Goal: Information Seeking & Learning: Find specific fact

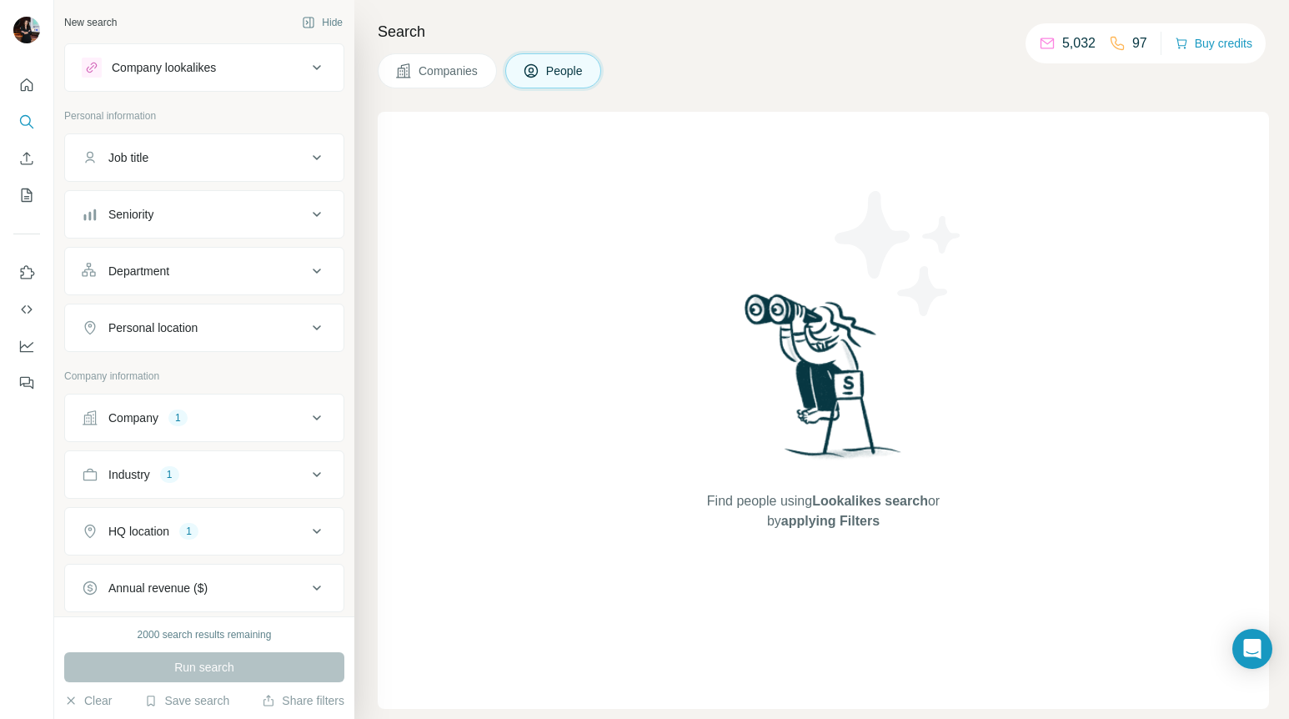
click at [228, 73] on div "Company lookalikes" at bounding box center [194, 68] width 225 height 20
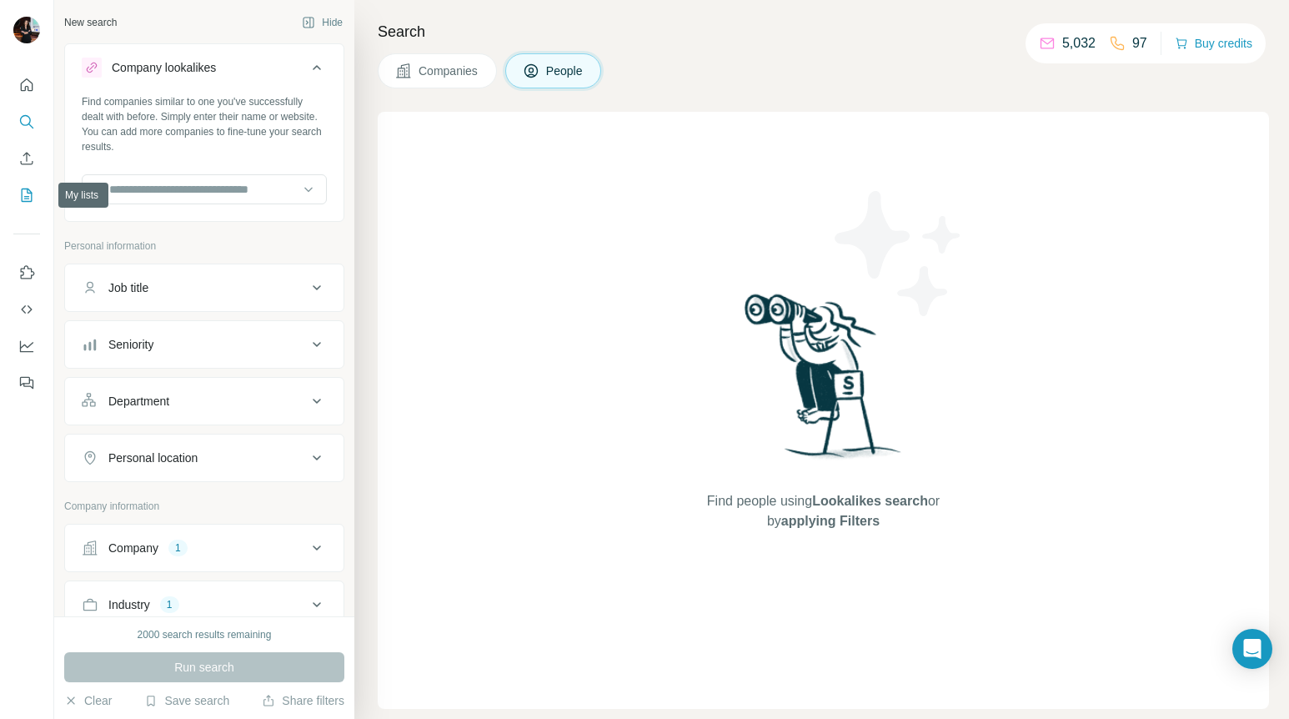
click at [32, 192] on icon "My lists" at bounding box center [26, 195] width 17 height 17
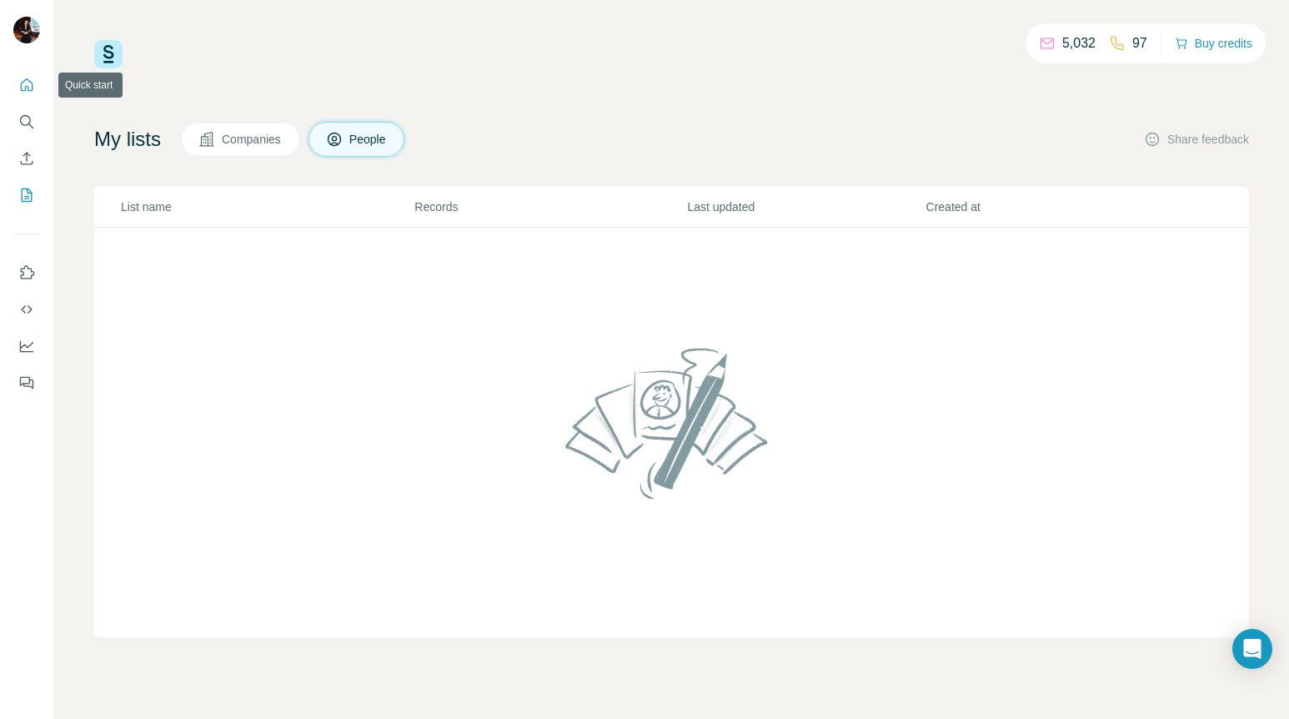
click at [25, 85] on icon "Quick start" at bounding box center [26, 85] width 17 height 17
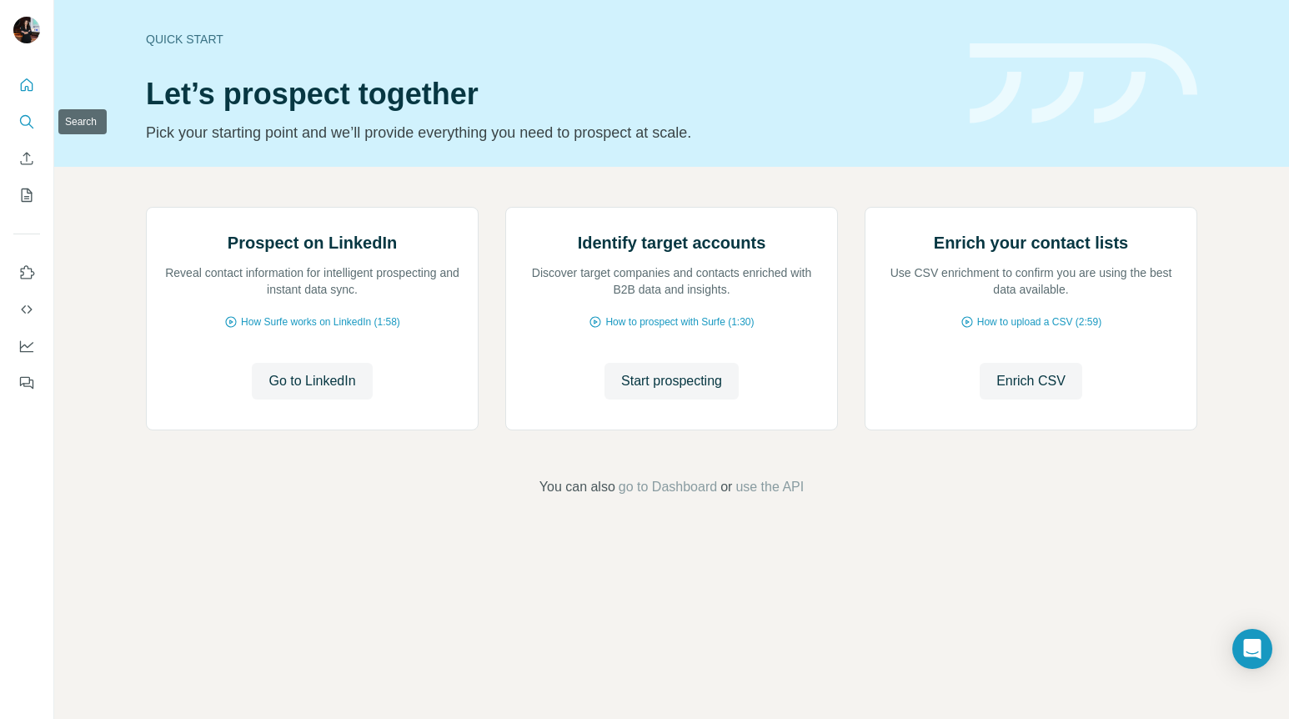
click at [24, 120] on icon "Search" at bounding box center [26, 121] width 17 height 17
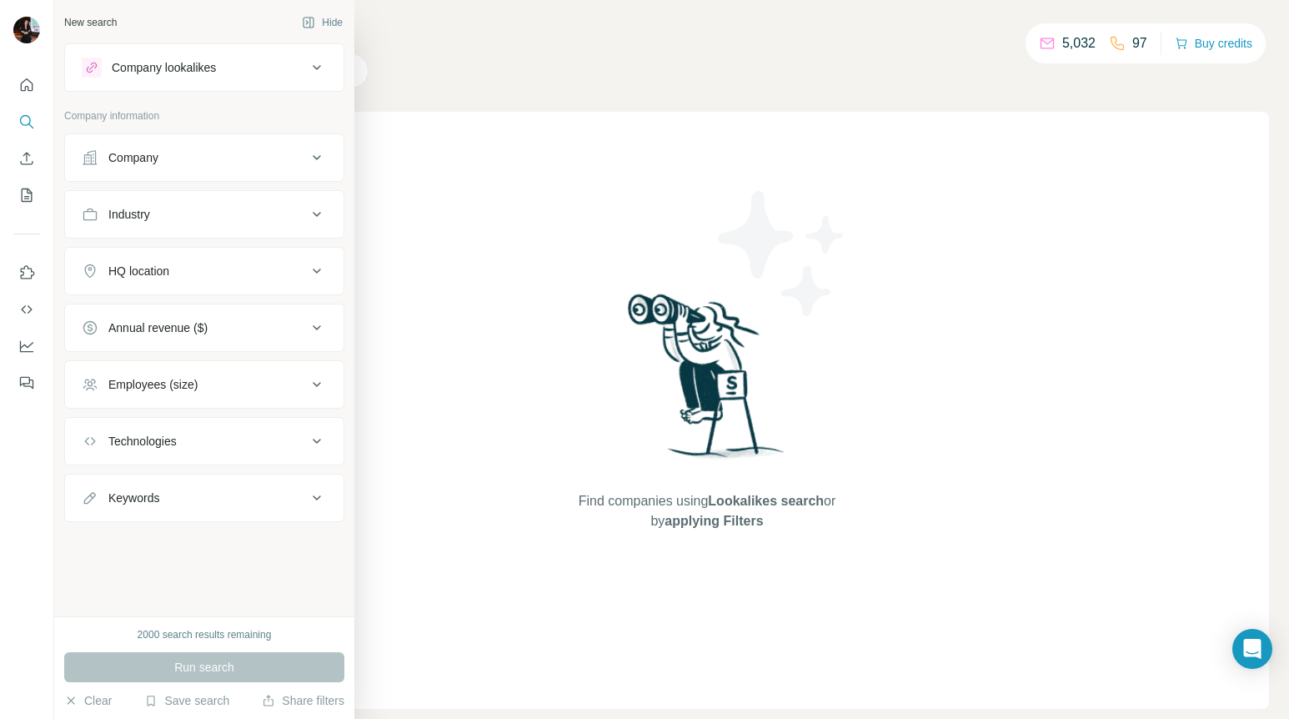
click at [166, 81] on button "Company lookalikes" at bounding box center [204, 68] width 278 height 40
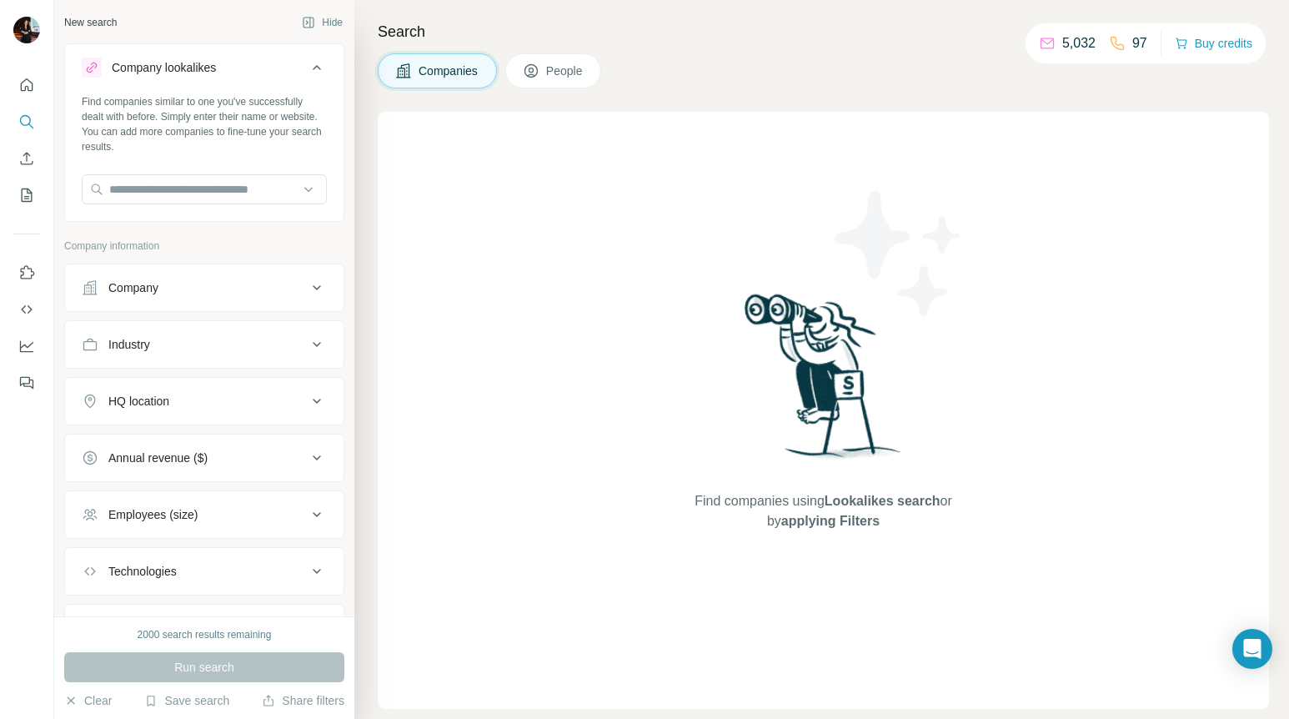
click at [577, 71] on span "People" at bounding box center [565, 71] width 38 height 17
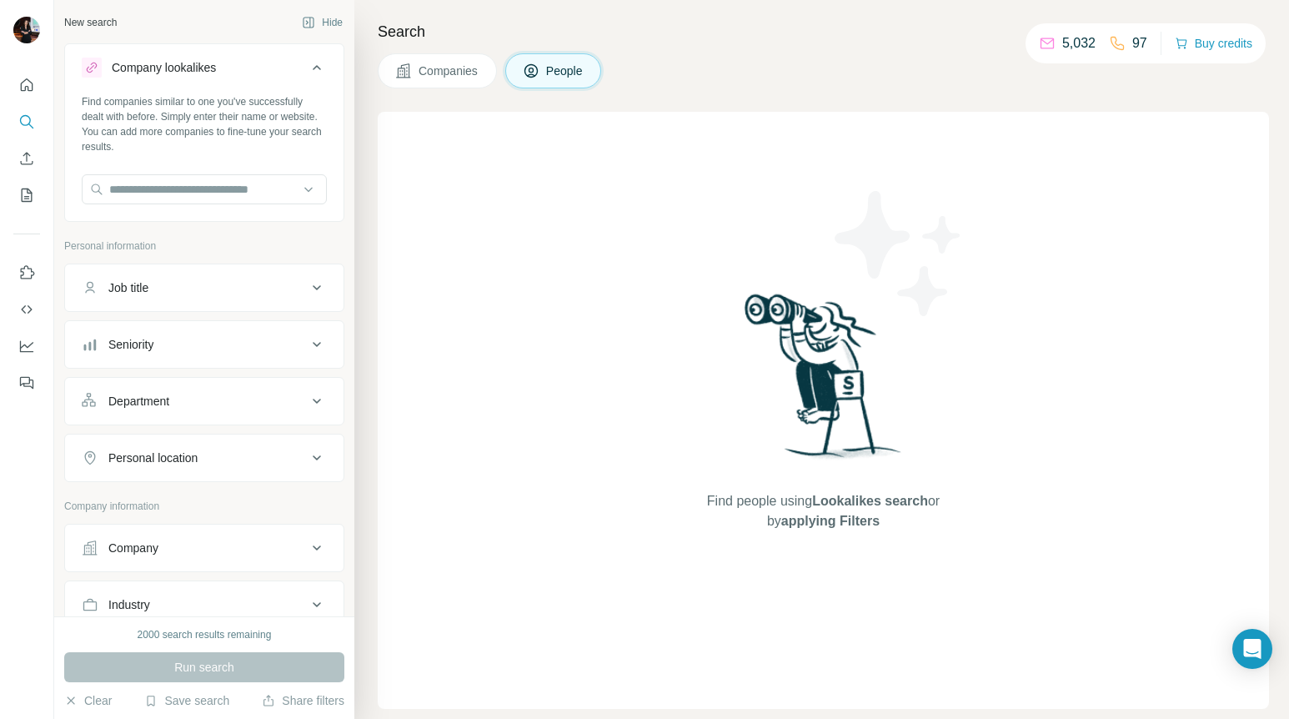
click at [243, 83] on button "Company lookalikes" at bounding box center [204, 71] width 278 height 47
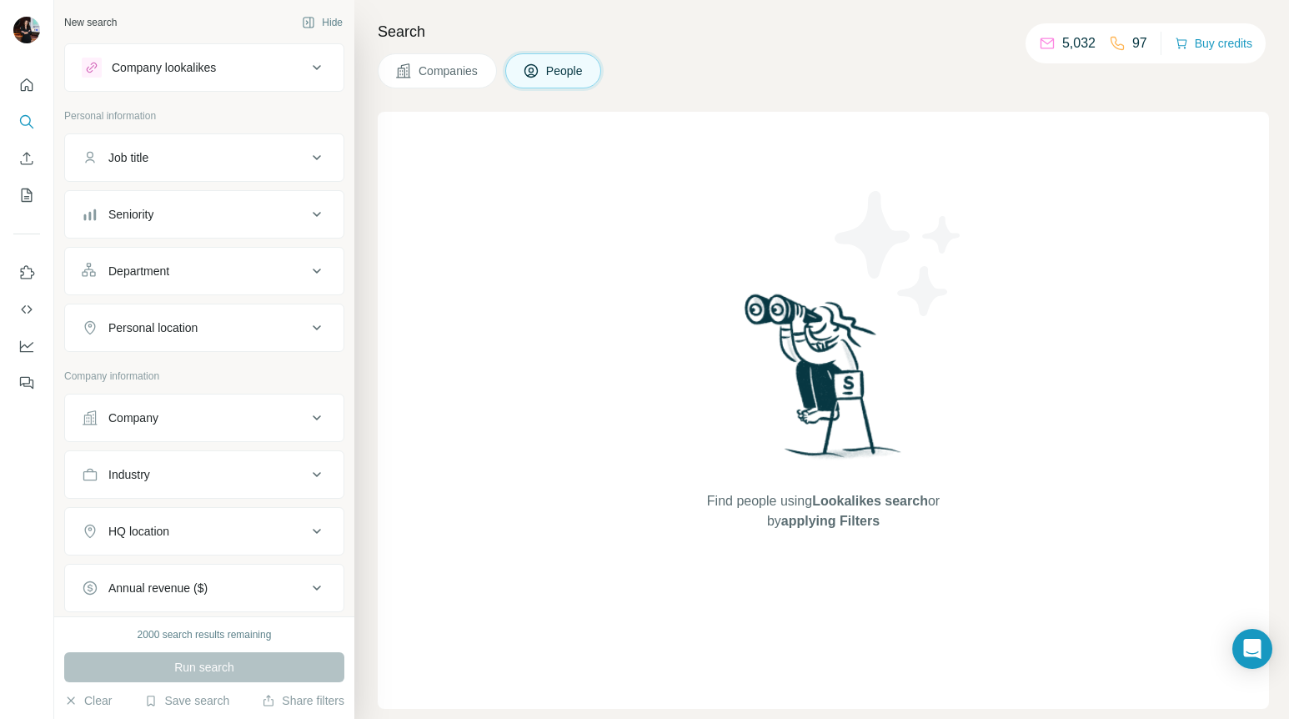
click at [292, 156] on div "Job title" at bounding box center [194, 157] width 225 height 17
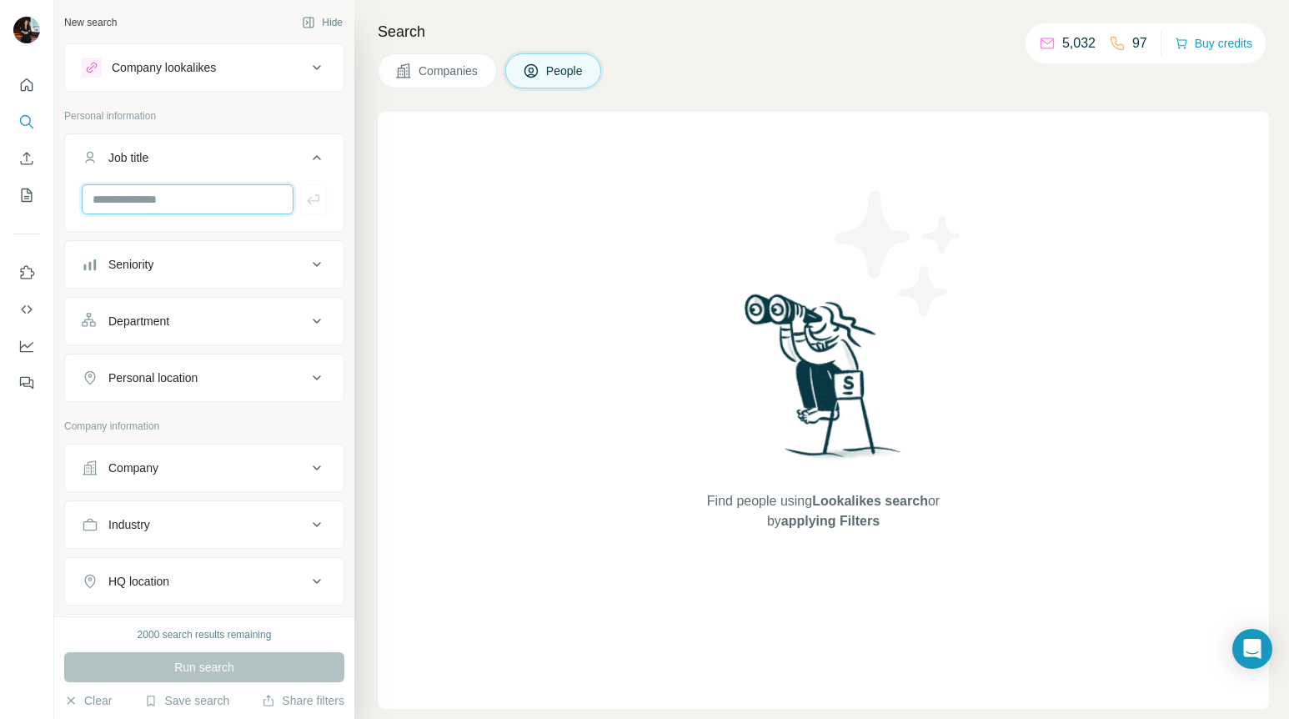
click at [229, 197] on input "text" at bounding box center [188, 199] width 212 height 30
type input "**********"
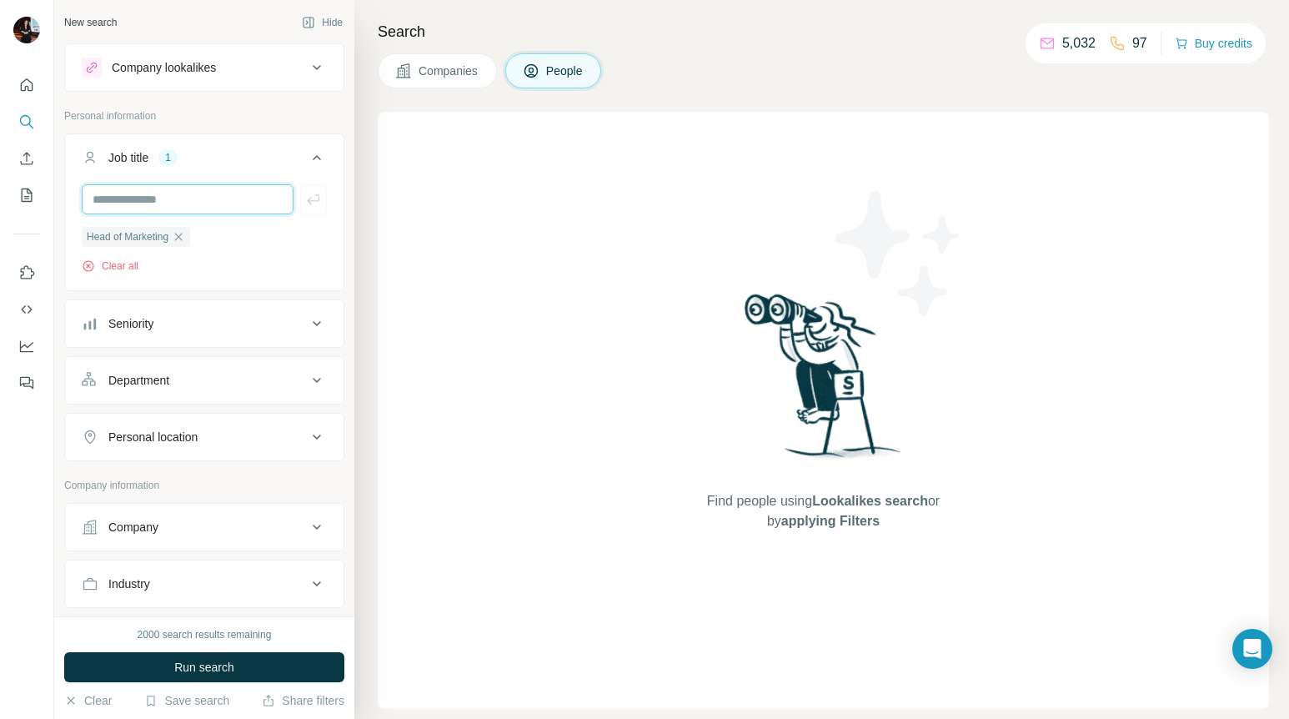
scroll to position [18, 0]
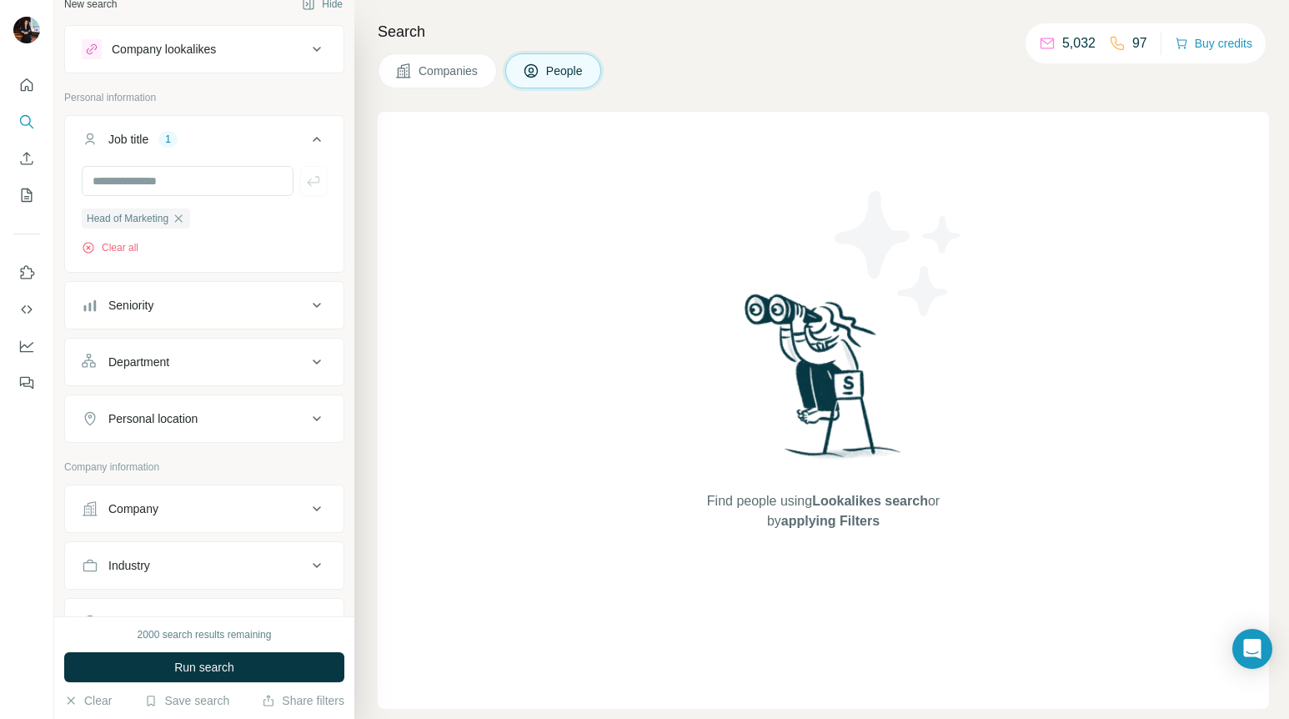
click at [209, 302] on div "Seniority" at bounding box center [194, 305] width 225 height 17
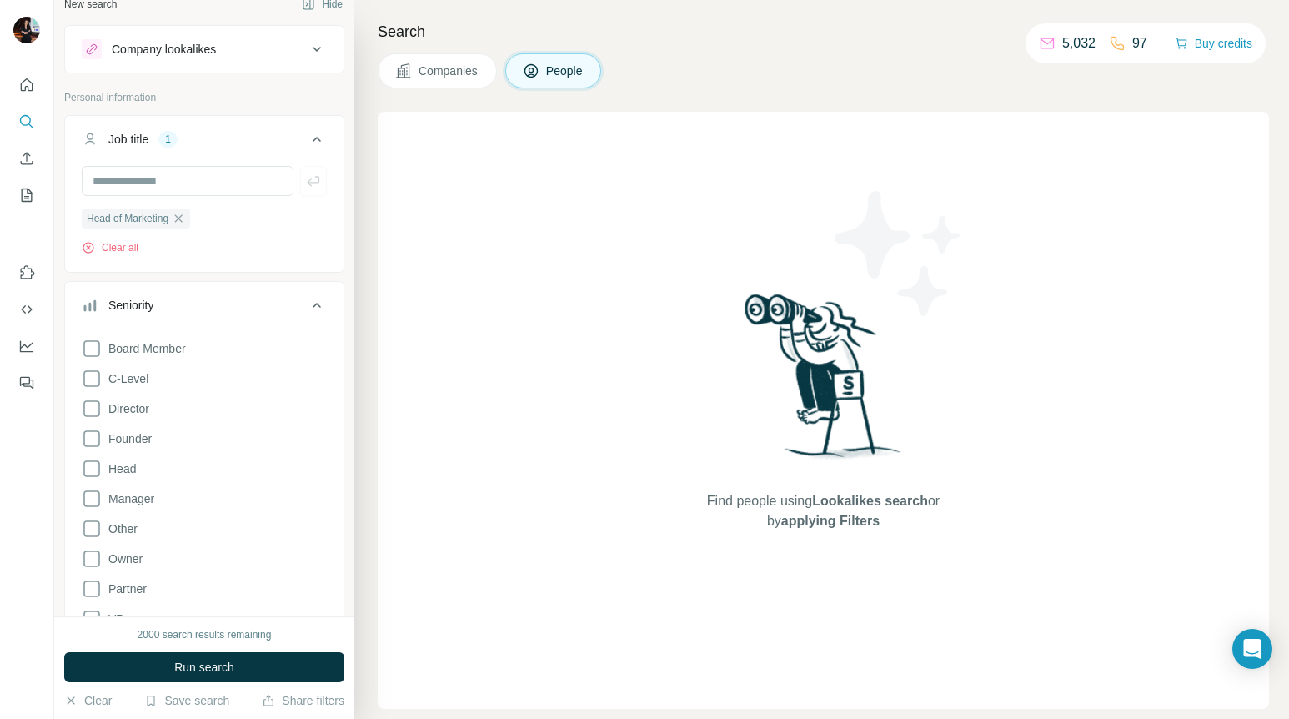
click at [268, 252] on div "Clear all" at bounding box center [204, 247] width 245 height 15
click at [312, 301] on icon at bounding box center [317, 305] width 20 height 20
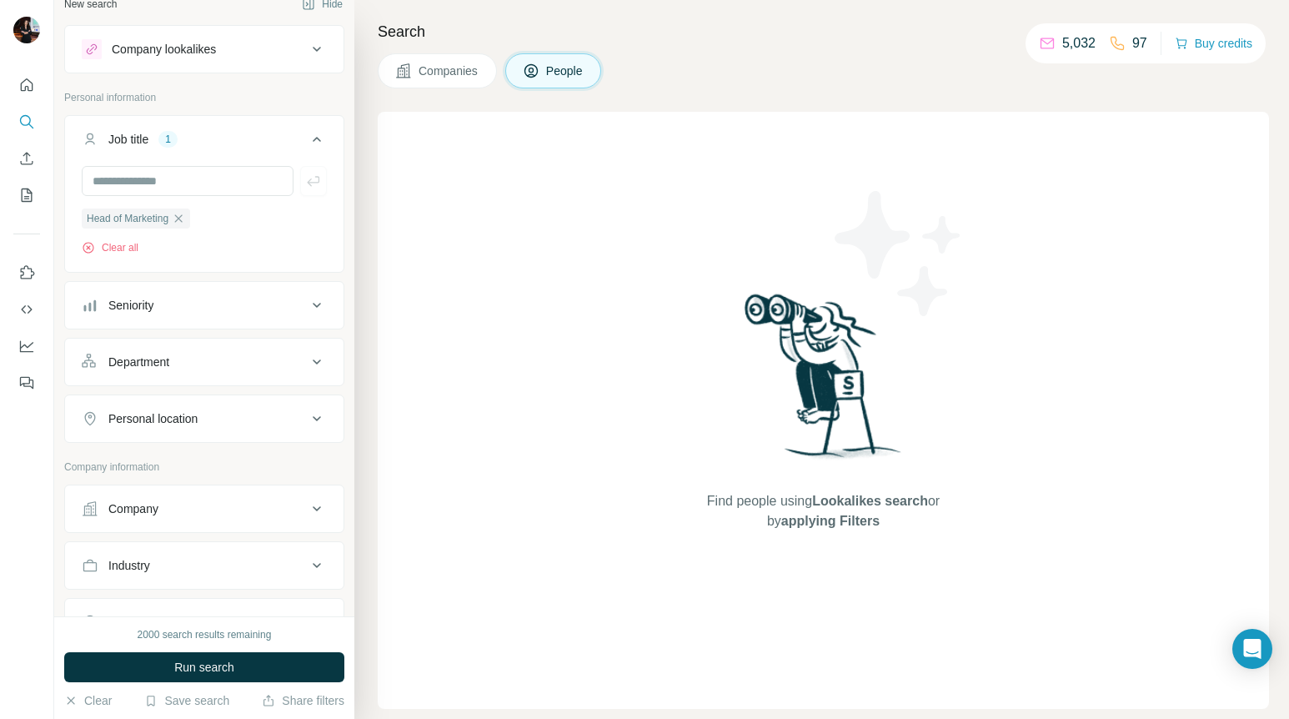
click at [291, 305] on div "Seniority" at bounding box center [194, 305] width 225 height 17
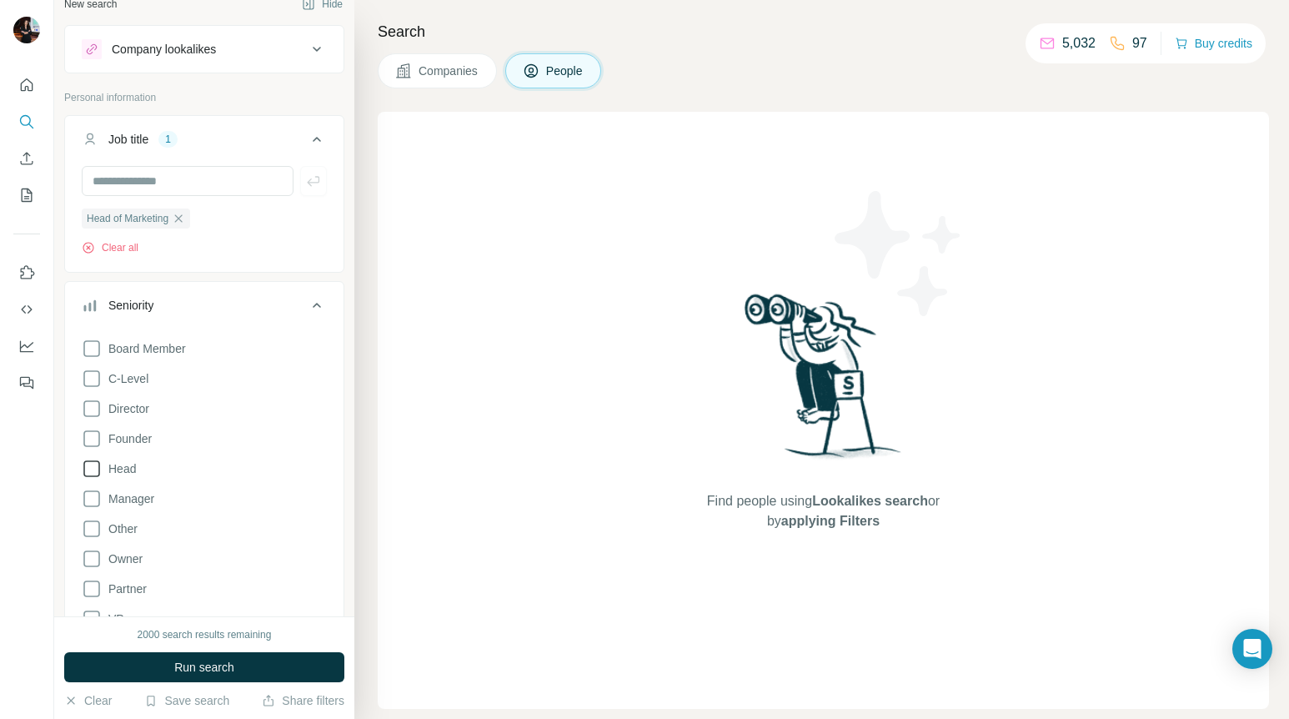
click at [119, 463] on span "Head" at bounding box center [119, 468] width 34 height 17
click at [130, 406] on span "Director" at bounding box center [126, 408] width 48 height 17
click at [132, 379] on span "C-Level" at bounding box center [125, 378] width 47 height 17
click at [145, 494] on span "Manager" at bounding box center [128, 498] width 53 height 17
click at [314, 304] on icon at bounding box center [317, 305] width 8 height 5
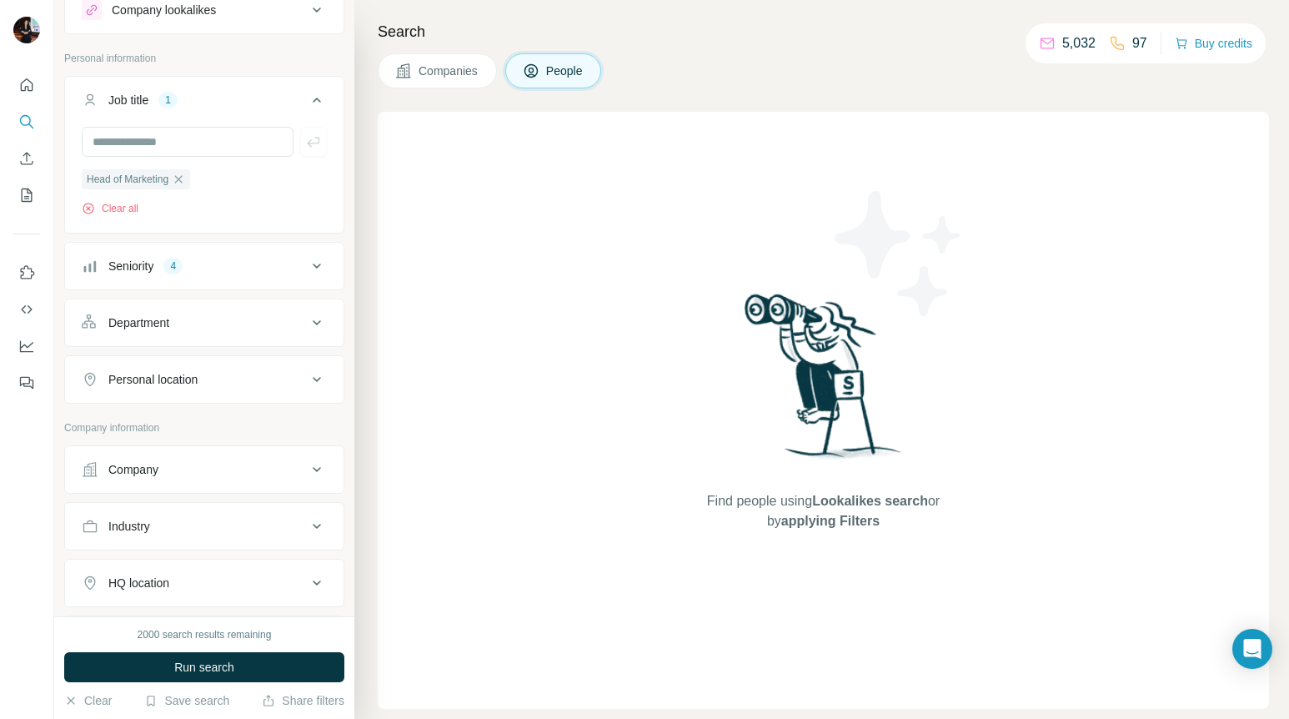
scroll to position [63, 0]
click at [296, 316] on div "Department" at bounding box center [194, 317] width 225 height 17
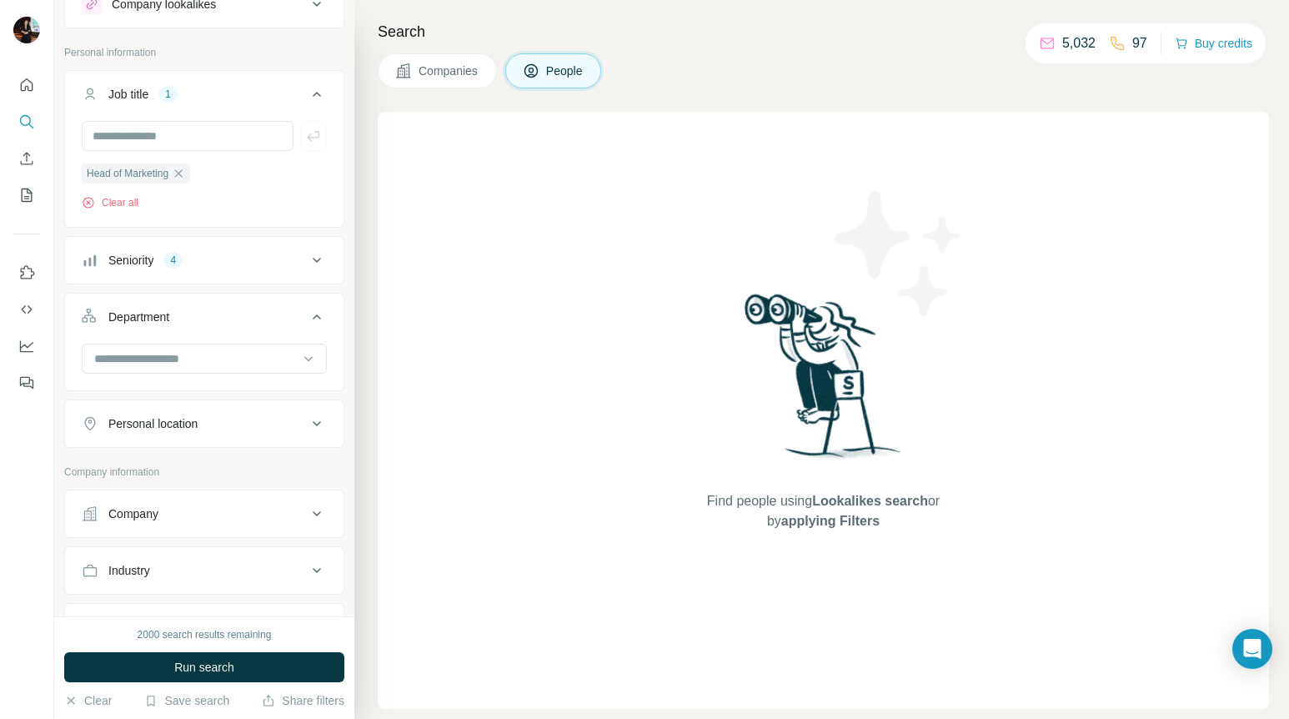
scroll to position [98, 0]
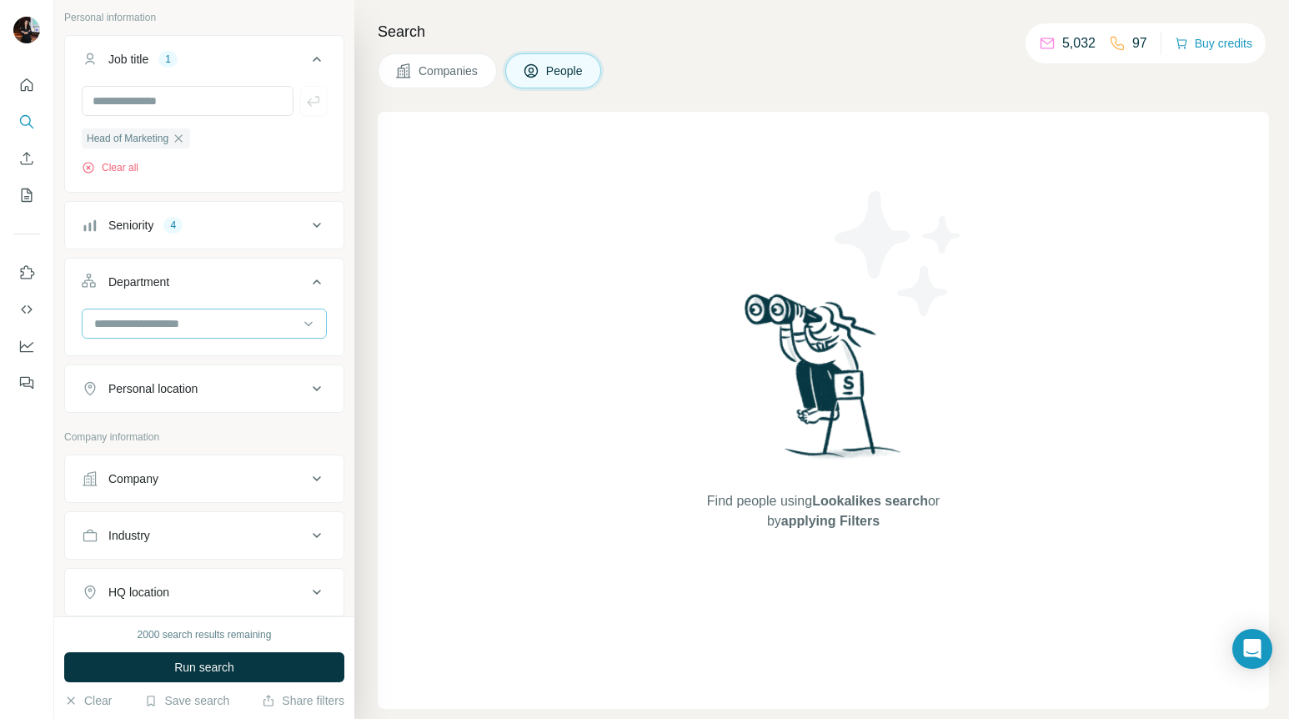
click at [231, 333] on div at bounding box center [196, 323] width 206 height 28
type input "***"
click at [248, 355] on div "Marketing and Advertising" at bounding box center [204, 362] width 217 height 17
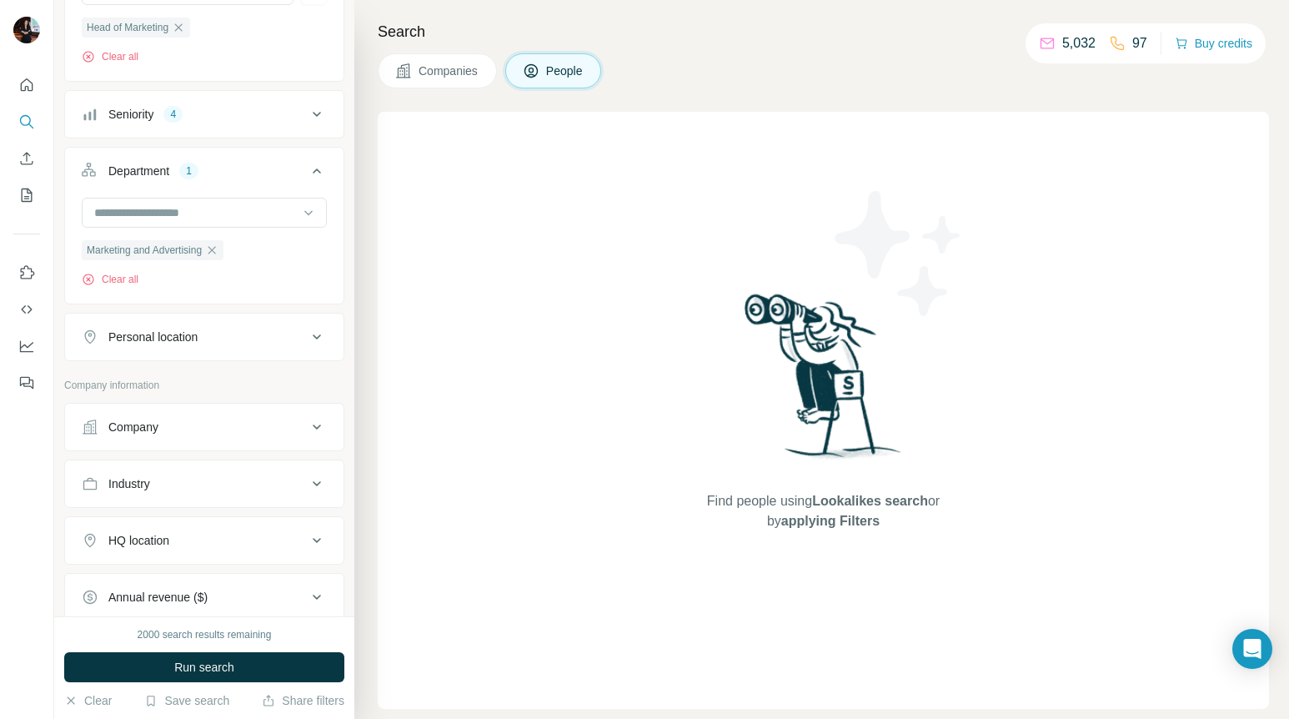
scroll to position [233, 0]
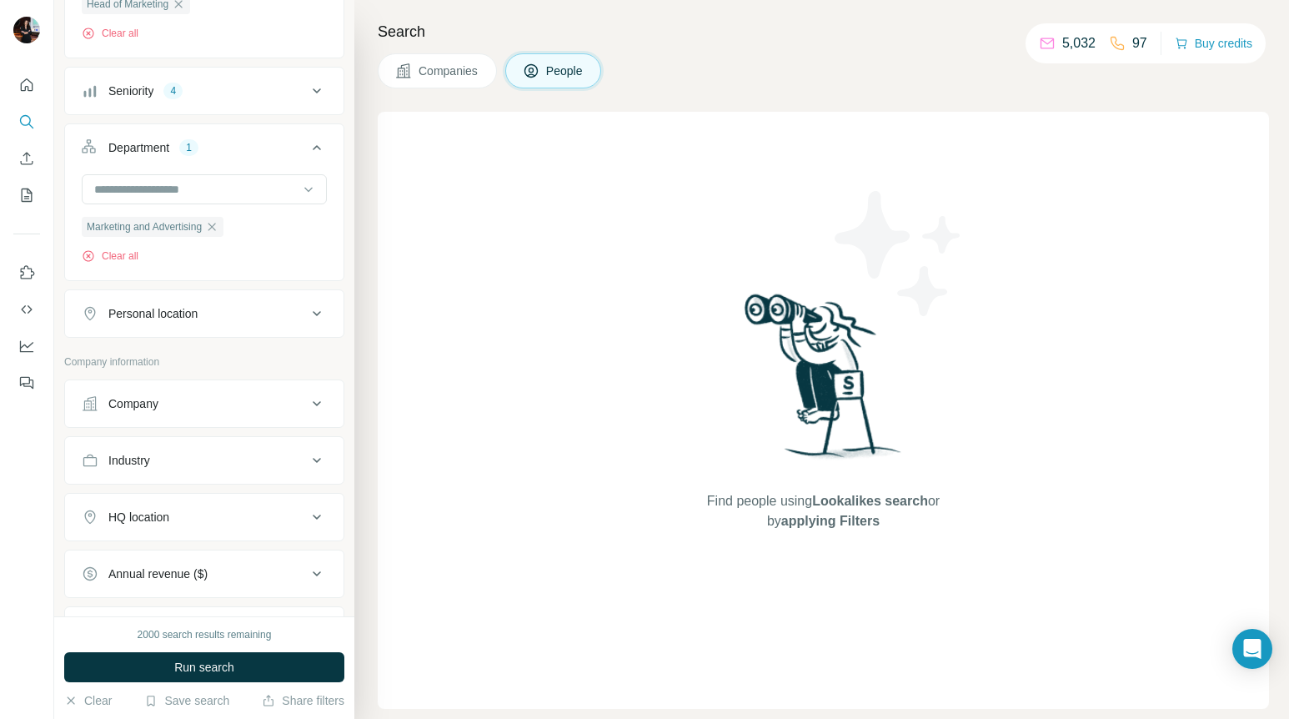
click at [240, 309] on div "Personal location" at bounding box center [194, 313] width 225 height 17
click at [234, 363] on input "text" at bounding box center [204, 355] width 245 height 30
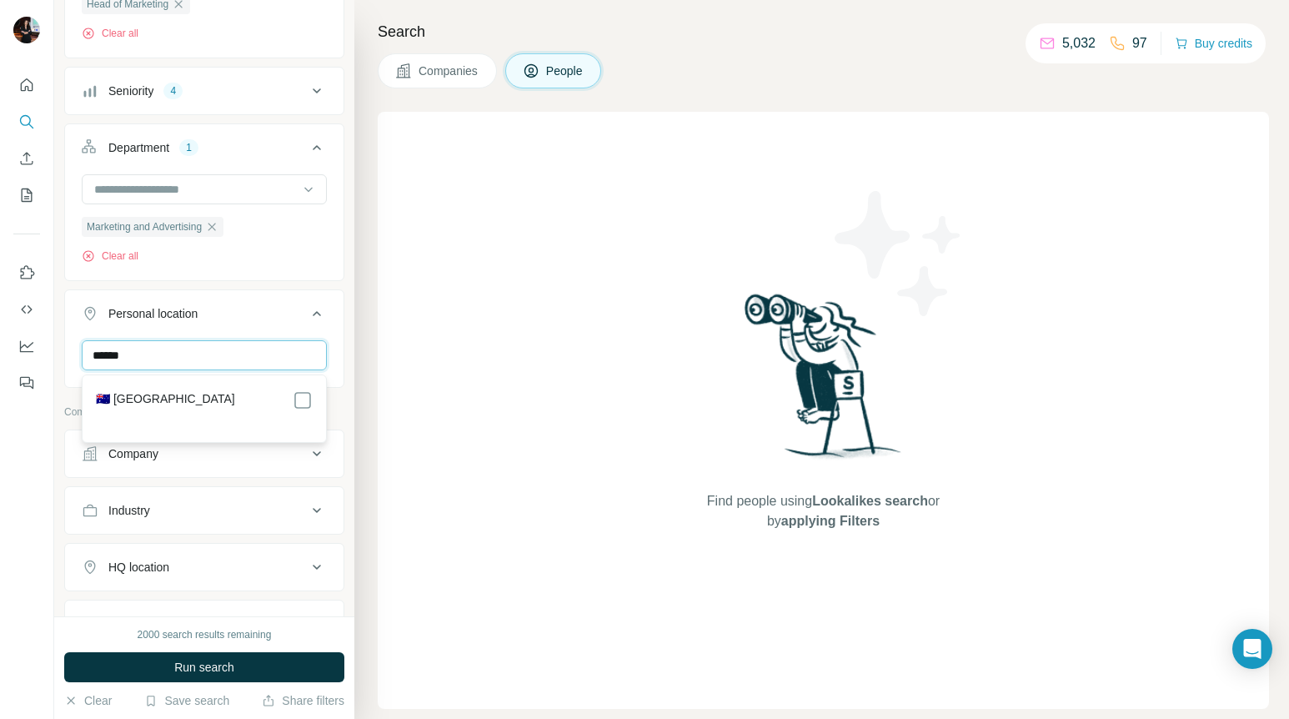
type input "******"
click at [283, 286] on ul "Job title 1 Head of Marketing Clear all Seniority 4 Department 1 Marketing and …" at bounding box center [204, 174] width 280 height 546
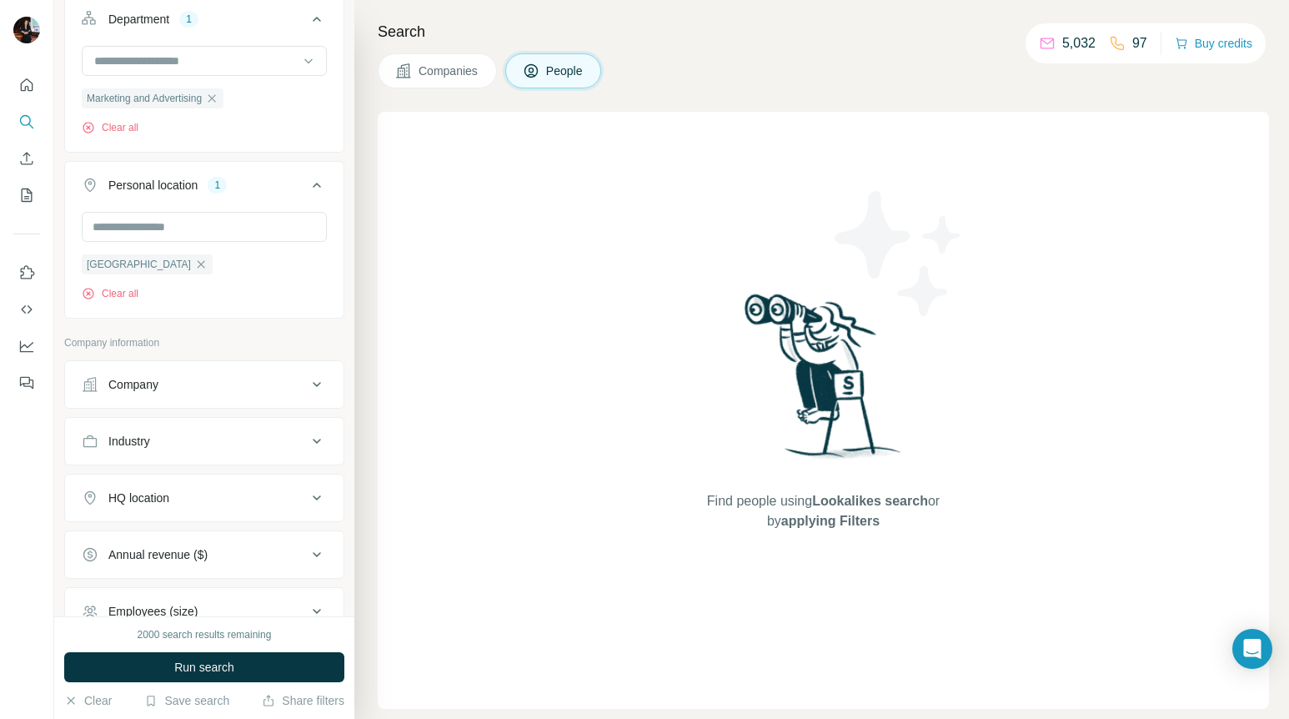
scroll to position [386, 0]
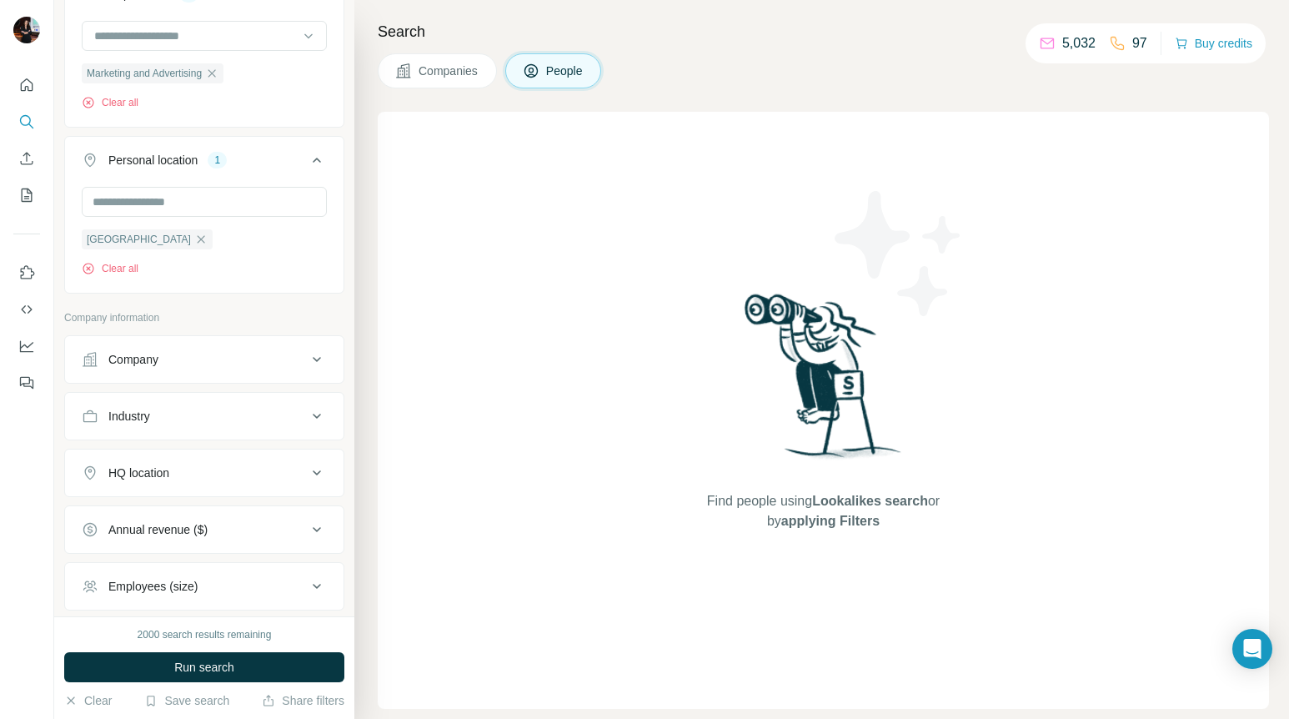
click at [263, 419] on div "Industry" at bounding box center [194, 416] width 225 height 17
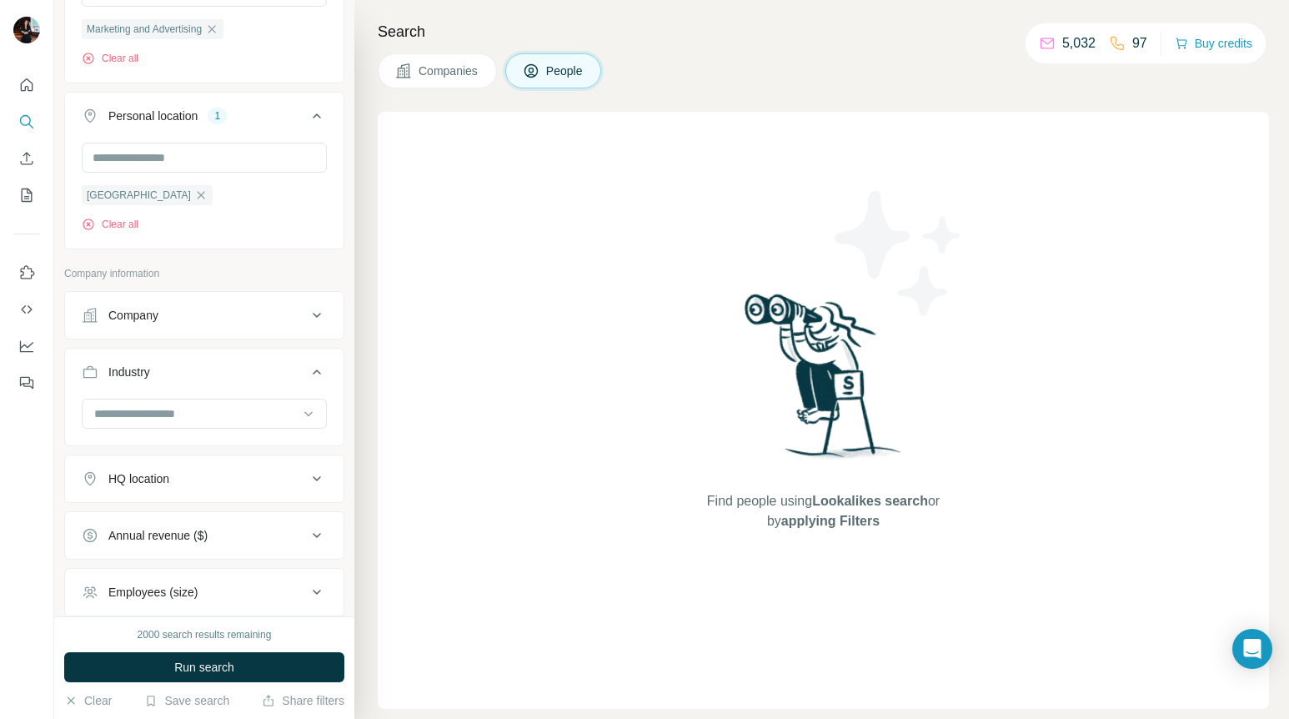
scroll to position [458, 0]
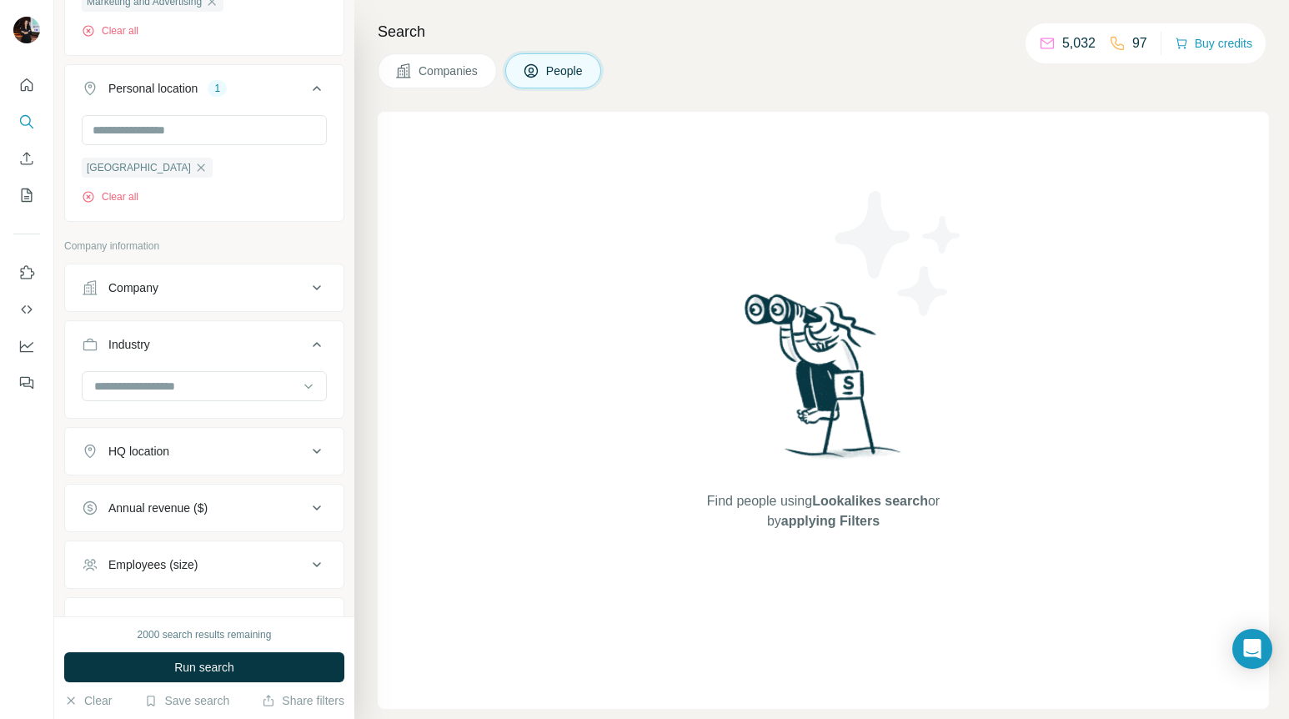
click at [287, 283] on div "Company" at bounding box center [194, 287] width 225 height 17
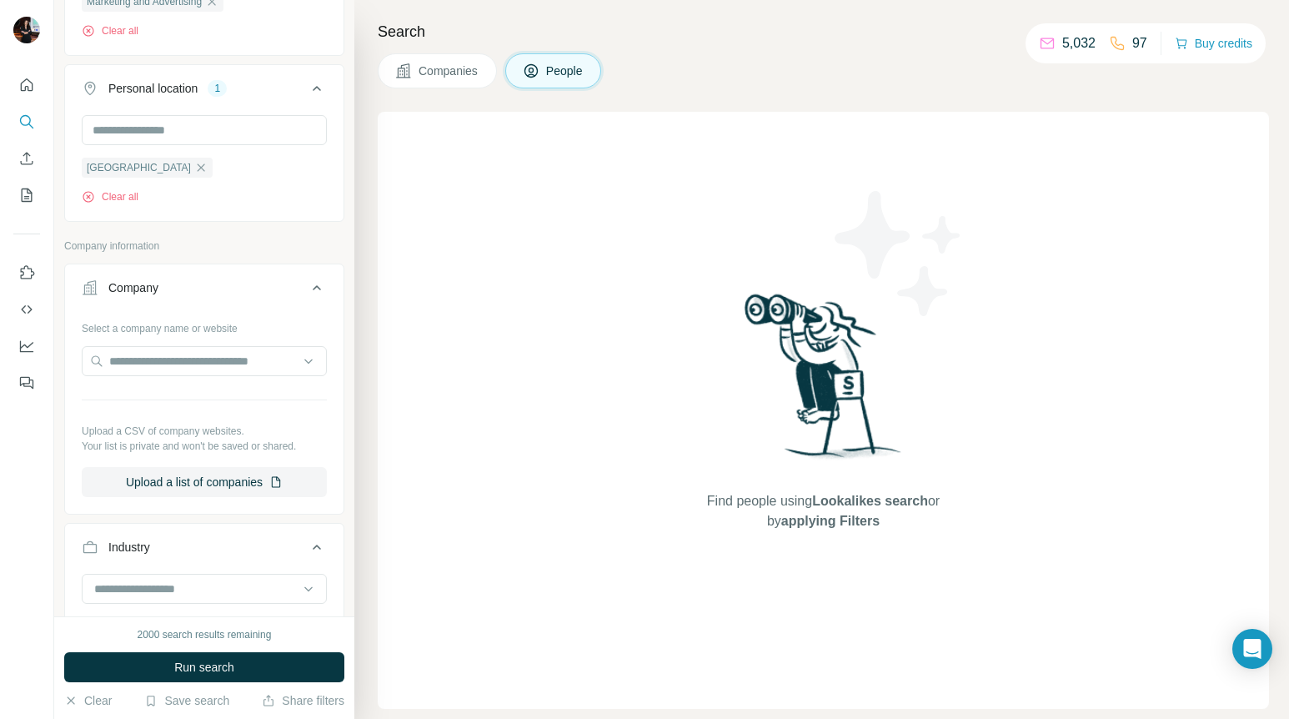
click at [307, 292] on icon at bounding box center [317, 288] width 20 height 20
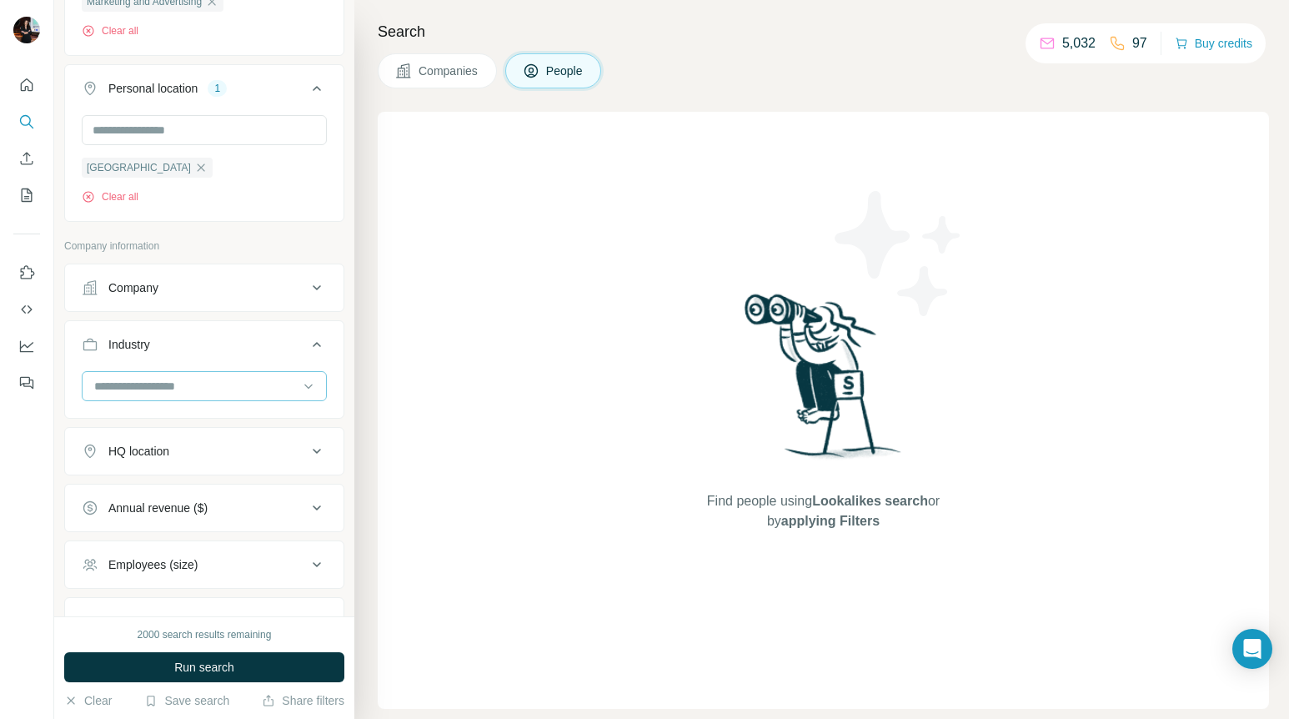
click at [298, 389] on input at bounding box center [196, 386] width 206 height 18
click at [278, 309] on div "Company" at bounding box center [204, 287] width 280 height 48
click at [284, 282] on div "Company" at bounding box center [194, 287] width 225 height 17
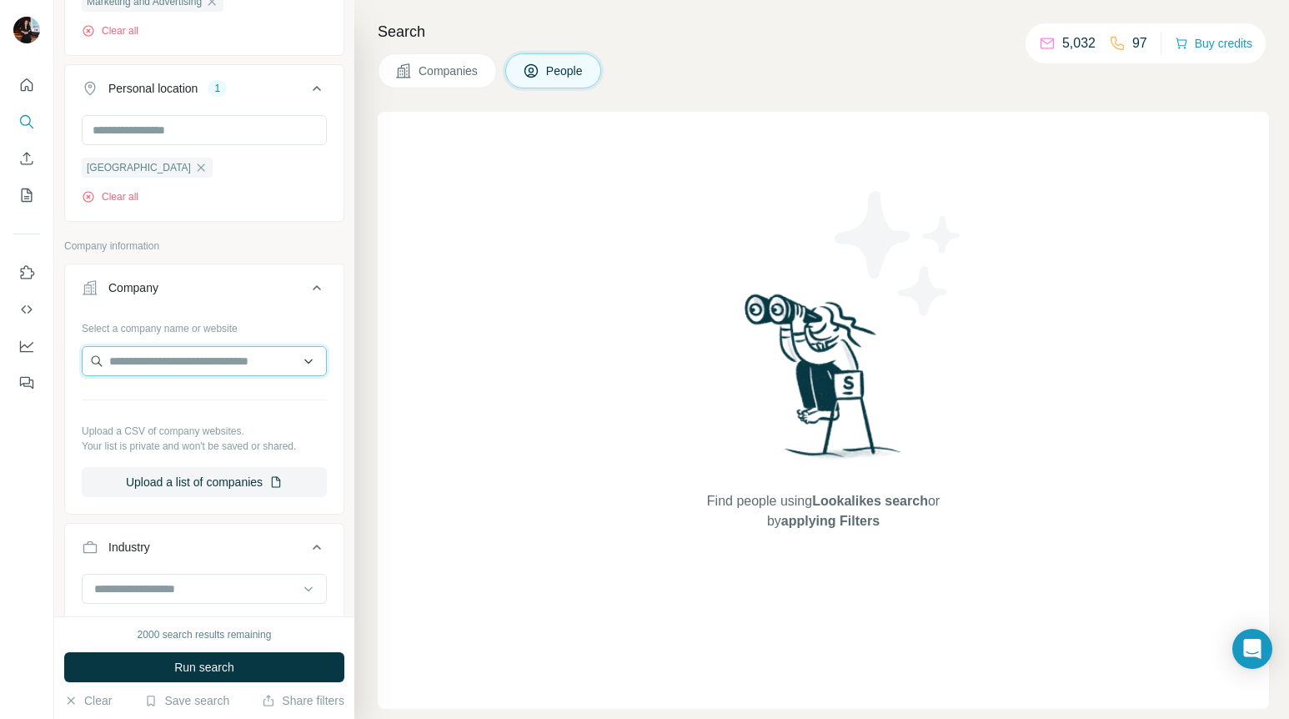
click at [282, 364] on input "text" at bounding box center [204, 361] width 245 height 30
click at [314, 293] on icon at bounding box center [317, 288] width 20 height 20
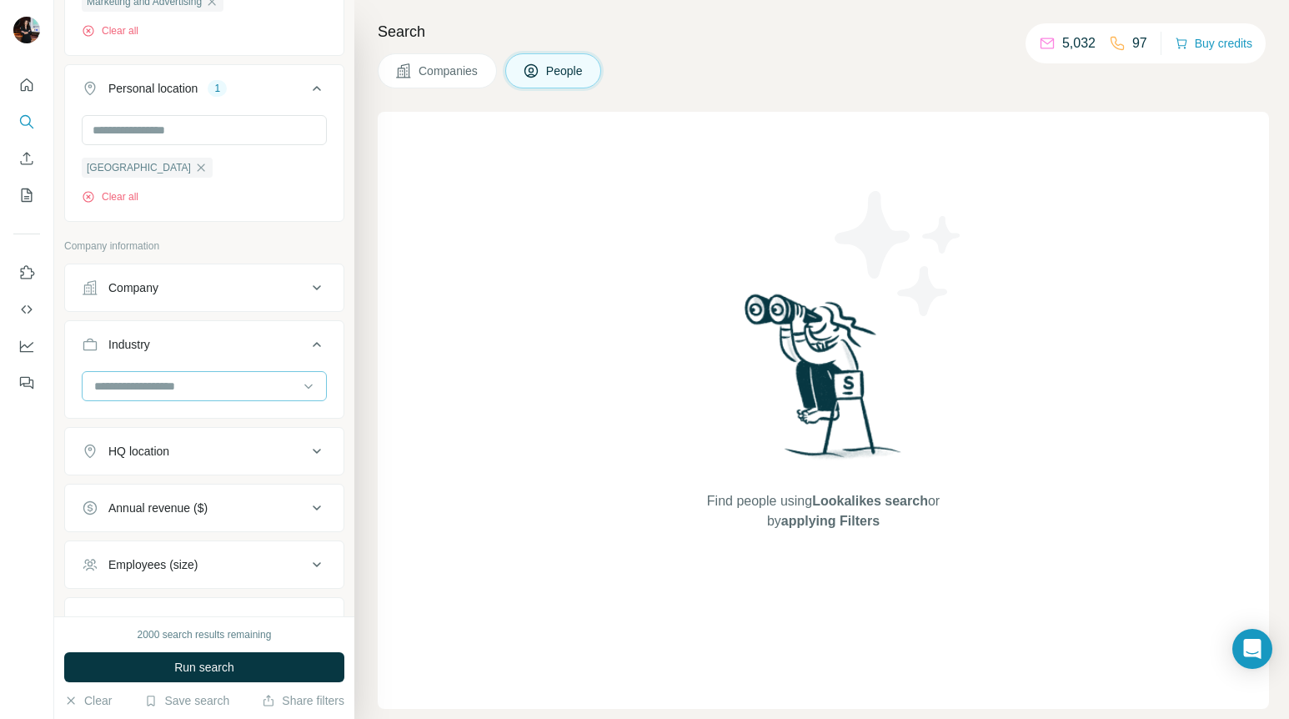
click at [283, 384] on input at bounding box center [196, 386] width 206 height 18
click at [187, 454] on div "Apps" at bounding box center [204, 456] width 217 height 17
click at [233, 392] on input at bounding box center [196, 386] width 206 height 18
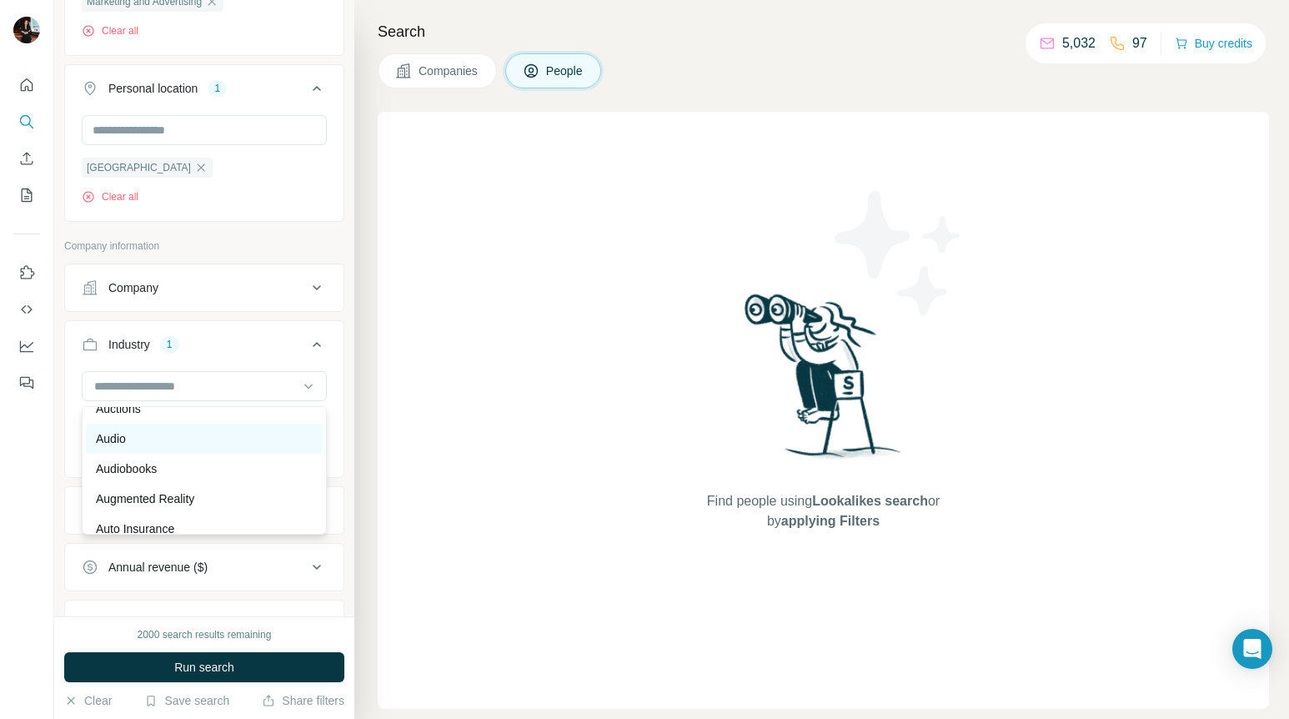
click at [201, 443] on div "Audio" at bounding box center [204, 438] width 217 height 17
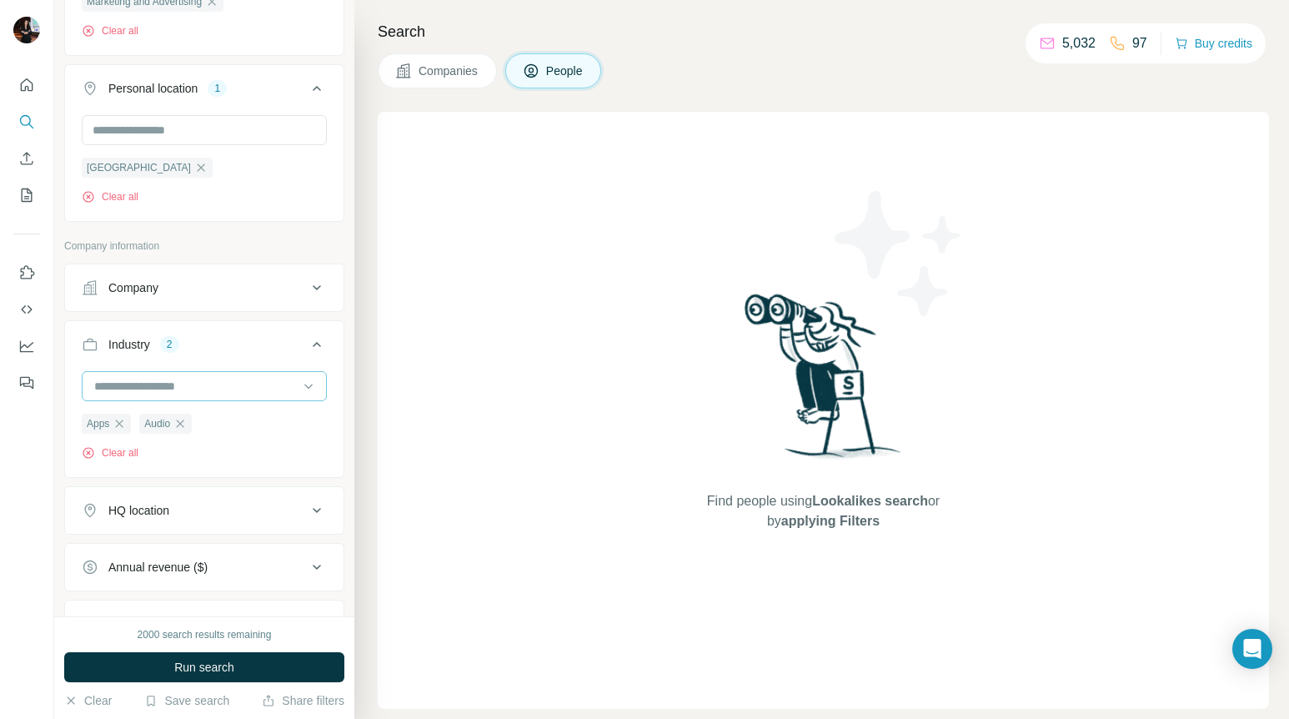
click at [227, 381] on input at bounding box center [196, 386] width 206 height 18
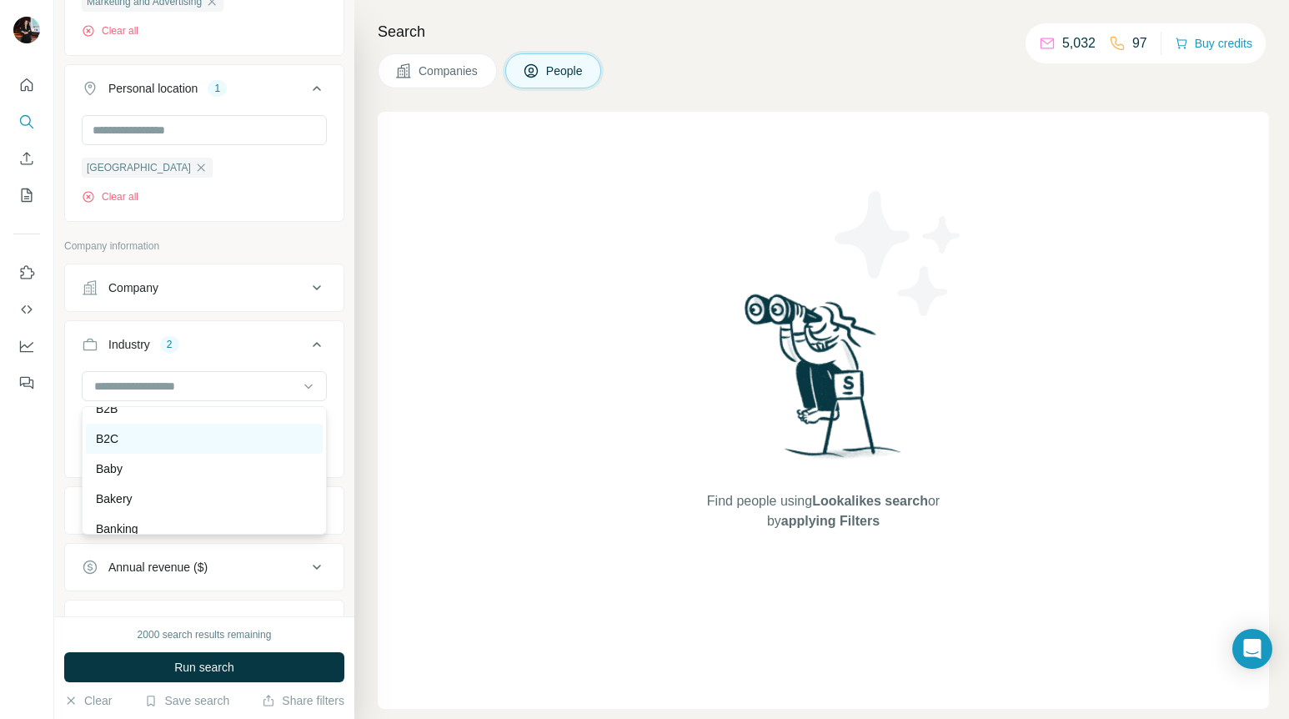
click at [200, 439] on div "B2C" at bounding box center [204, 438] width 217 height 17
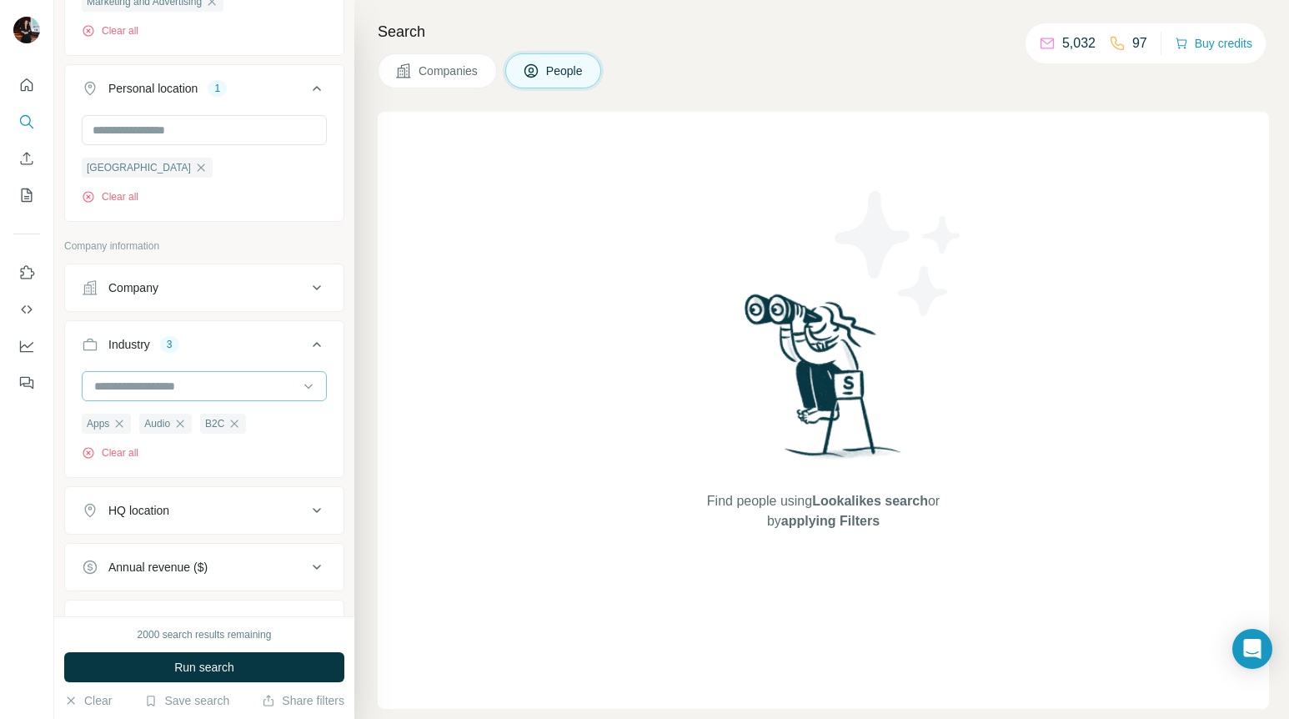
click at [224, 384] on input at bounding box center [196, 386] width 206 height 18
click at [198, 519] on div "Banking" at bounding box center [204, 529] width 237 height 30
click at [225, 385] on input at bounding box center [196, 386] width 206 height 18
click at [208, 423] on div "Beauty" at bounding box center [204, 422] width 217 height 17
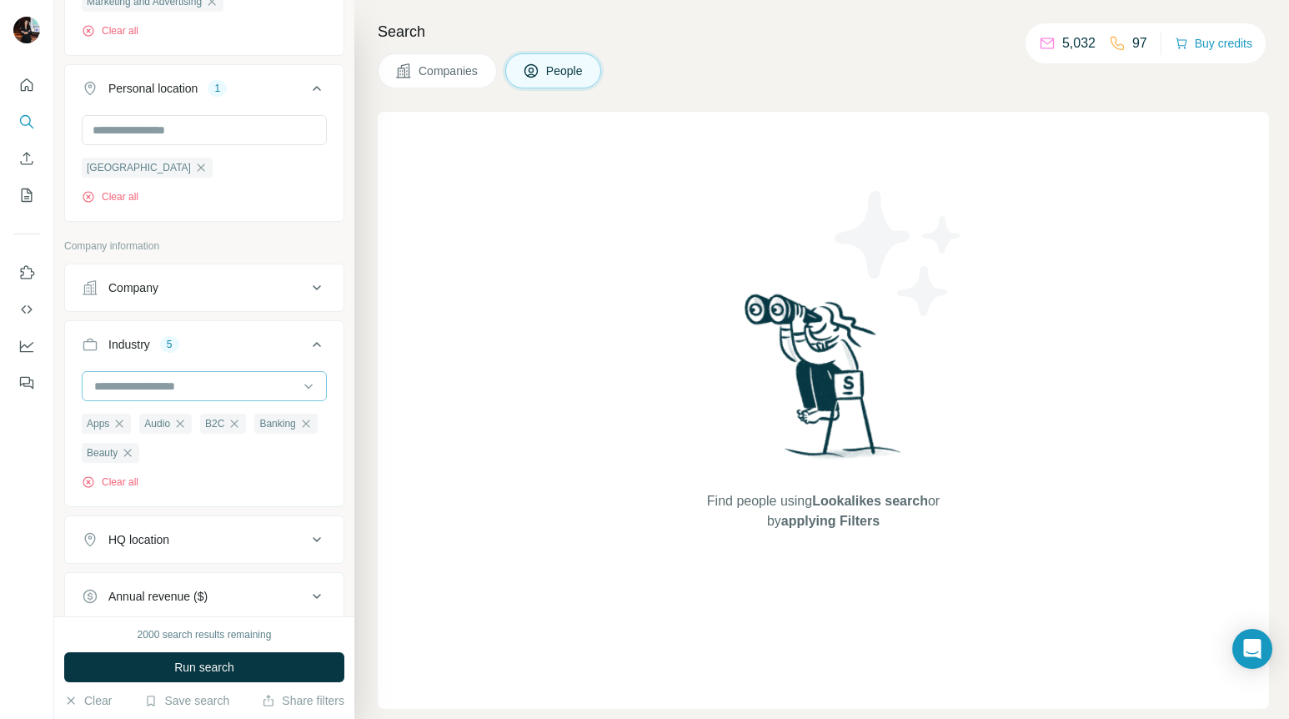
click at [231, 380] on input at bounding box center [196, 386] width 206 height 18
click at [188, 427] on div "Car Sharing" at bounding box center [204, 419] width 217 height 17
click at [196, 388] on input at bounding box center [196, 386] width 206 height 18
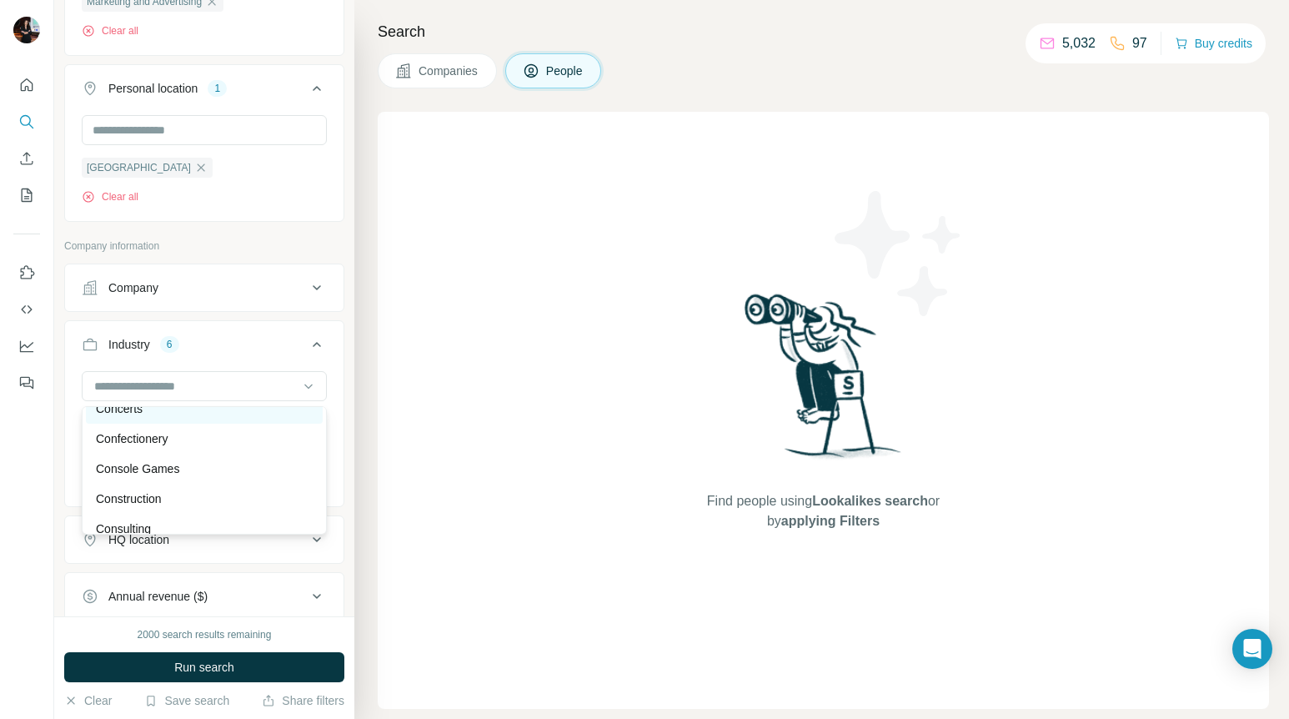
click at [207, 413] on div "Concerts" at bounding box center [204, 408] width 217 height 17
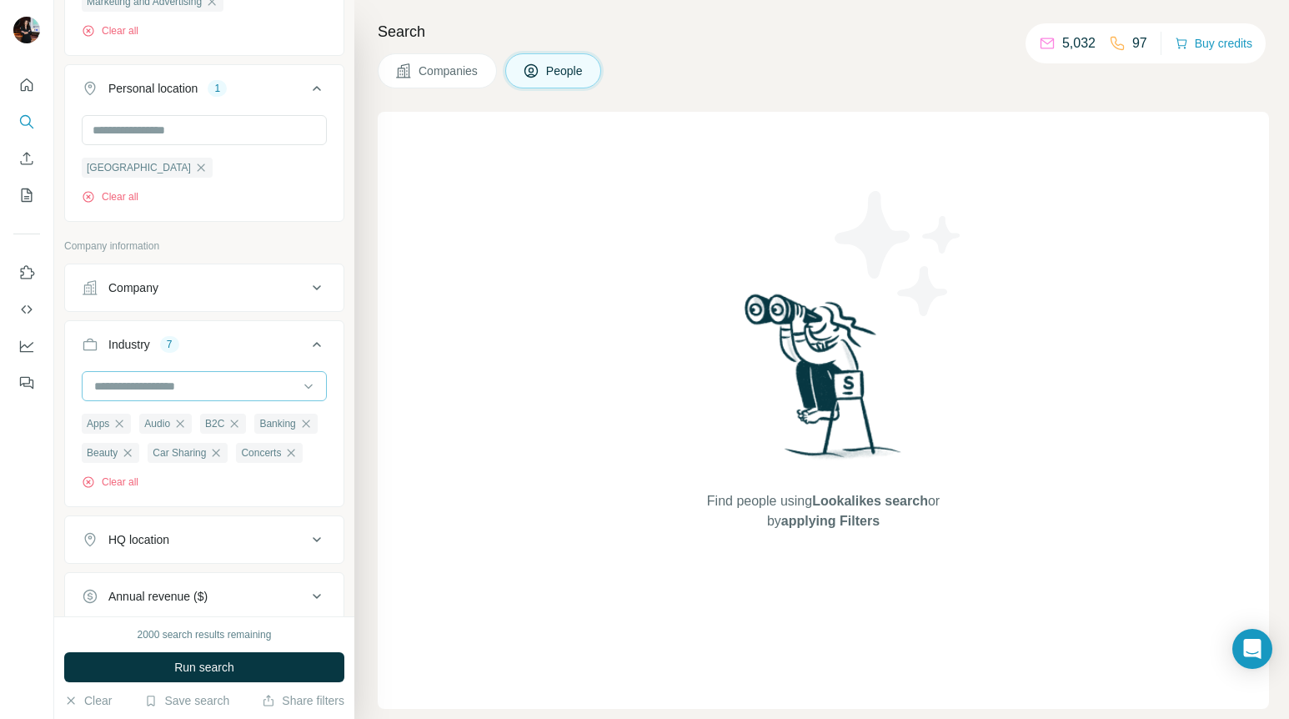
click at [209, 379] on input at bounding box center [196, 386] width 206 height 18
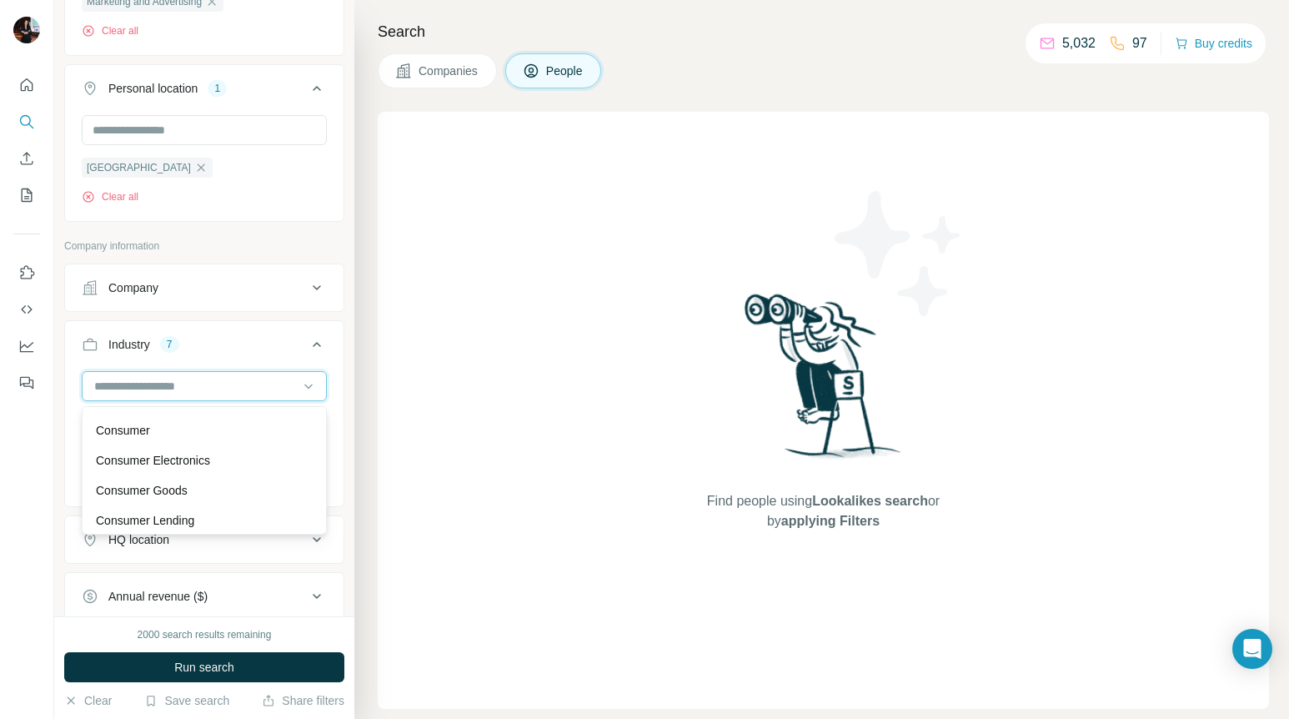
scroll to position [3416, 0]
click at [198, 489] on div "Consumer Goods" at bounding box center [204, 491] width 217 height 17
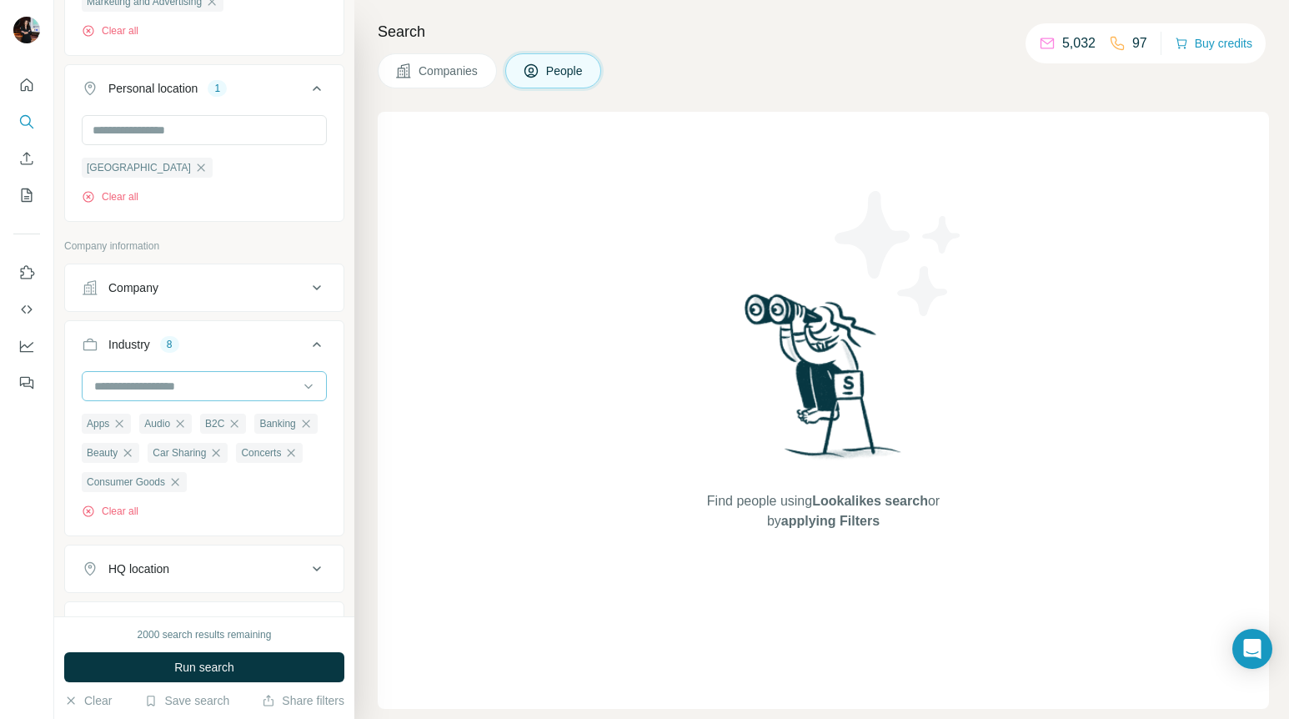
click at [228, 389] on input at bounding box center [196, 386] width 206 height 18
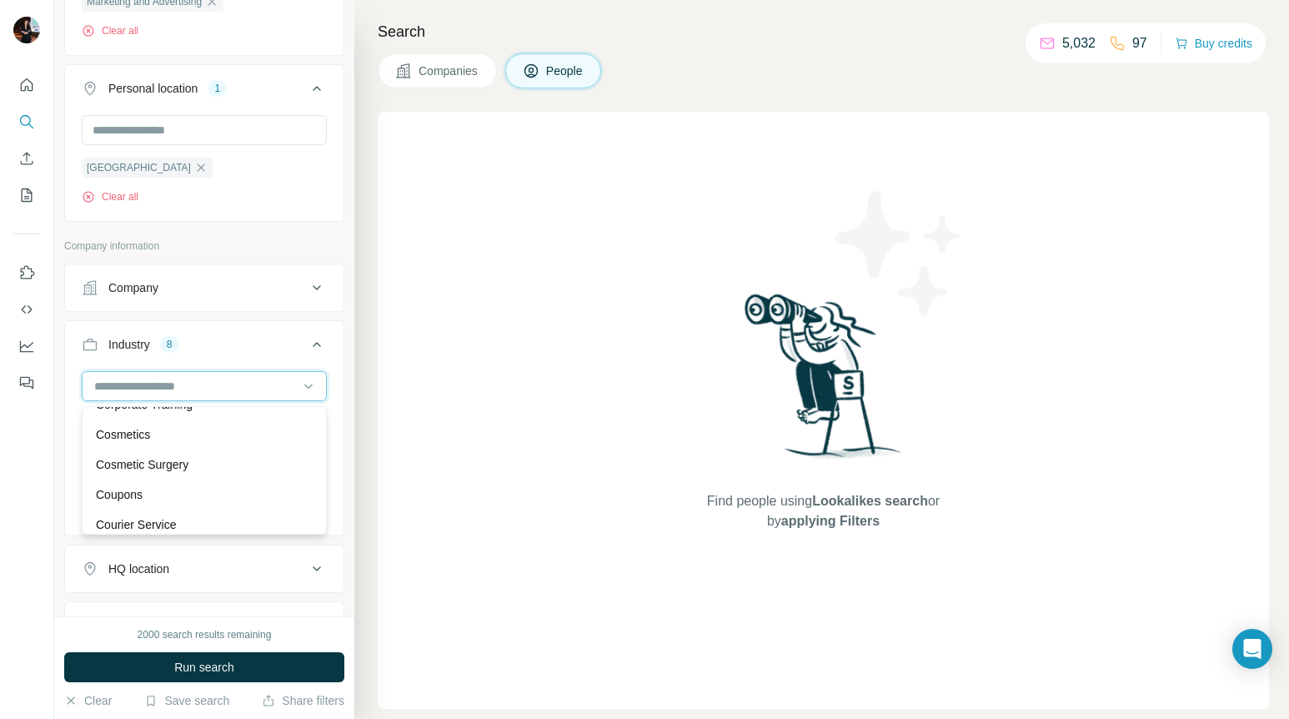
scroll to position [3864, 0]
click at [204, 434] on div "Cosmetics" at bounding box center [204, 433] width 217 height 17
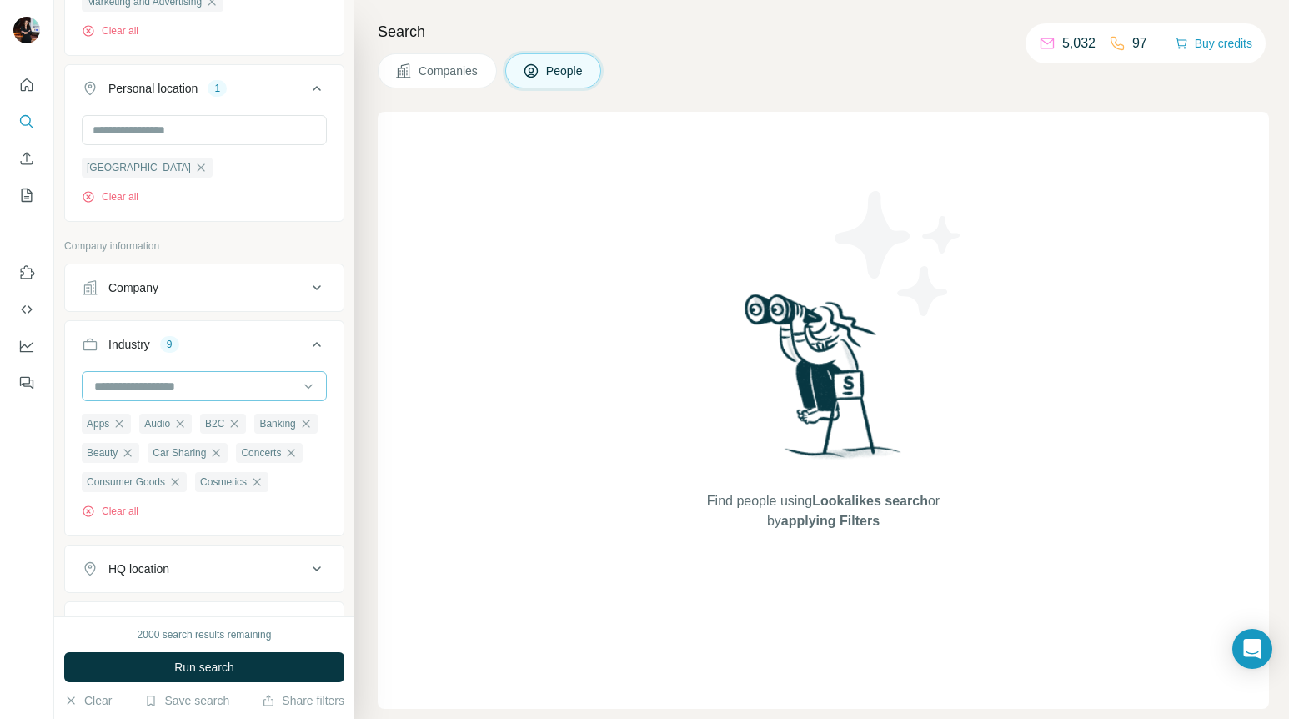
click at [218, 384] on input at bounding box center [196, 386] width 206 height 18
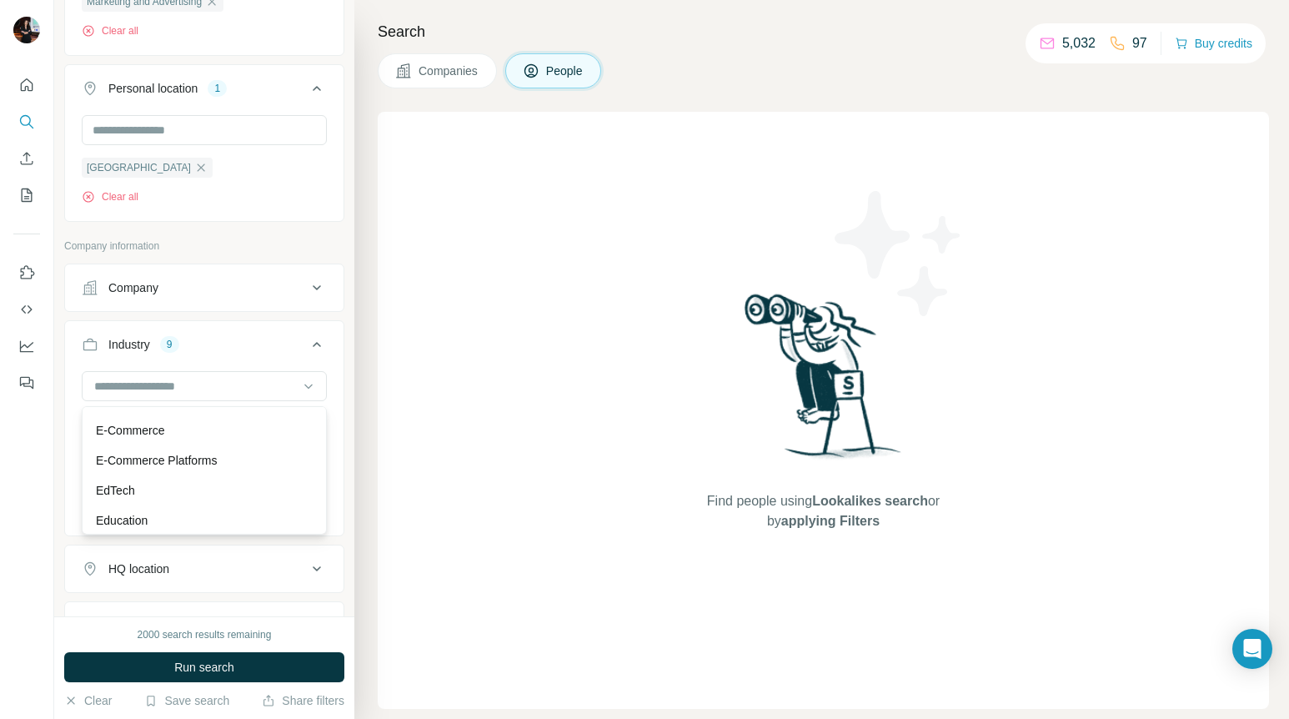
scroll to position [5307, 0]
click at [203, 434] on div "E-Commerce" at bounding box center [204, 431] width 217 height 17
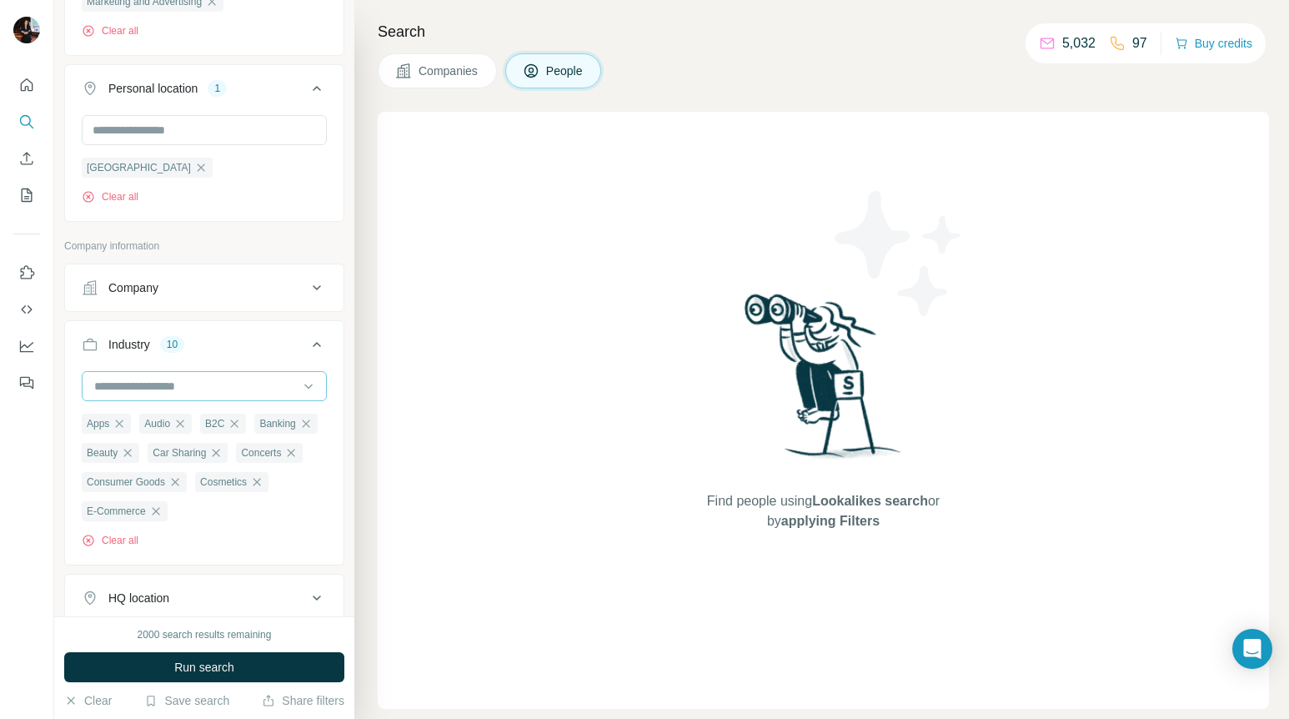
click at [216, 393] on input at bounding box center [196, 386] width 206 height 18
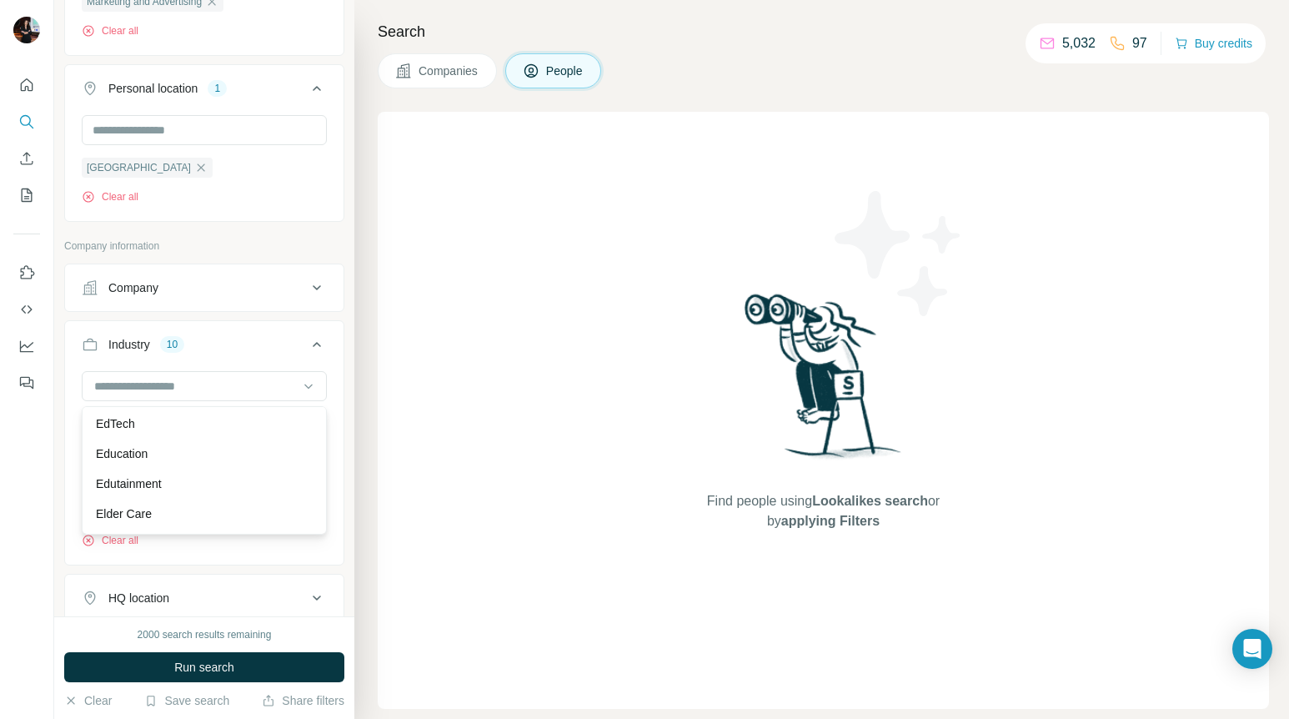
scroll to position [5361, 0]
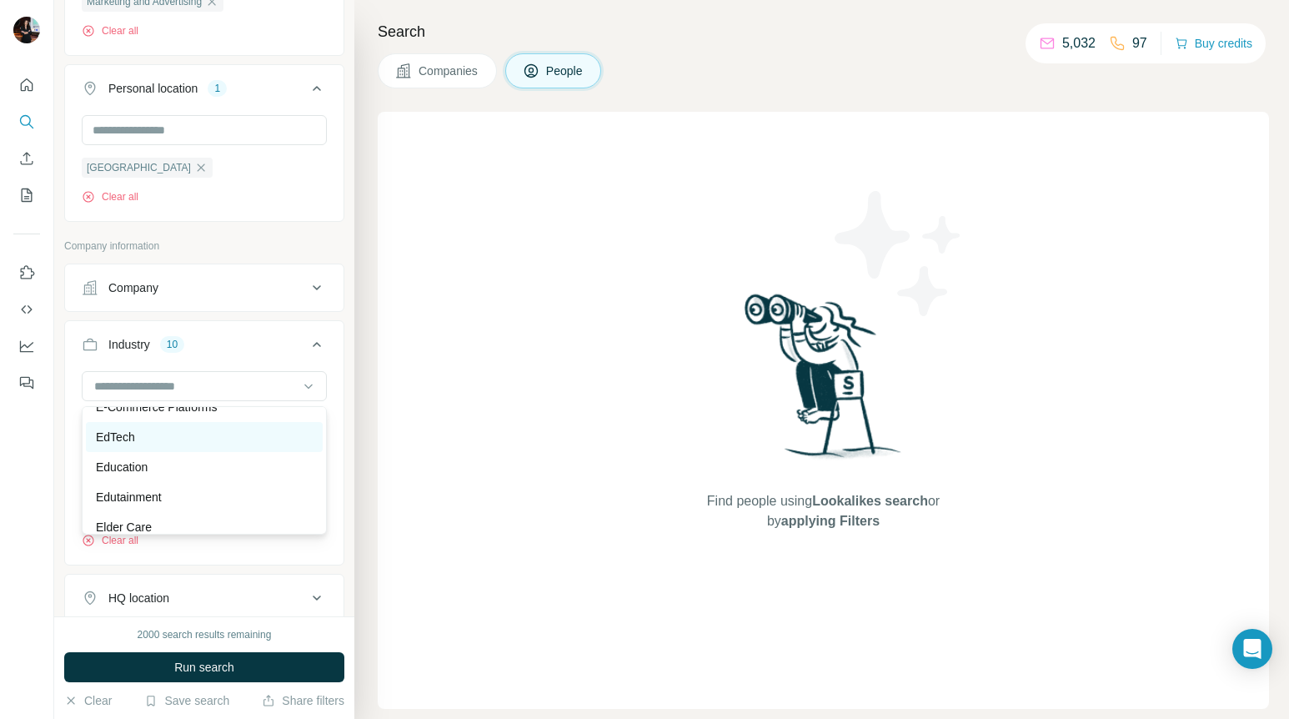
click at [187, 437] on div "EdTech" at bounding box center [204, 437] width 217 height 17
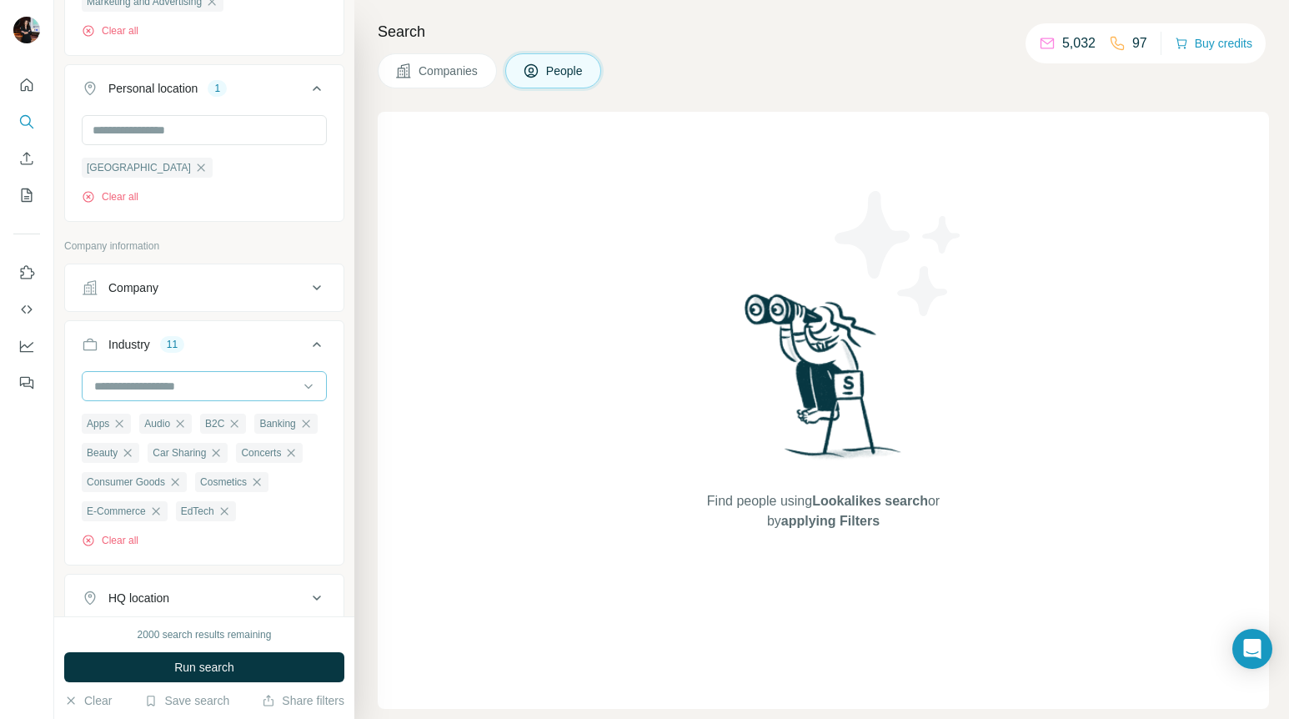
click at [207, 379] on input at bounding box center [196, 386] width 206 height 18
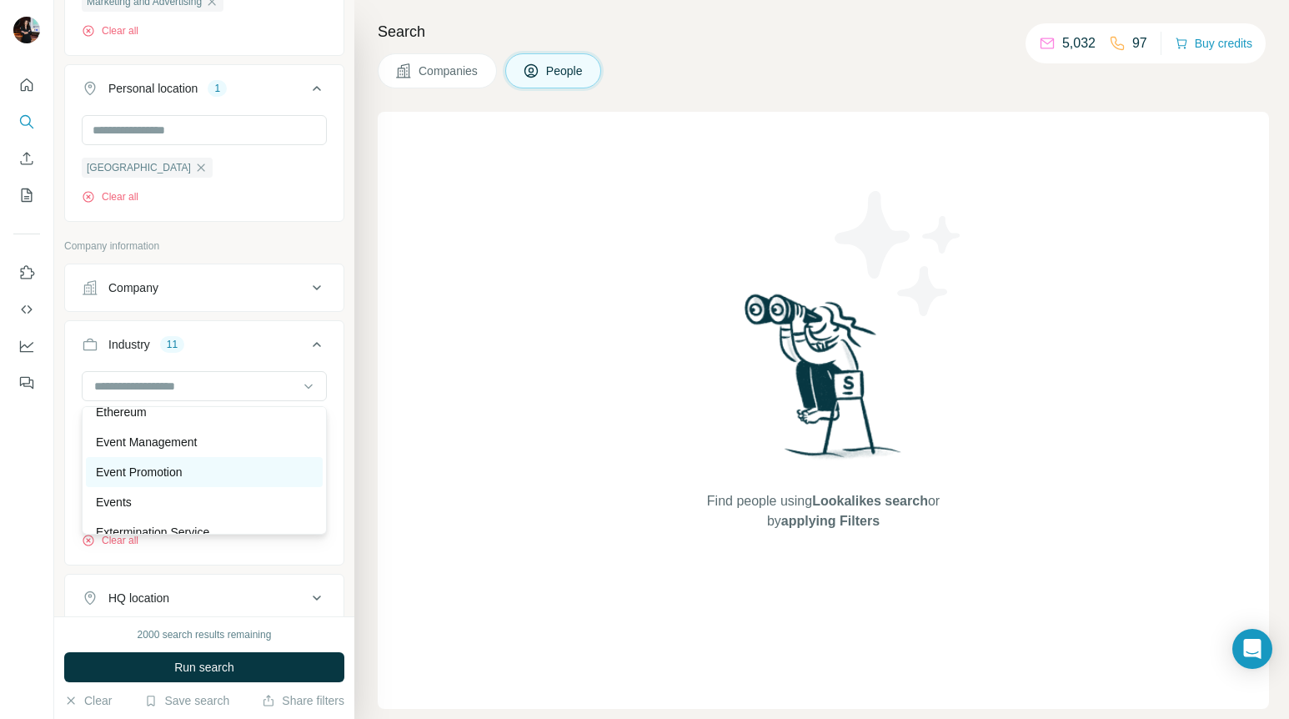
scroll to position [6278, 0]
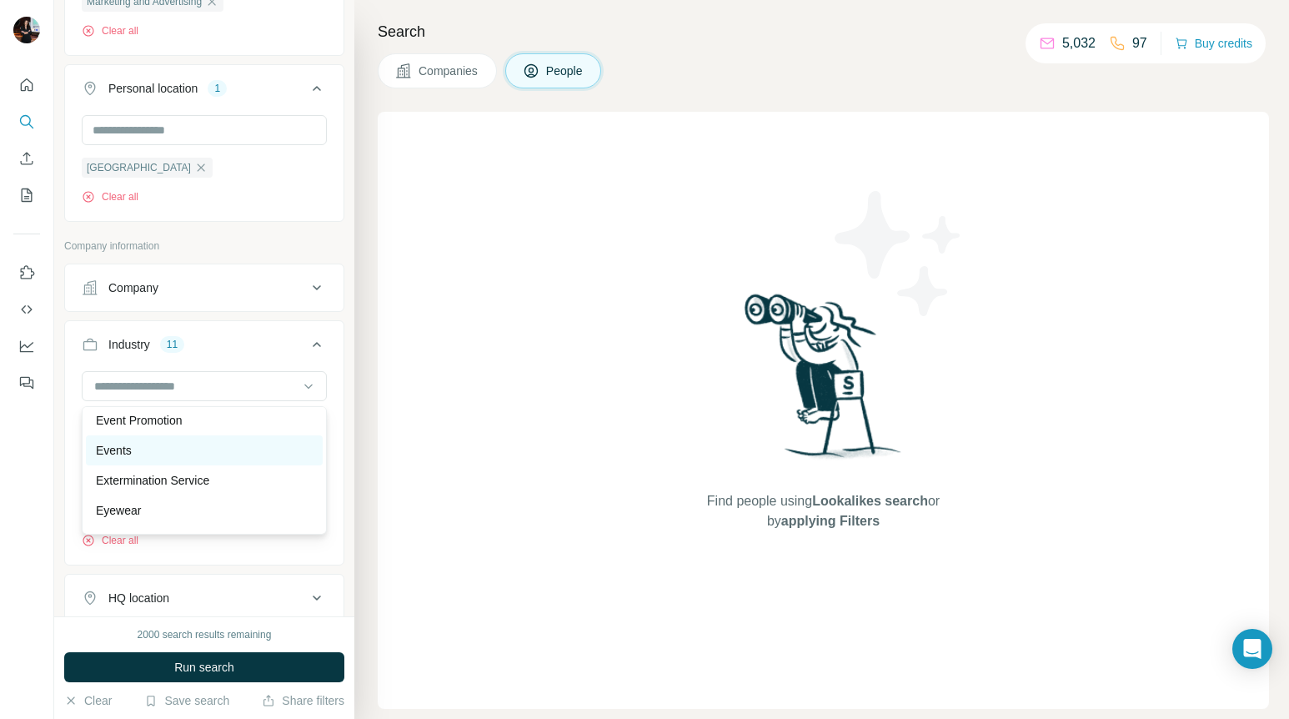
click at [180, 458] on div "Events" at bounding box center [204, 450] width 217 height 17
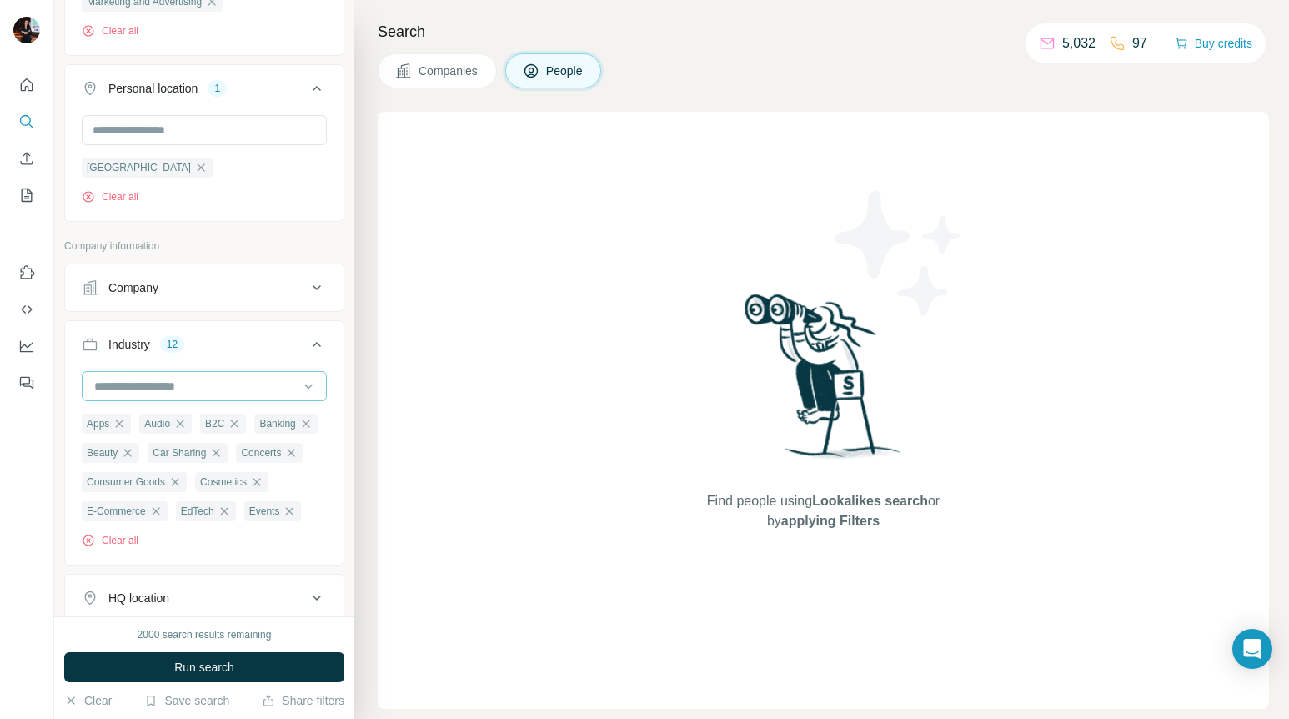
click at [200, 384] on input at bounding box center [196, 386] width 206 height 18
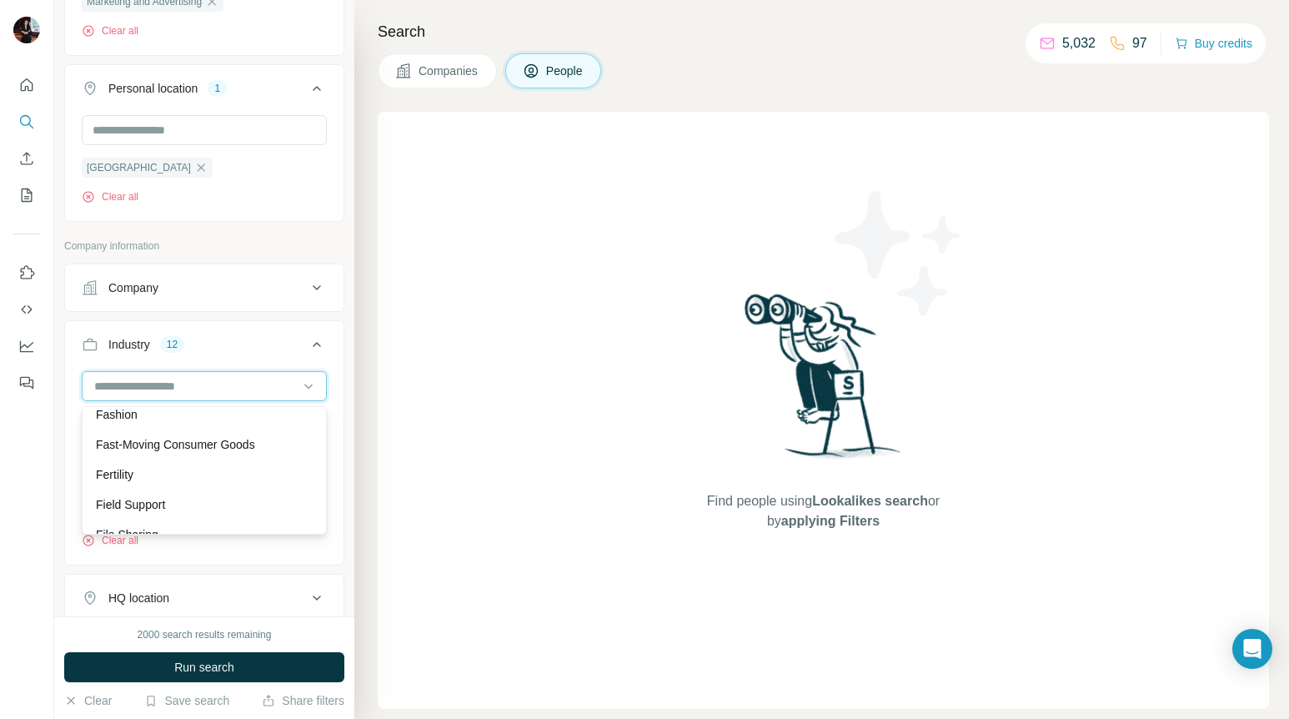
scroll to position [6586, 0]
click at [186, 440] on p "Fast-Moving Consumer Goods" at bounding box center [175, 442] width 159 height 17
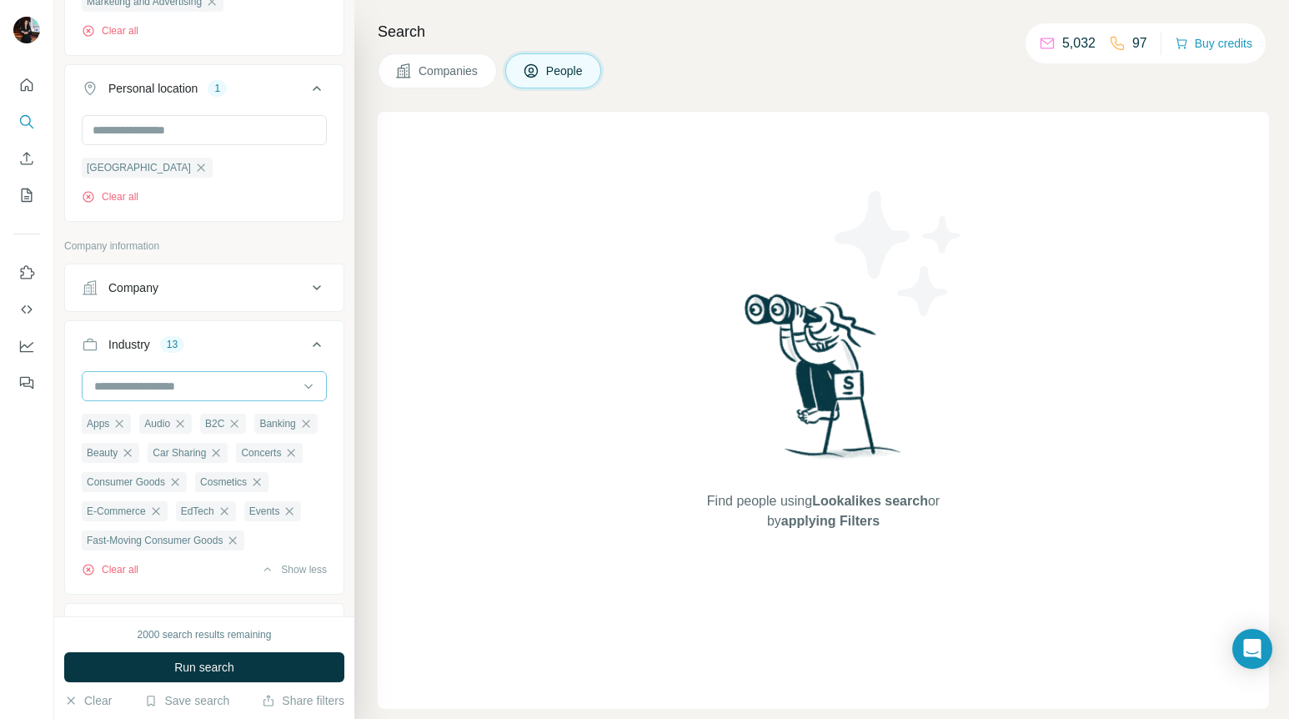
click at [190, 400] on div at bounding box center [196, 386] width 206 height 28
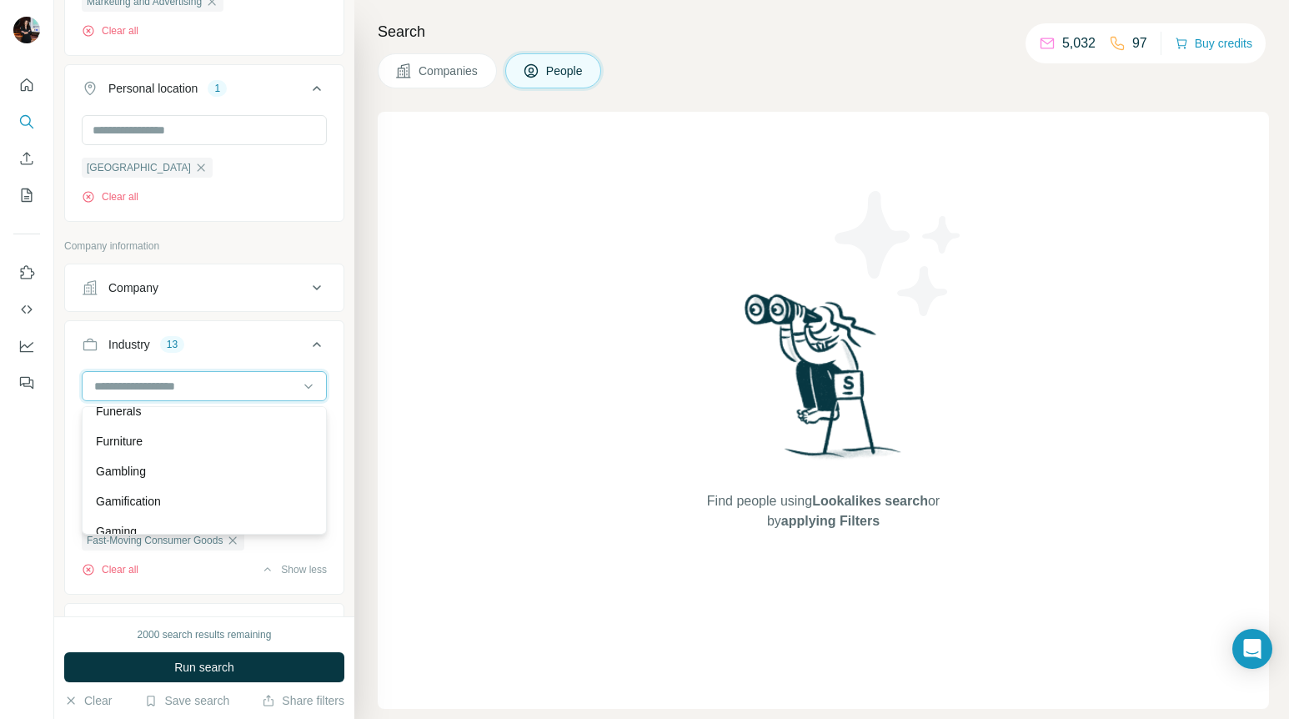
scroll to position [7429, 0]
click at [181, 445] on div "Furniture" at bounding box center [204, 440] width 217 height 17
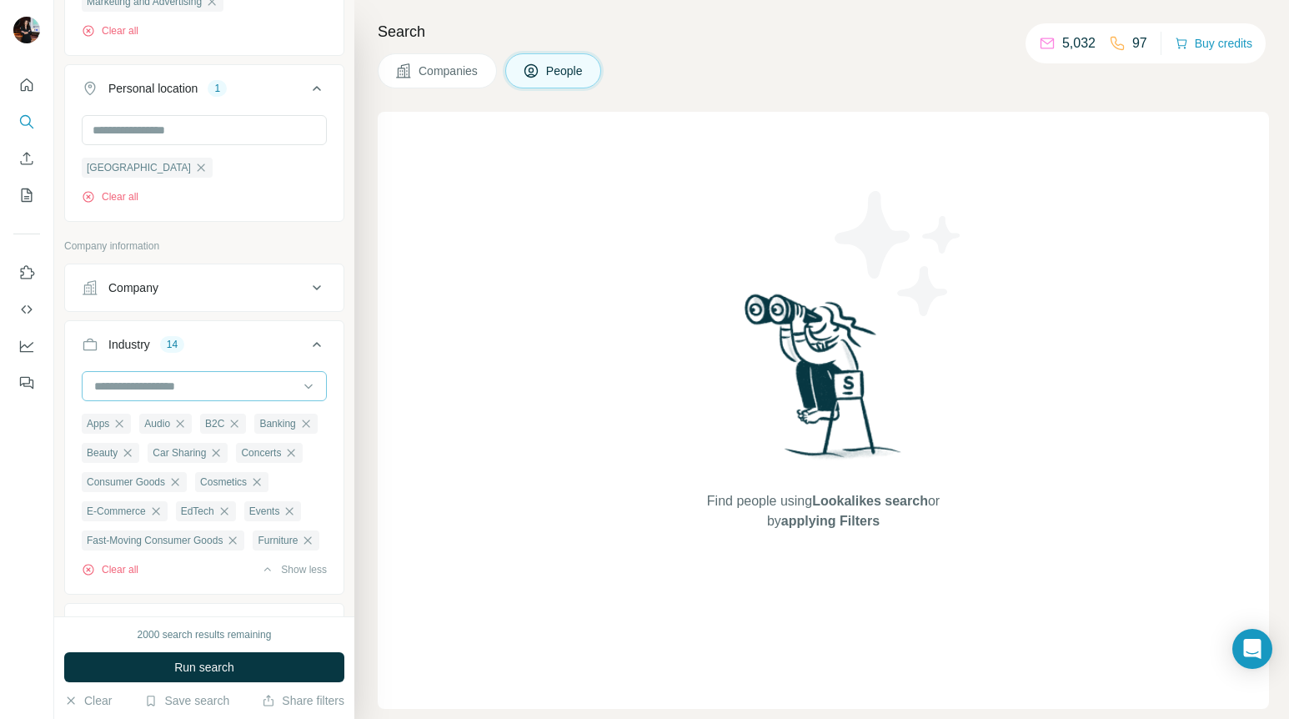
click at [203, 384] on input at bounding box center [196, 386] width 206 height 18
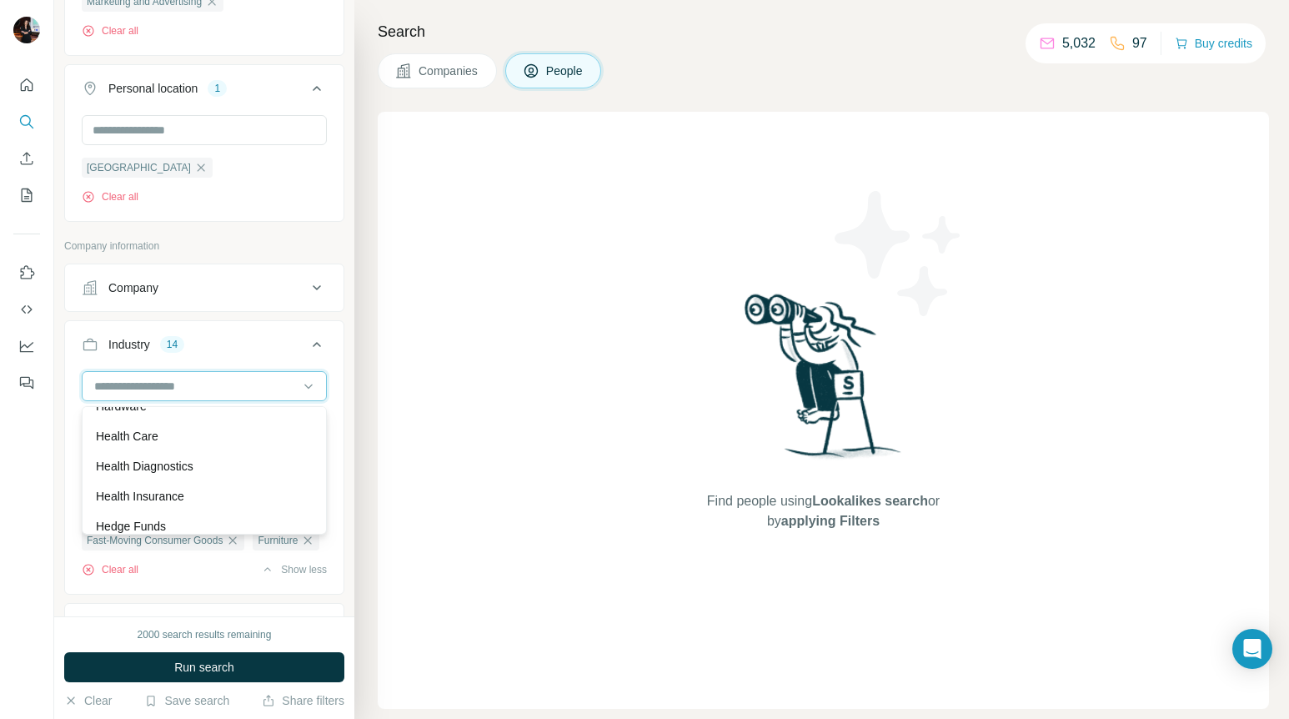
scroll to position [8006, 0]
click at [186, 433] on div "Health Care" at bounding box center [204, 433] width 217 height 17
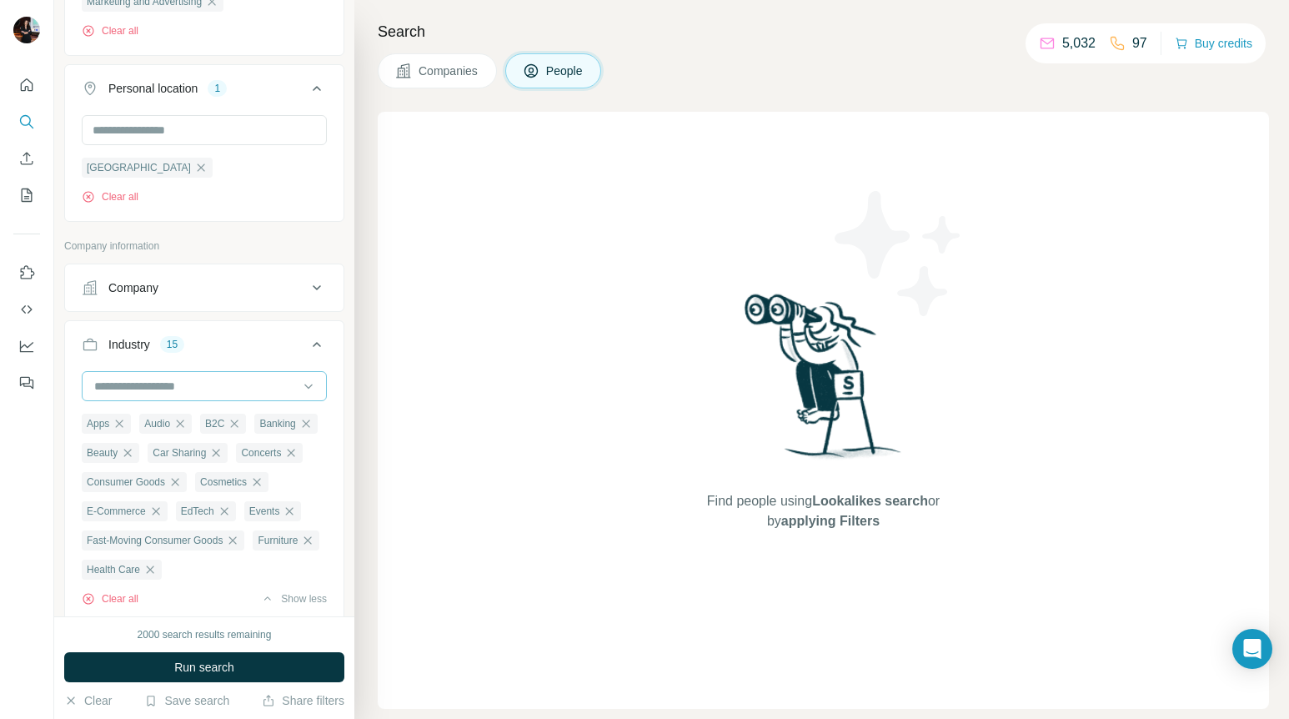
click at [191, 379] on input at bounding box center [196, 386] width 206 height 18
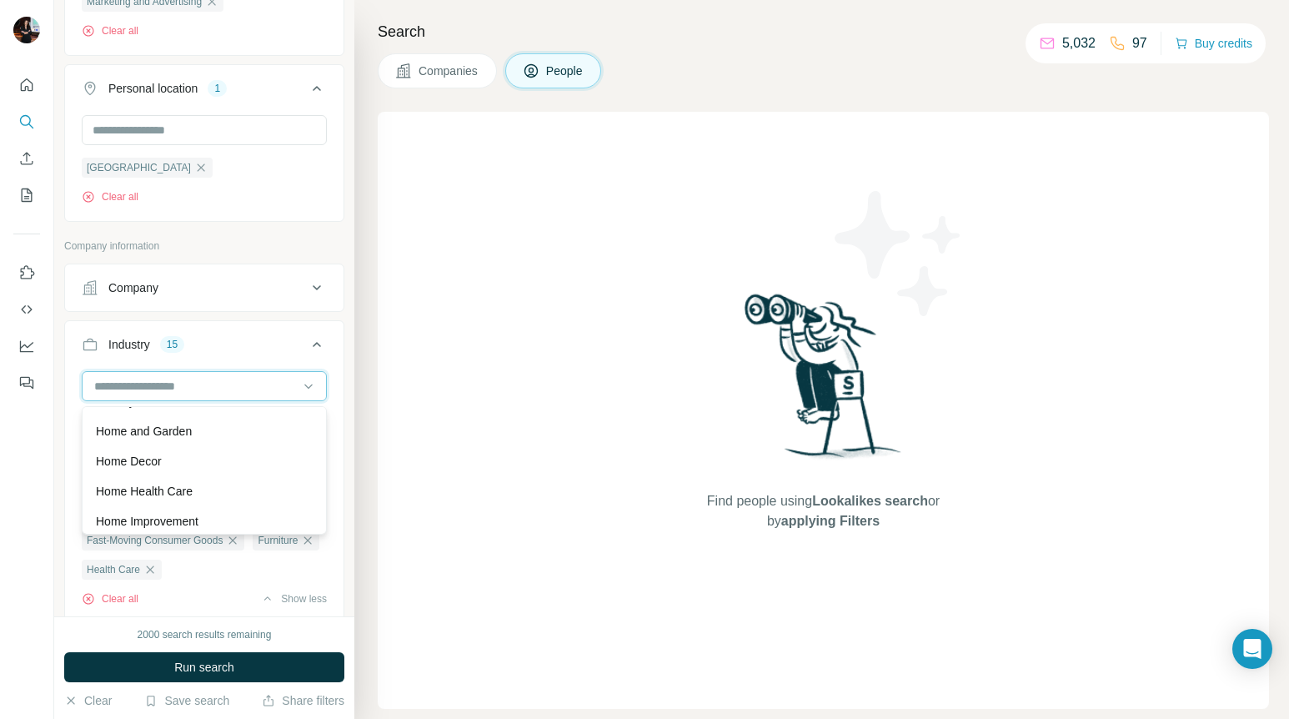
scroll to position [8191, 0]
click at [188, 458] on div "Home Decor" at bounding box center [204, 458] width 217 height 17
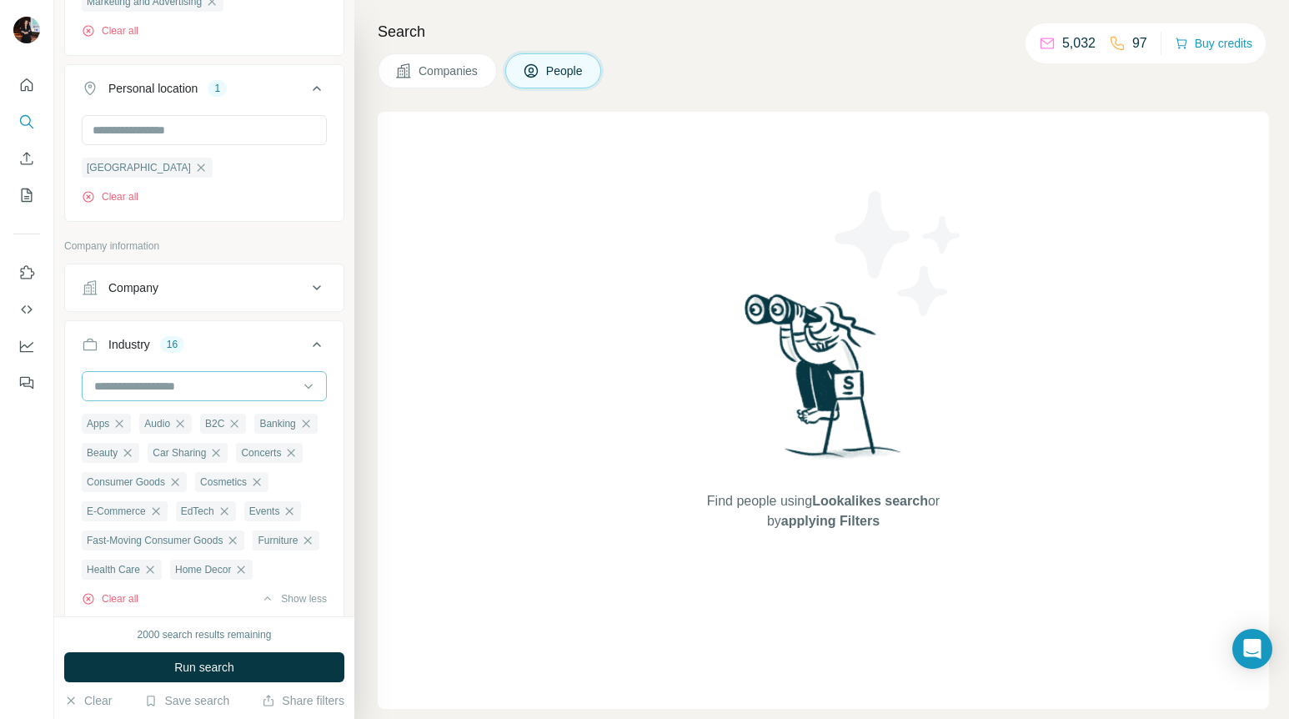
click at [198, 390] on input at bounding box center [196, 386] width 206 height 18
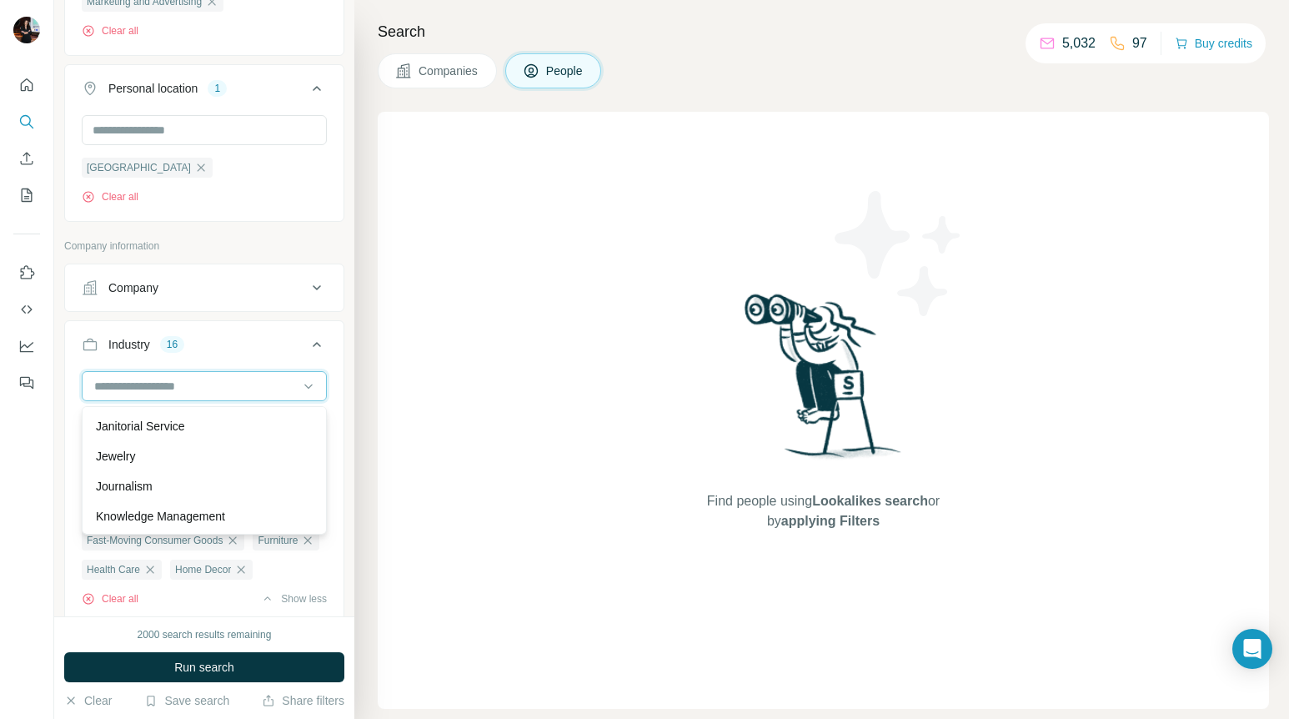
scroll to position [9565, 0]
click at [178, 457] on div "Jewelry" at bounding box center [204, 452] width 217 height 17
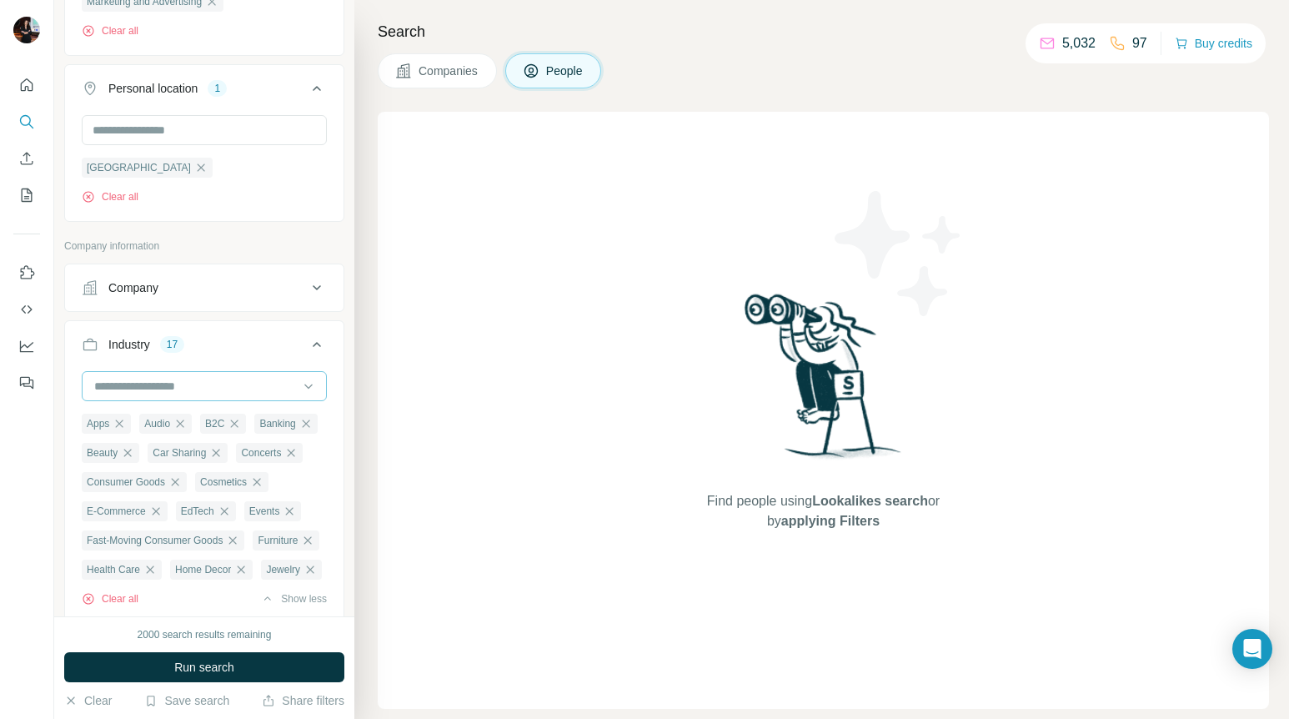
click at [203, 376] on div at bounding box center [196, 386] width 206 height 28
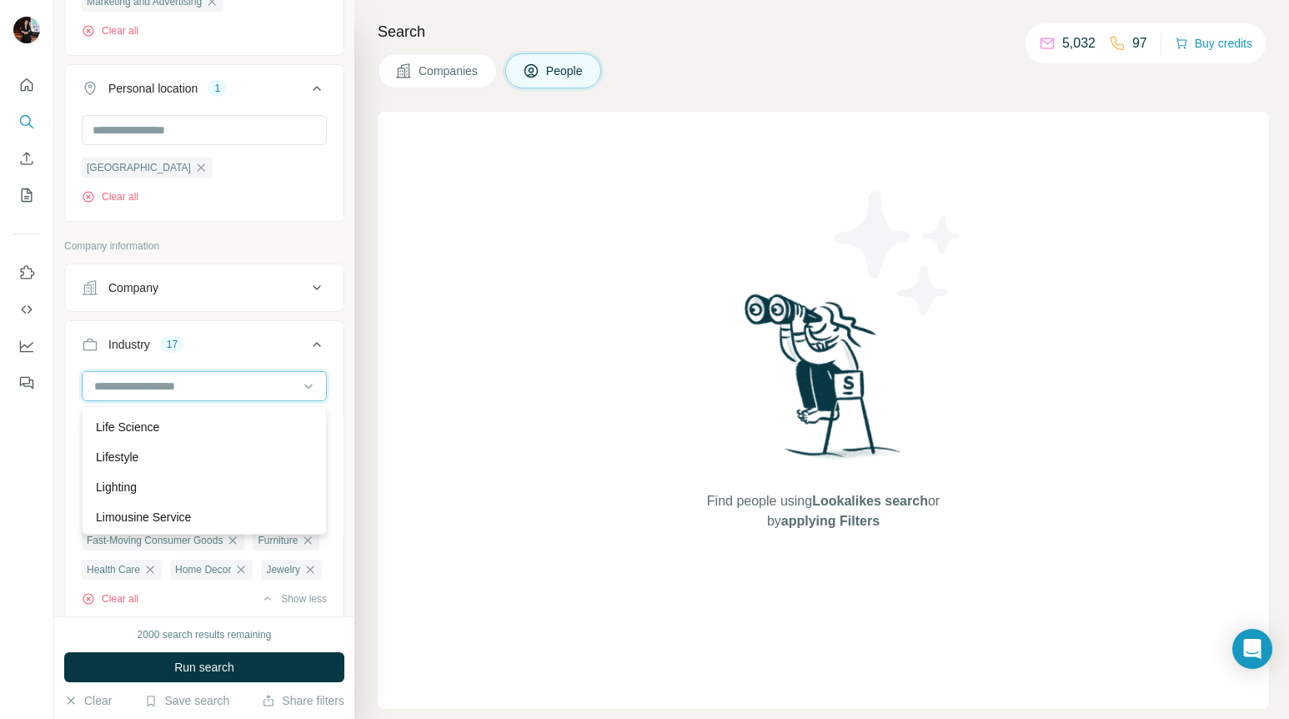
scroll to position [10131, 0]
click at [195, 424] on div "Lifestyle" at bounding box center [204, 426] width 217 height 17
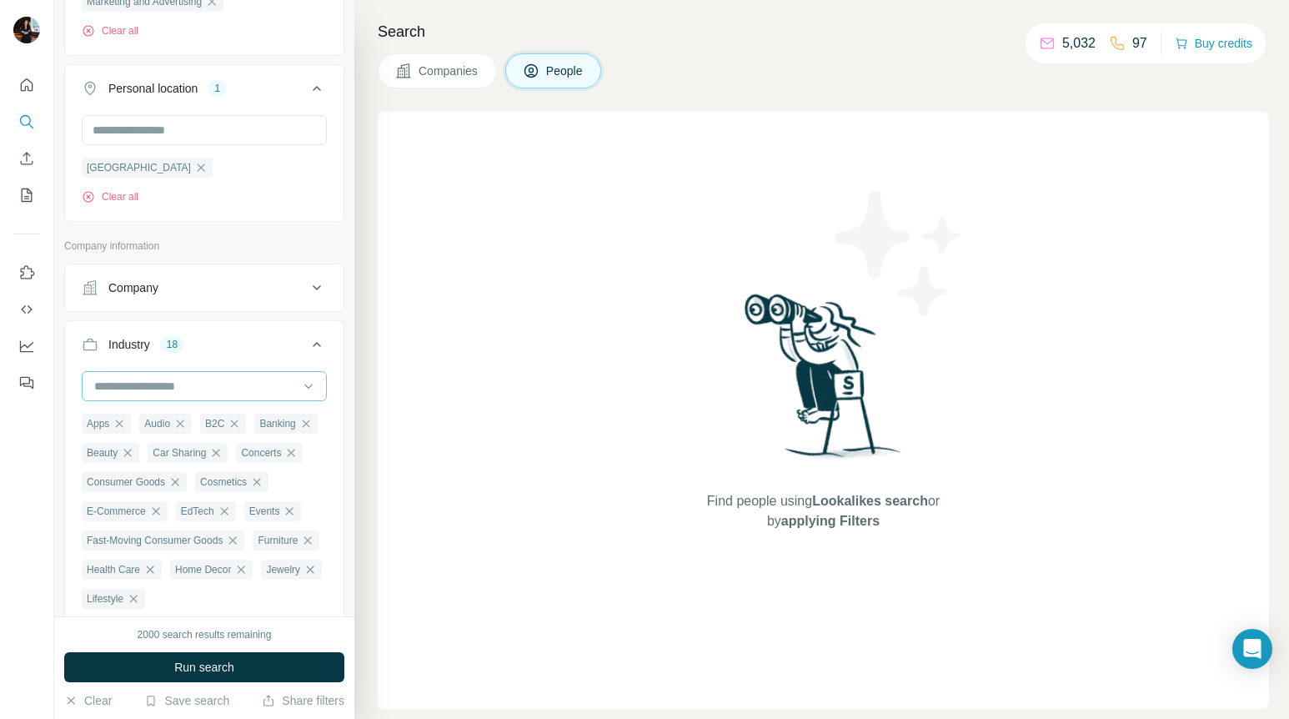
click at [195, 379] on input at bounding box center [196, 386] width 206 height 18
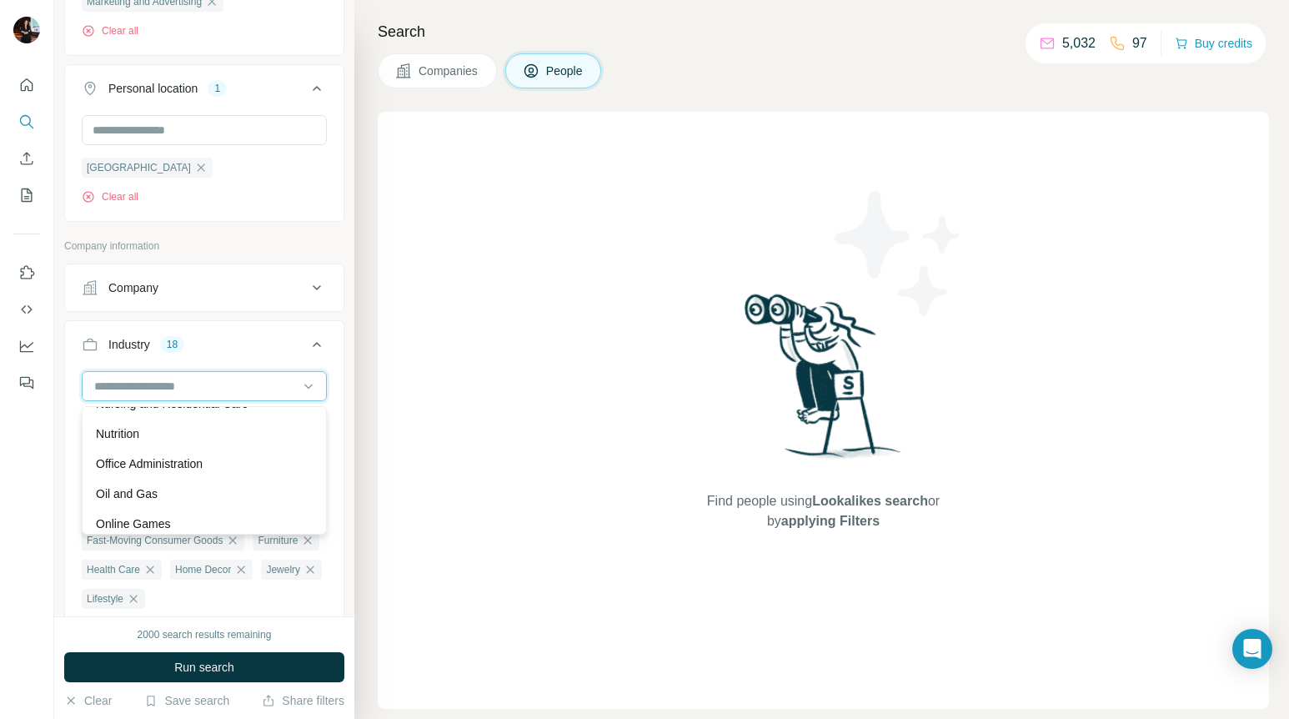
scroll to position [11928, 0]
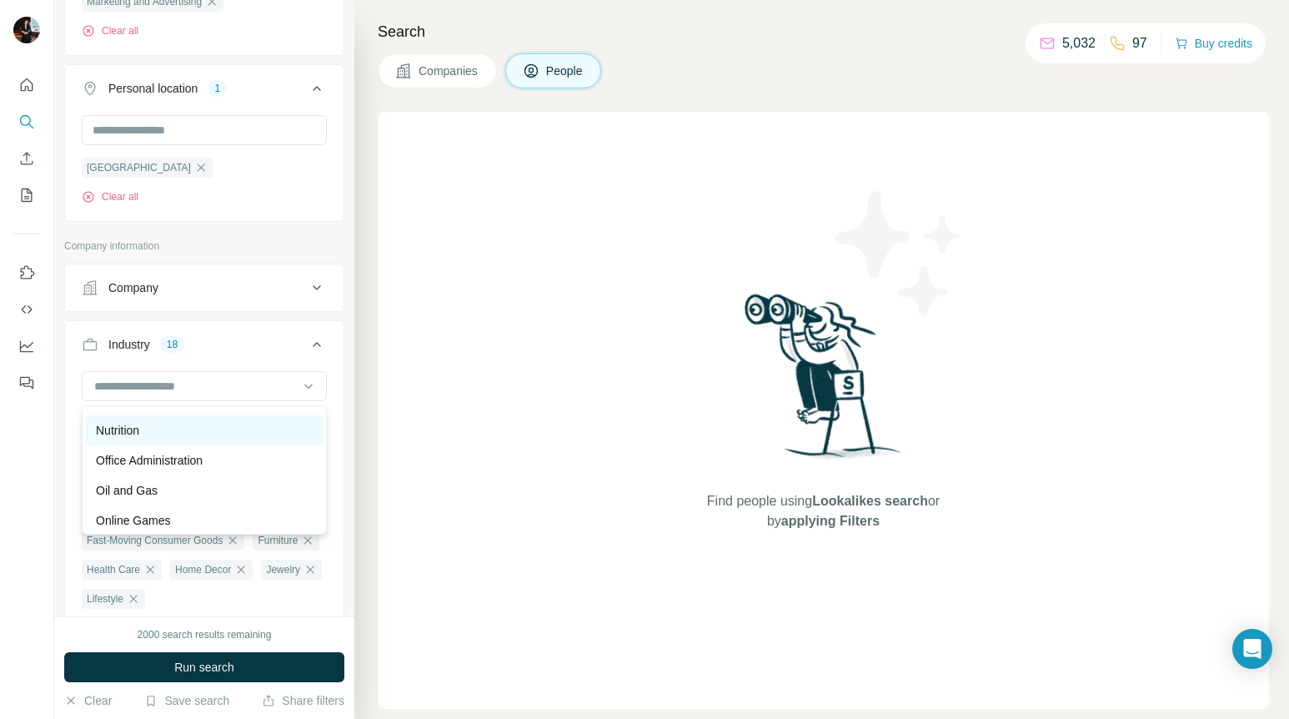
click at [180, 429] on div "Nutrition" at bounding box center [204, 430] width 217 height 17
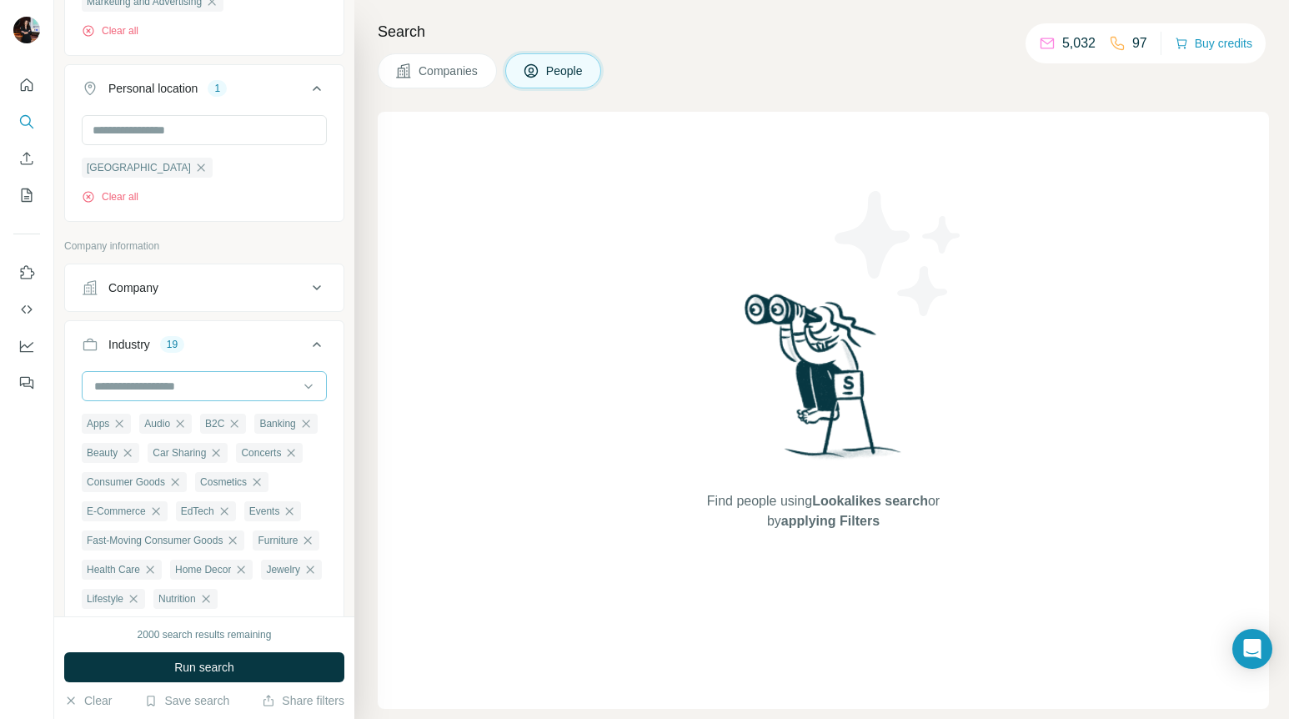
click at [186, 384] on input at bounding box center [196, 386] width 206 height 18
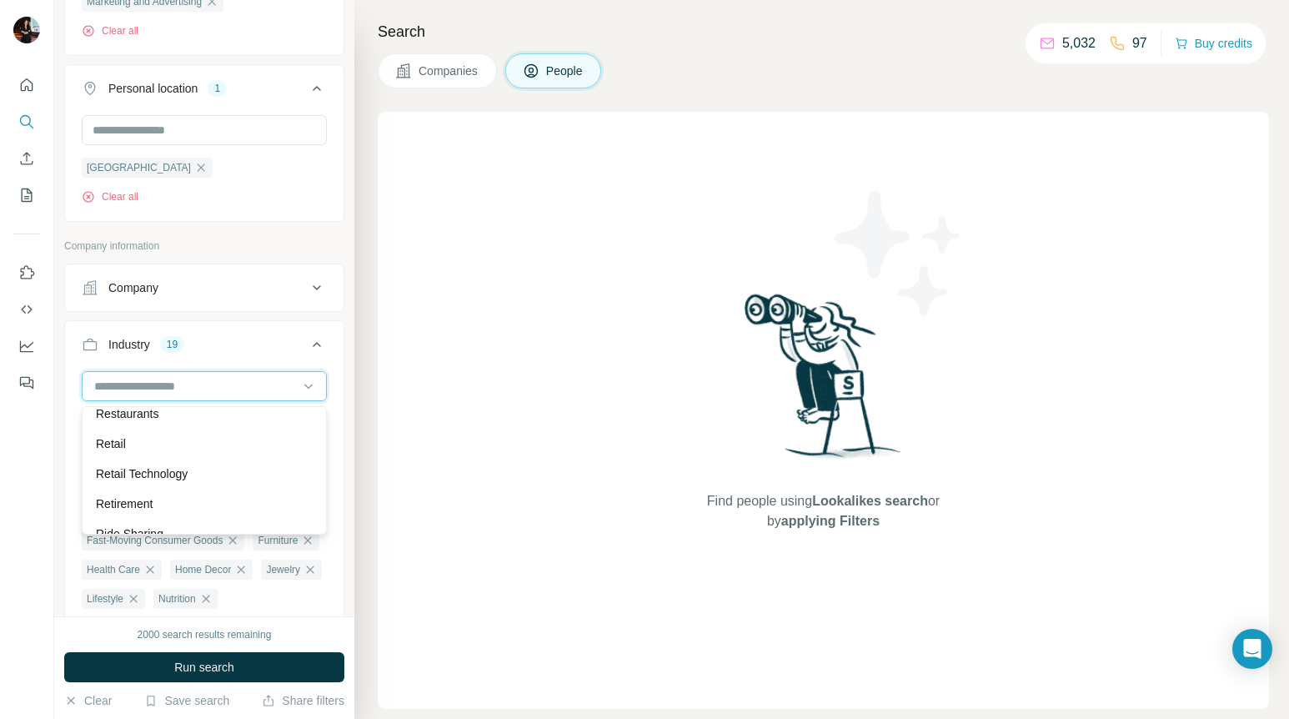
scroll to position [14487, 0]
click at [178, 453] on div "Retail" at bounding box center [204, 452] width 217 height 17
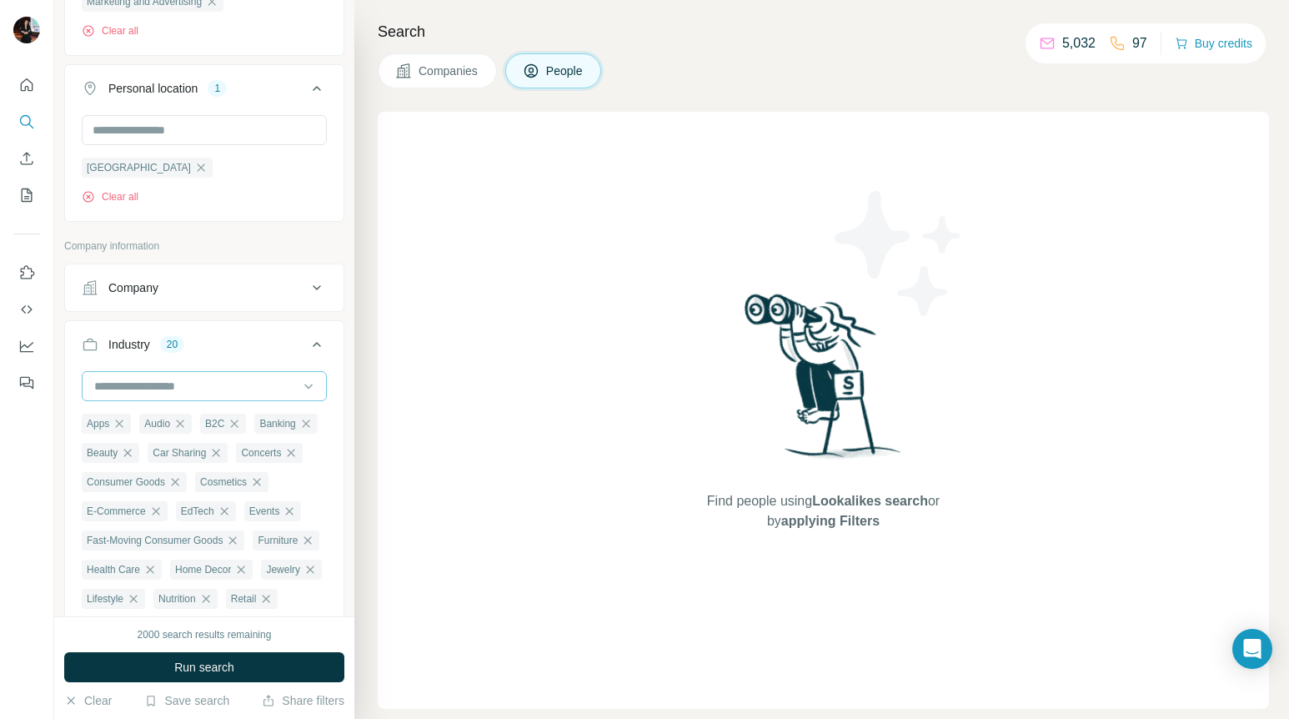
click at [188, 390] on input at bounding box center [196, 386] width 206 height 18
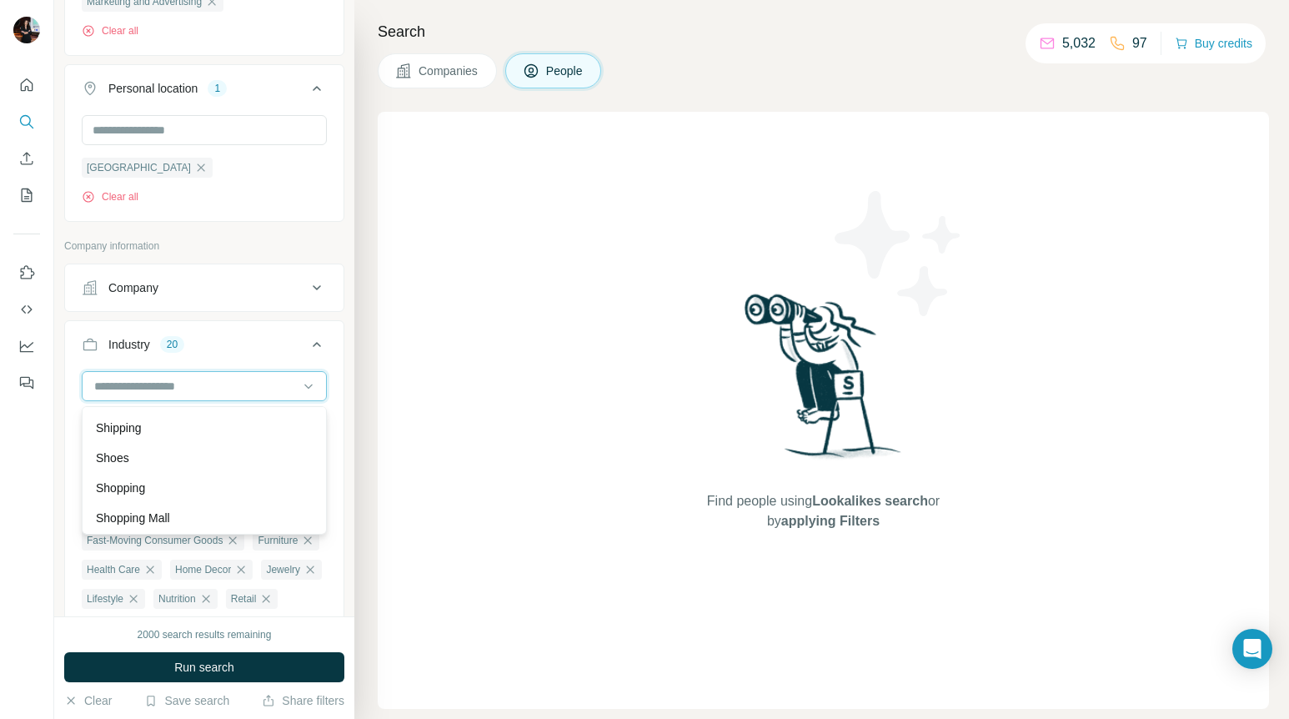
scroll to position [15297, 0]
click at [172, 448] on div "Shoes" at bounding box center [204, 452] width 217 height 17
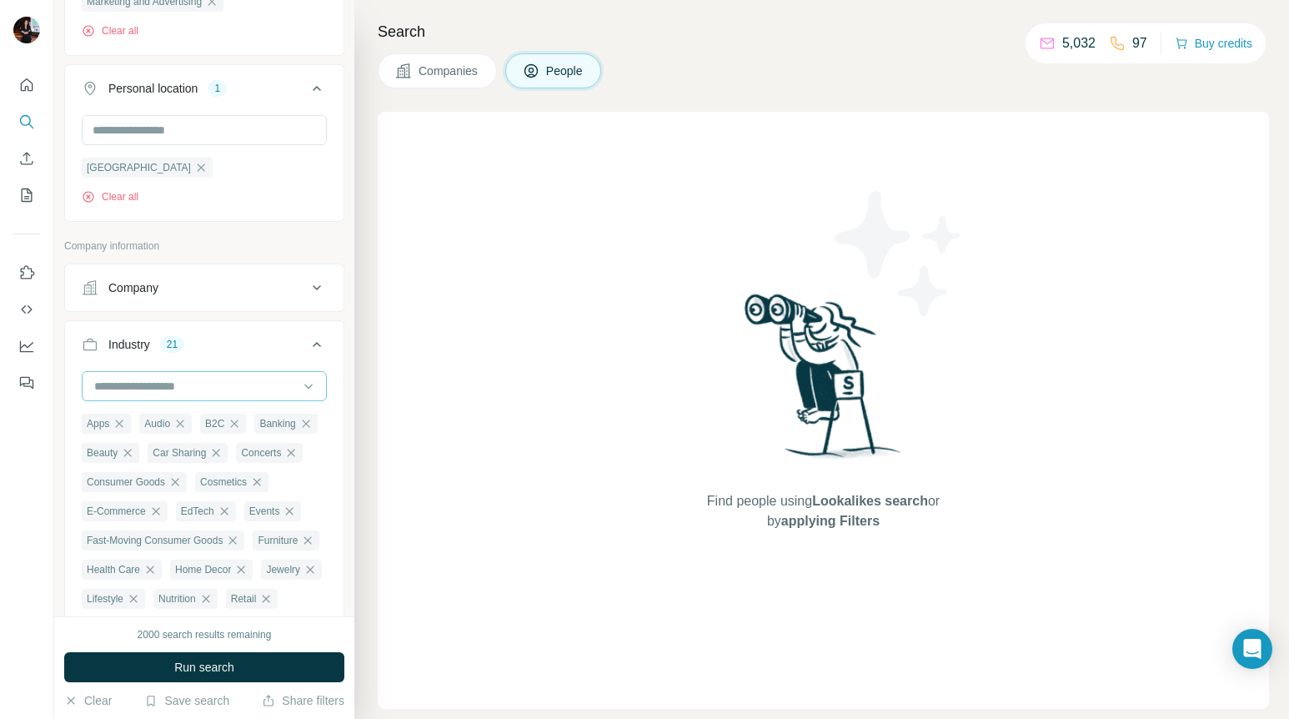
click at [186, 394] on input at bounding box center [196, 386] width 206 height 18
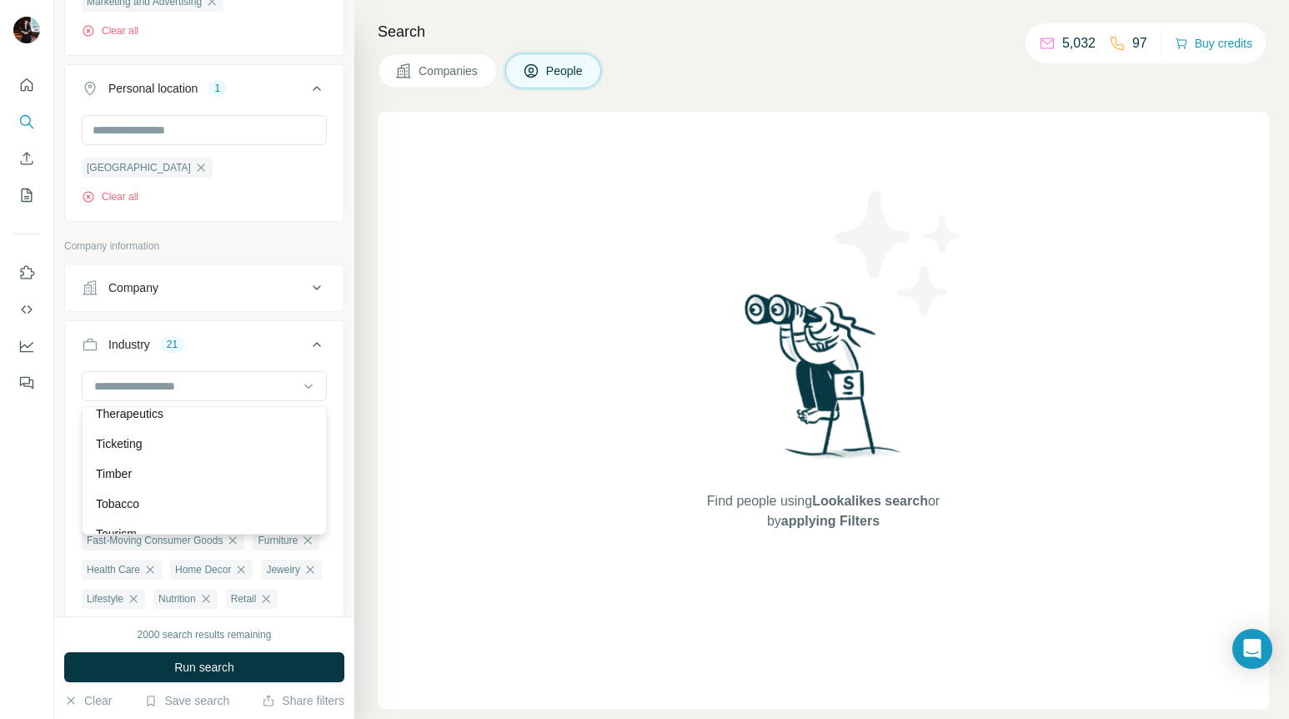
scroll to position [16822, 0]
click at [178, 424] on div "Ticketing" at bounding box center [204, 429] width 217 height 17
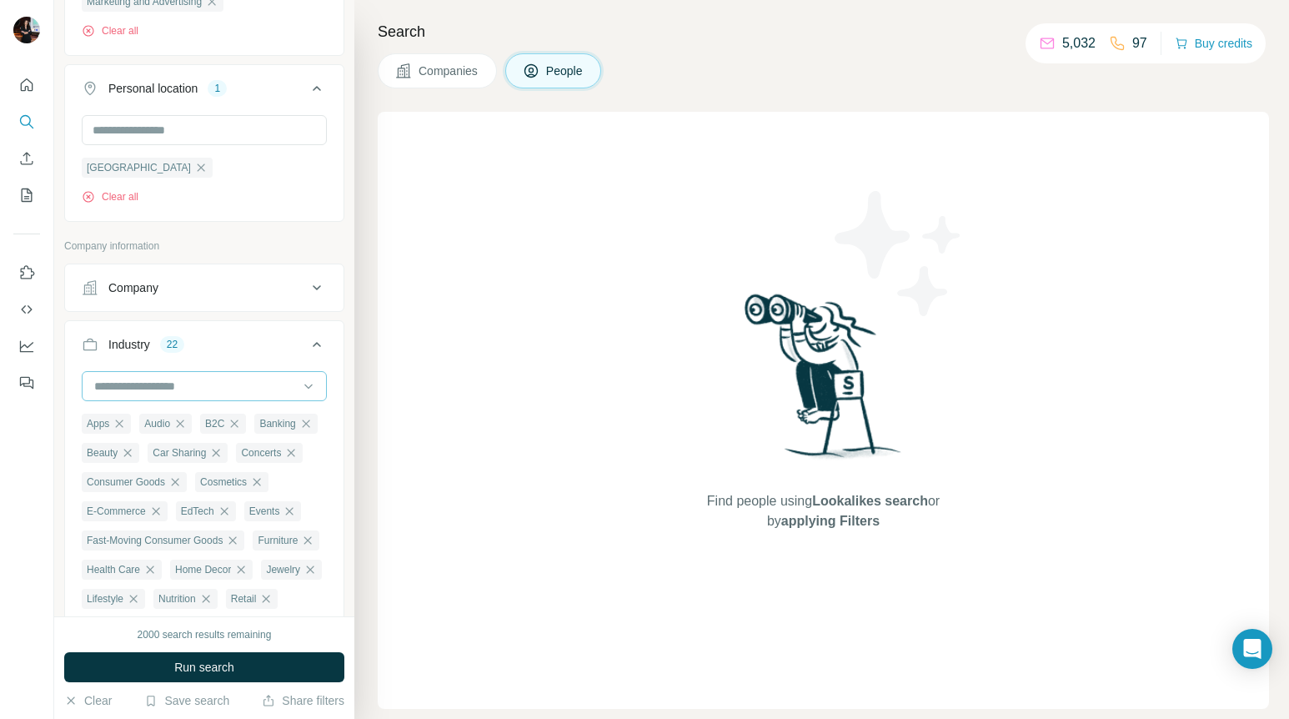
click at [201, 376] on div at bounding box center [196, 386] width 206 height 28
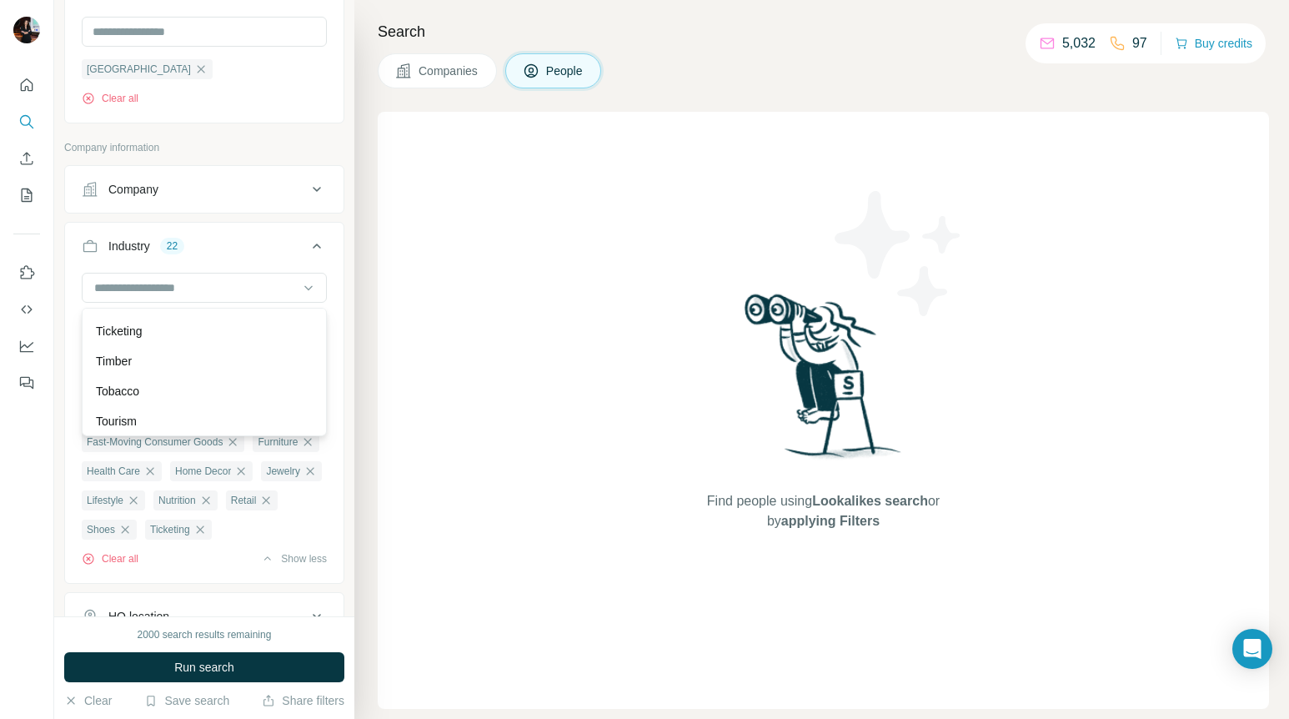
scroll to position [551, 0]
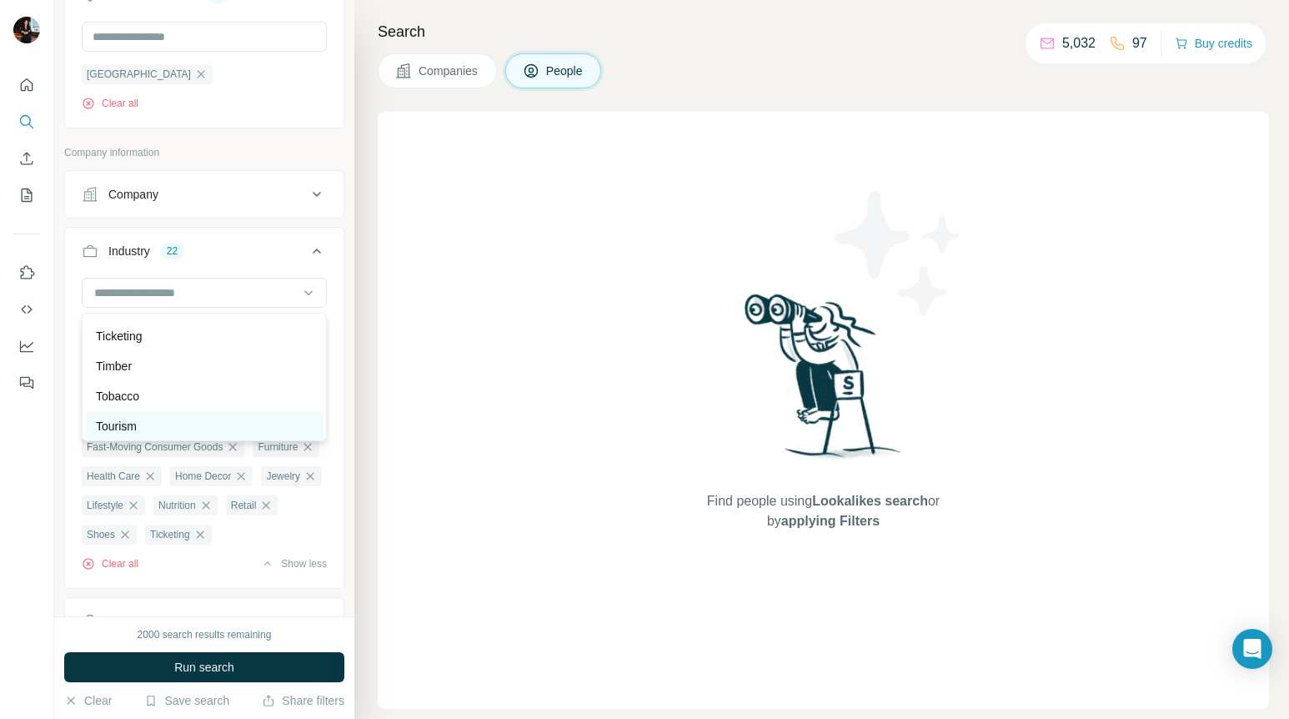
click at [227, 426] on div "Tourism" at bounding box center [204, 426] width 217 height 17
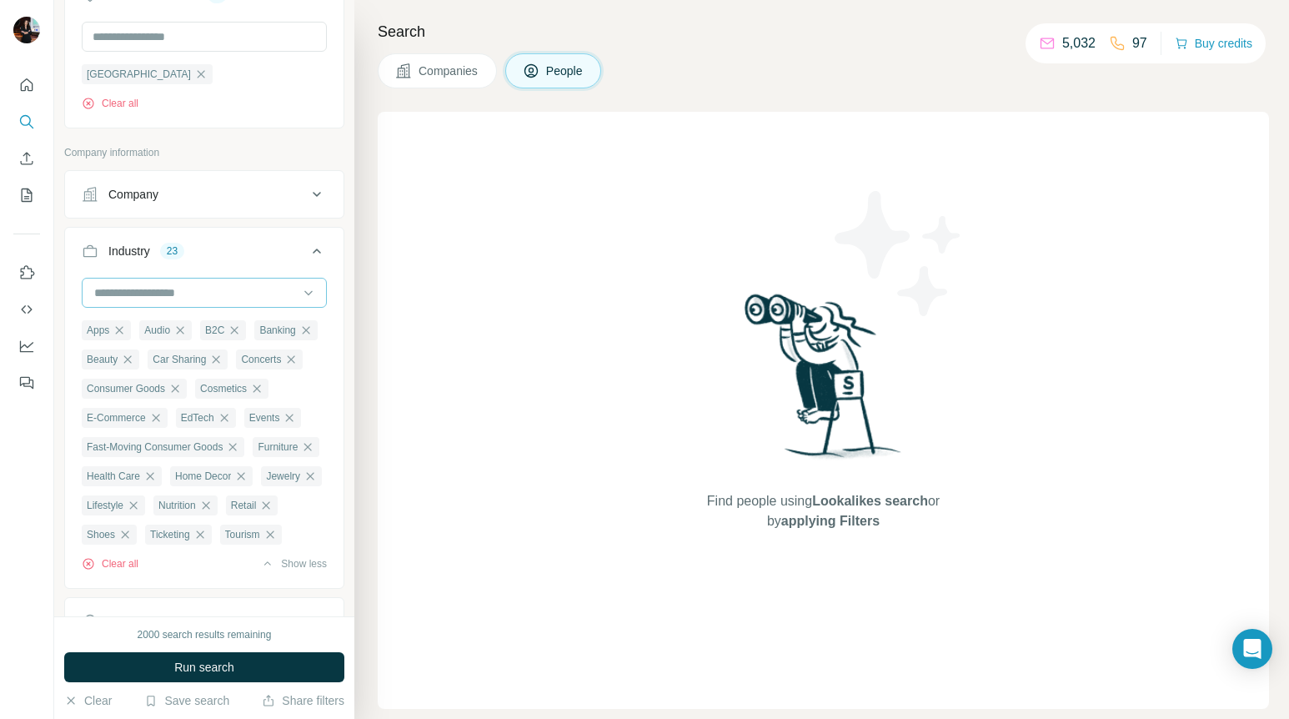
click at [223, 298] on input at bounding box center [196, 292] width 206 height 18
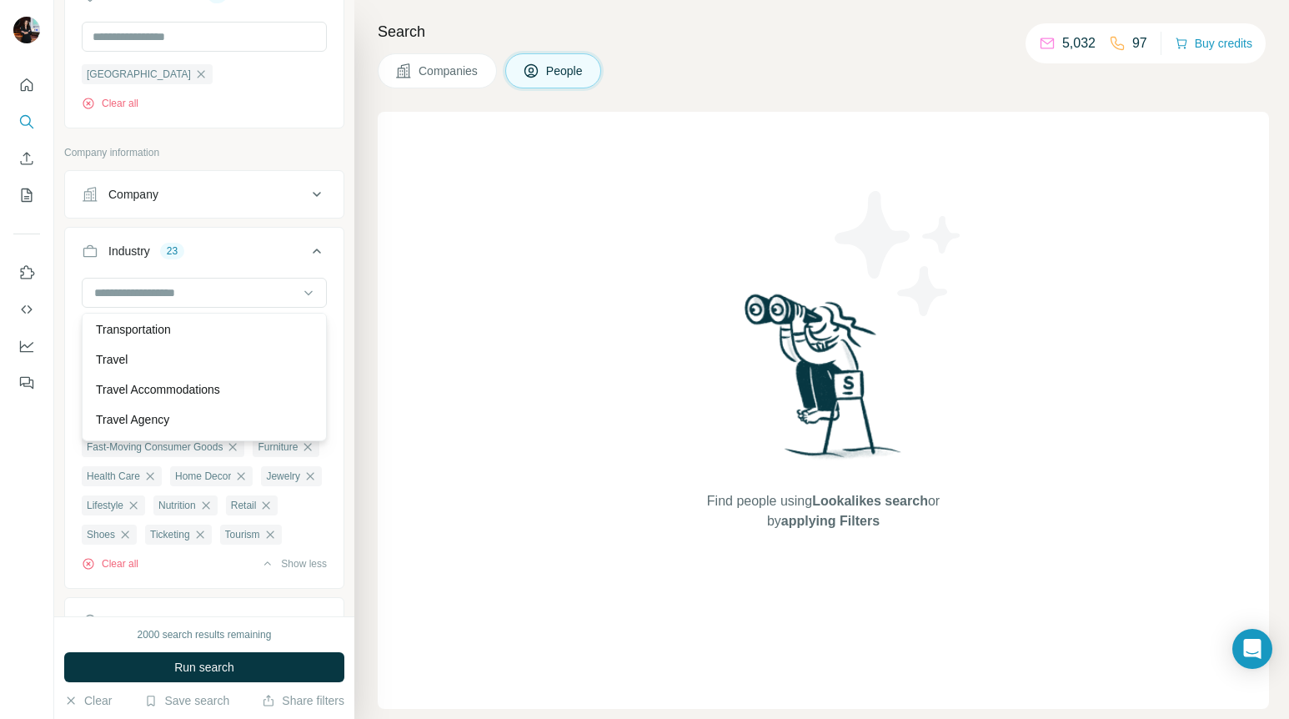
scroll to position [17164, 0]
click at [187, 325] on div "Transportation" at bounding box center [204, 323] width 217 height 17
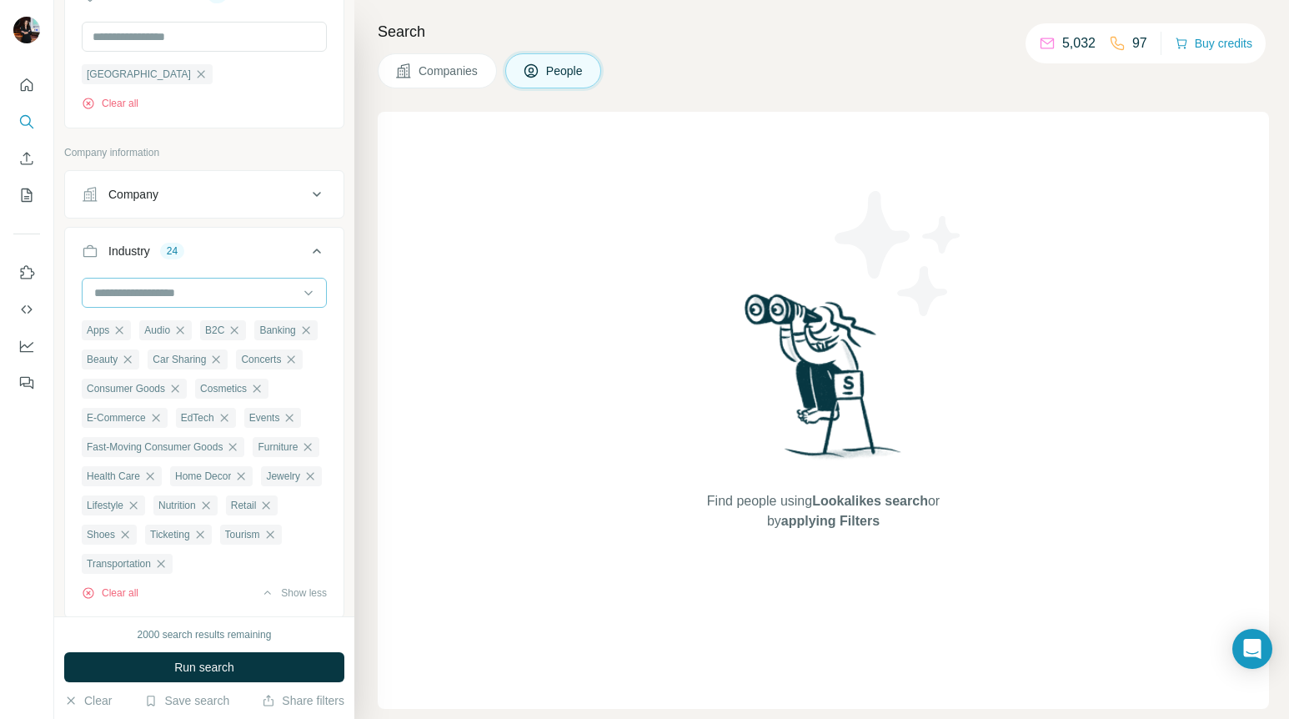
click at [205, 288] on input at bounding box center [196, 292] width 206 height 18
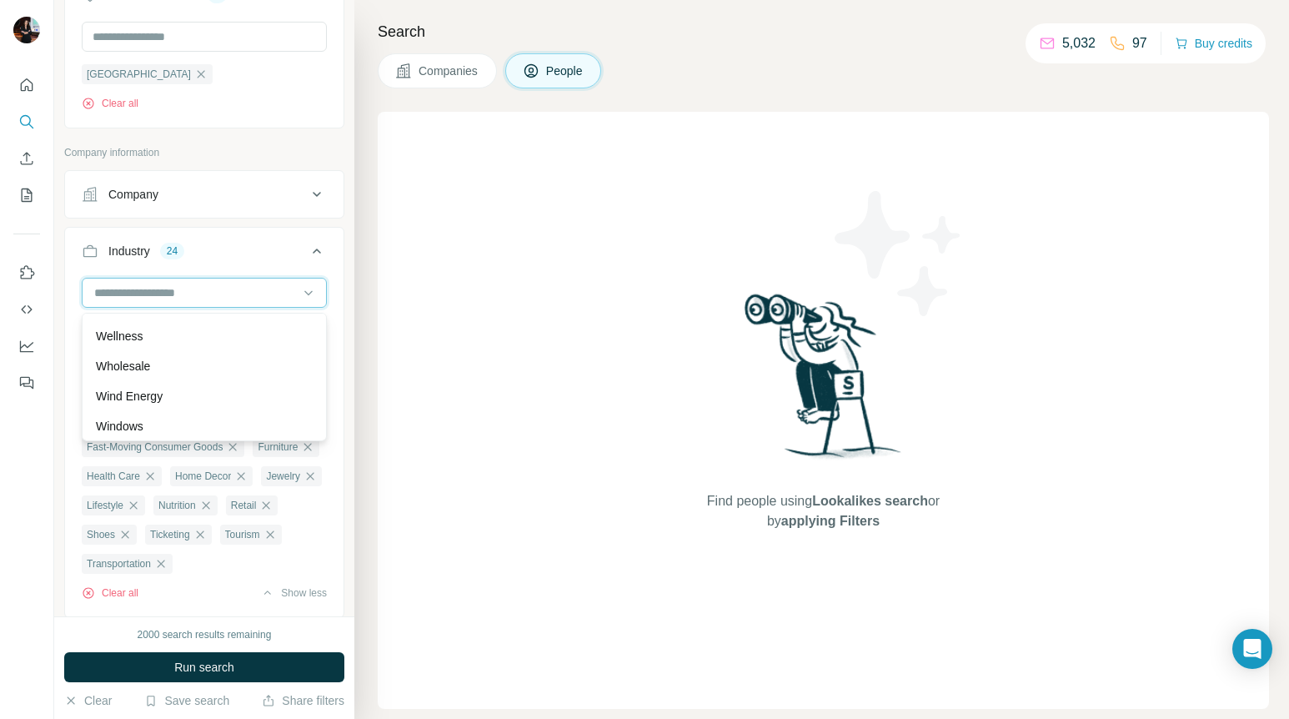
scroll to position [18413, 0]
click at [191, 332] on div "Wellness" at bounding box center [204, 335] width 217 height 17
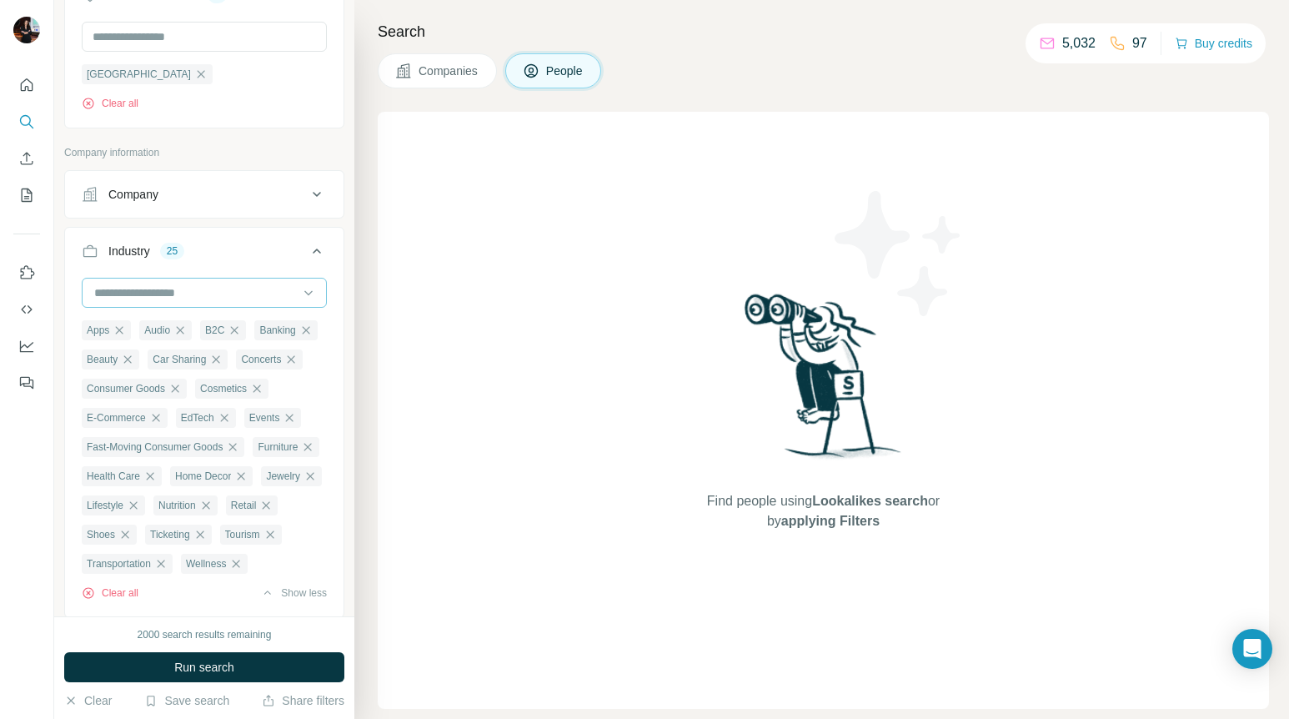
click at [203, 292] on input at bounding box center [196, 292] width 206 height 18
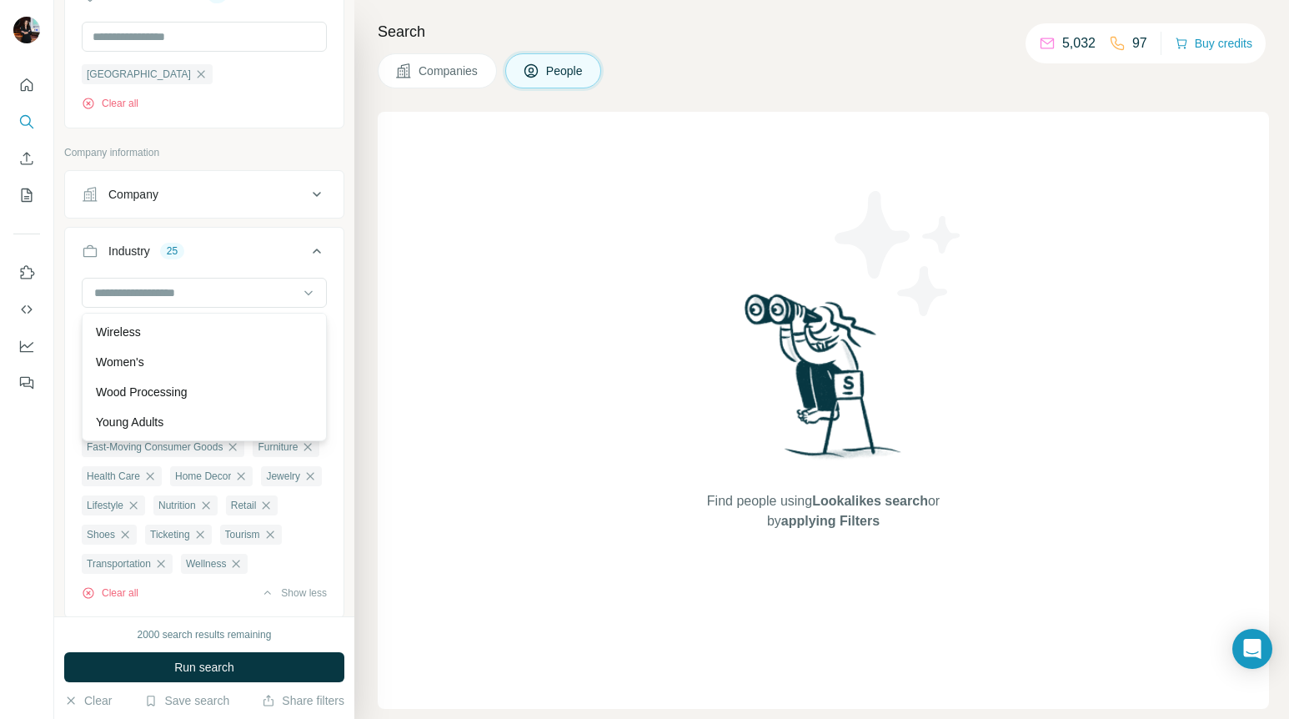
scroll to position [18625, 0]
click at [185, 364] on div "Women's" at bounding box center [204, 363] width 217 height 17
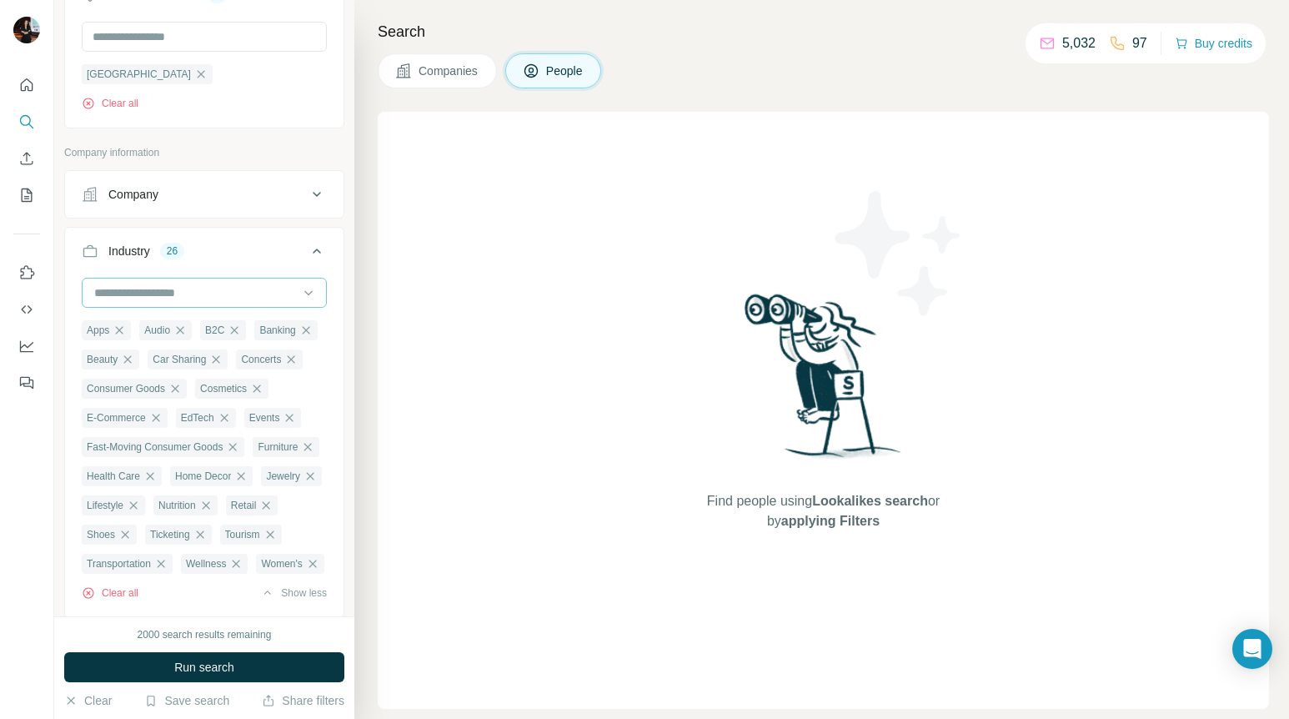
click at [208, 285] on input at bounding box center [196, 292] width 206 height 18
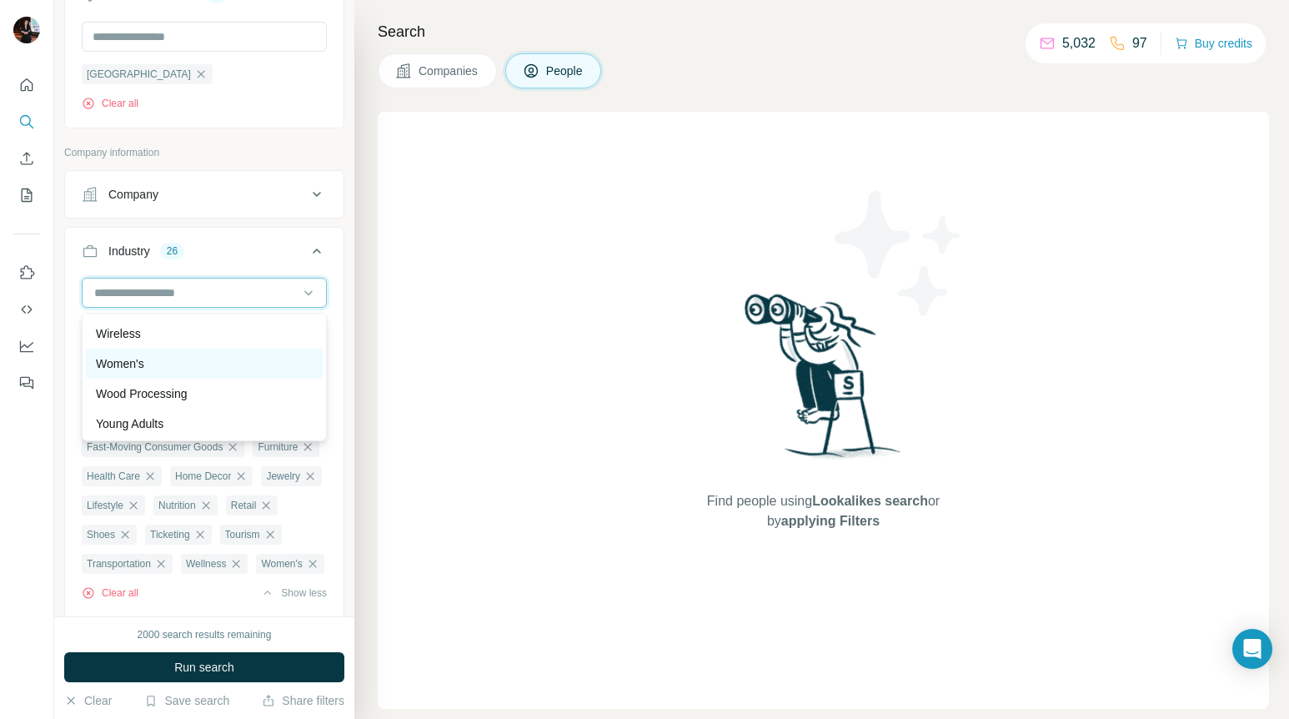
scroll to position [18627, 0]
click at [183, 421] on div "Young Adults" at bounding box center [204, 422] width 217 height 17
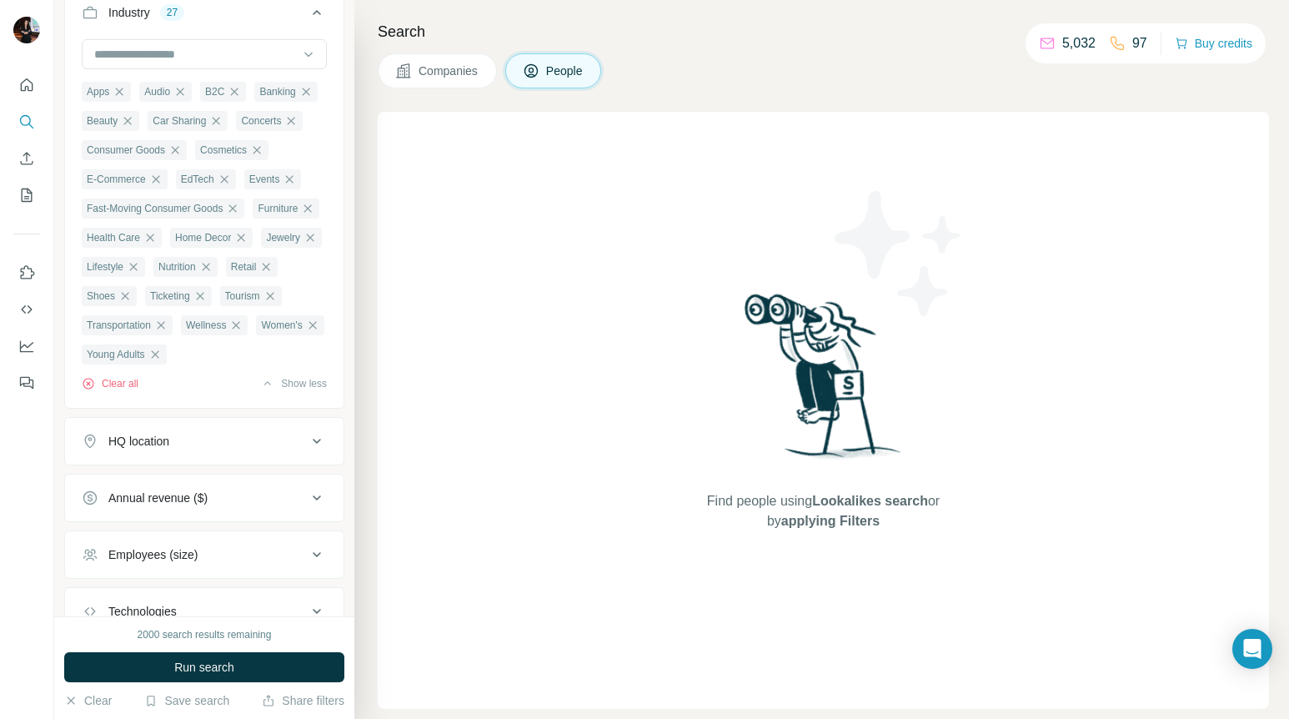
scroll to position [869, 0]
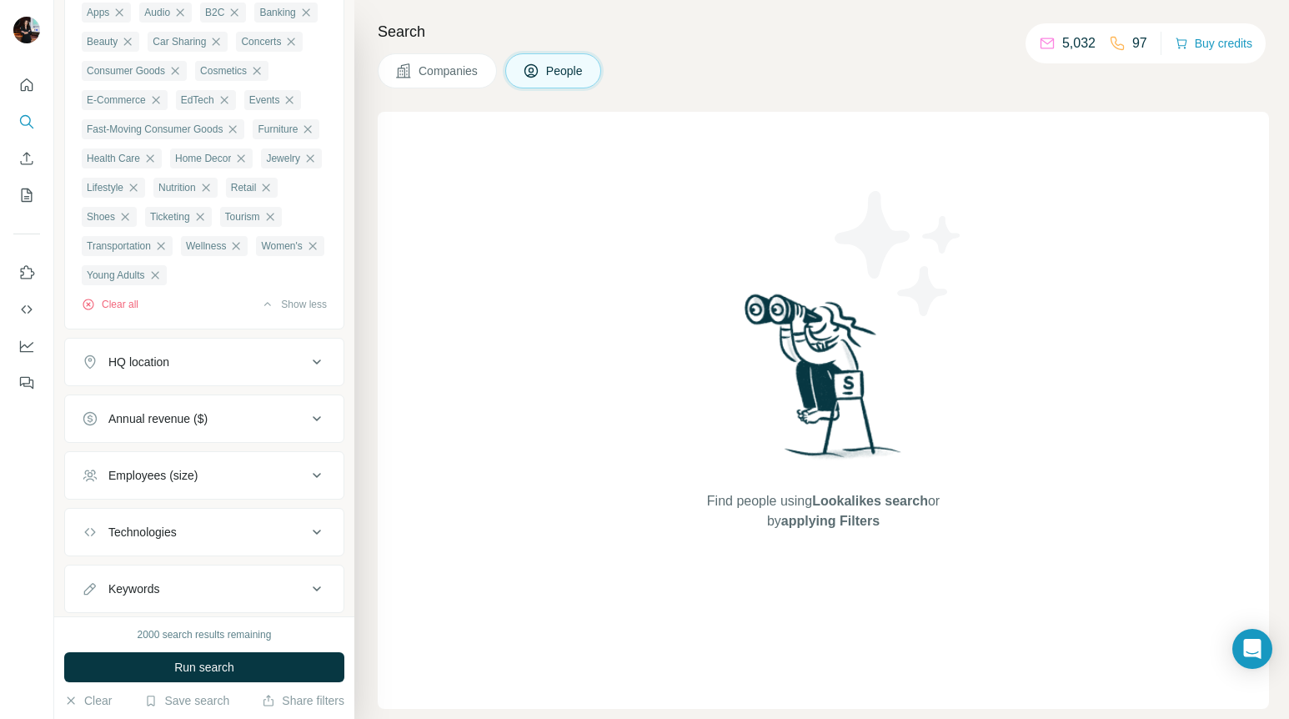
click at [321, 372] on icon at bounding box center [317, 362] width 20 height 20
click at [281, 419] on input "text" at bounding box center [204, 404] width 245 height 30
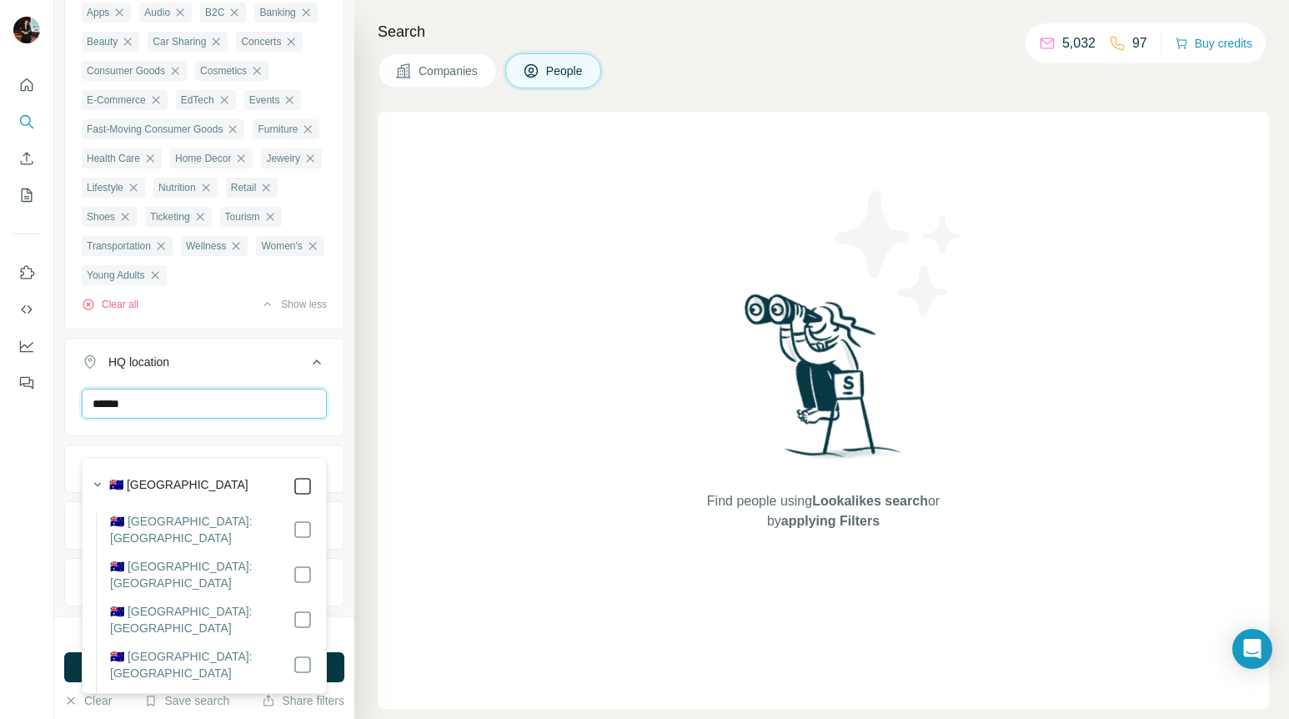
type input "******"
click at [319, 372] on icon at bounding box center [317, 362] width 20 height 20
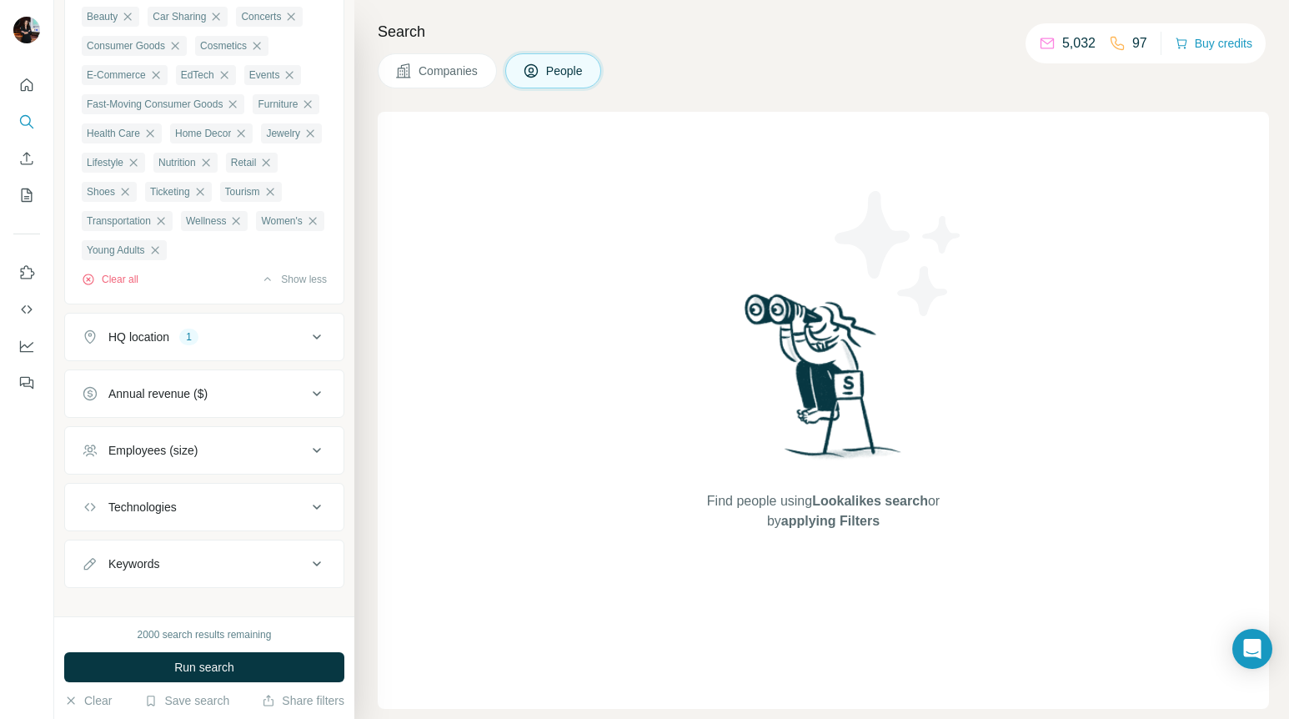
scroll to position [899, 0]
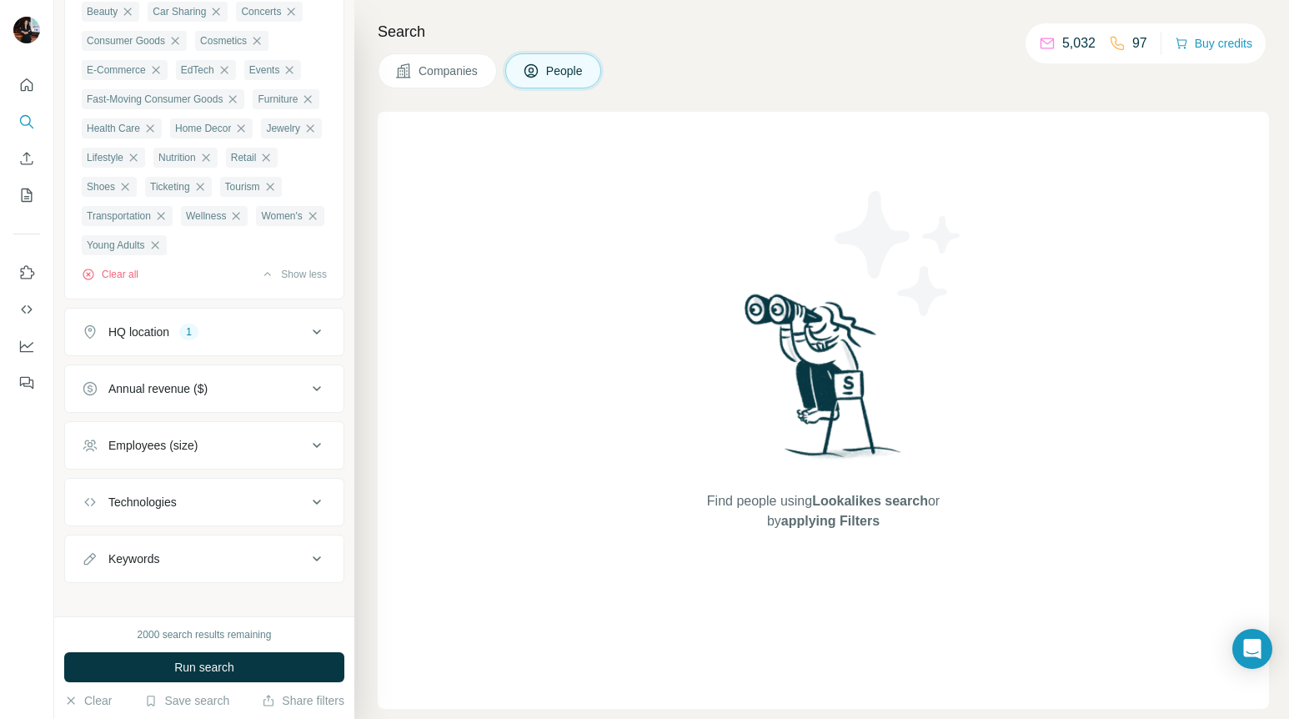
click at [303, 409] on button "Annual revenue ($)" at bounding box center [204, 389] width 278 height 40
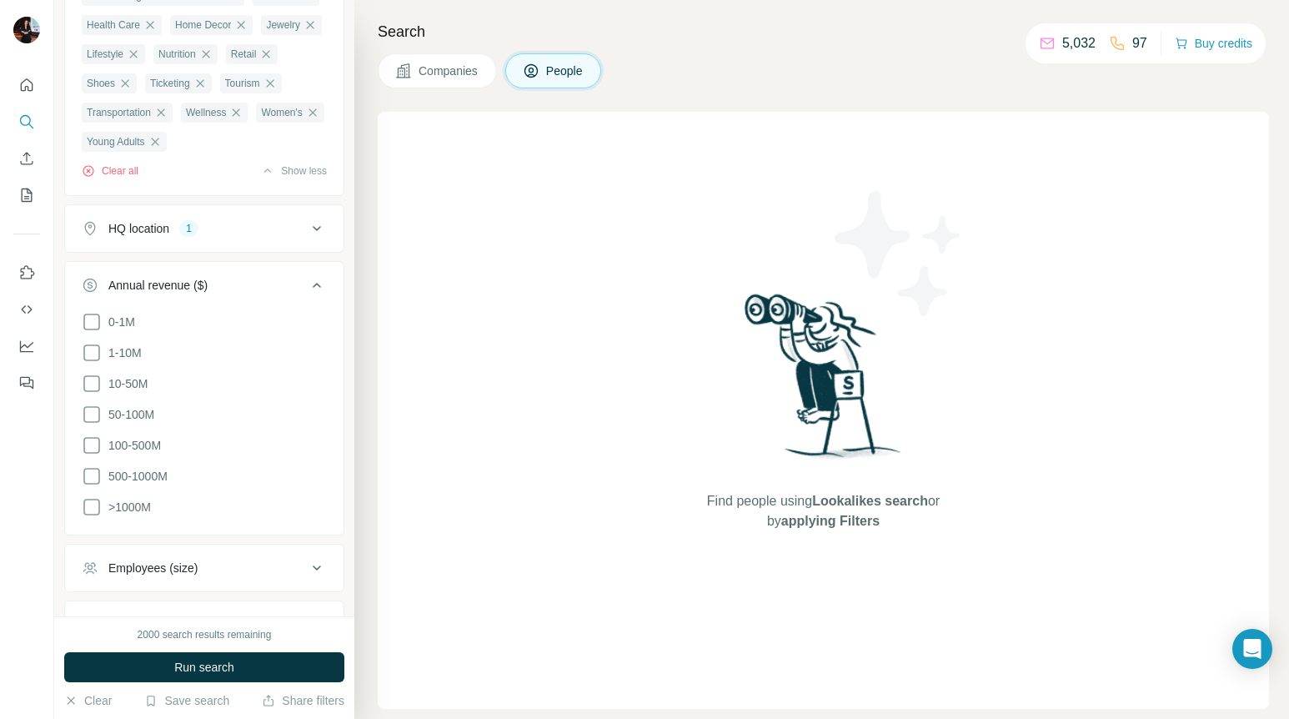
scroll to position [1002, 0]
click at [86, 363] on icon at bounding box center [92, 353] width 20 height 20
click at [91, 394] on icon at bounding box center [92, 384] width 20 height 20
click at [89, 424] on icon at bounding box center [92, 414] width 20 height 20
click at [88, 455] on icon at bounding box center [92, 445] width 20 height 20
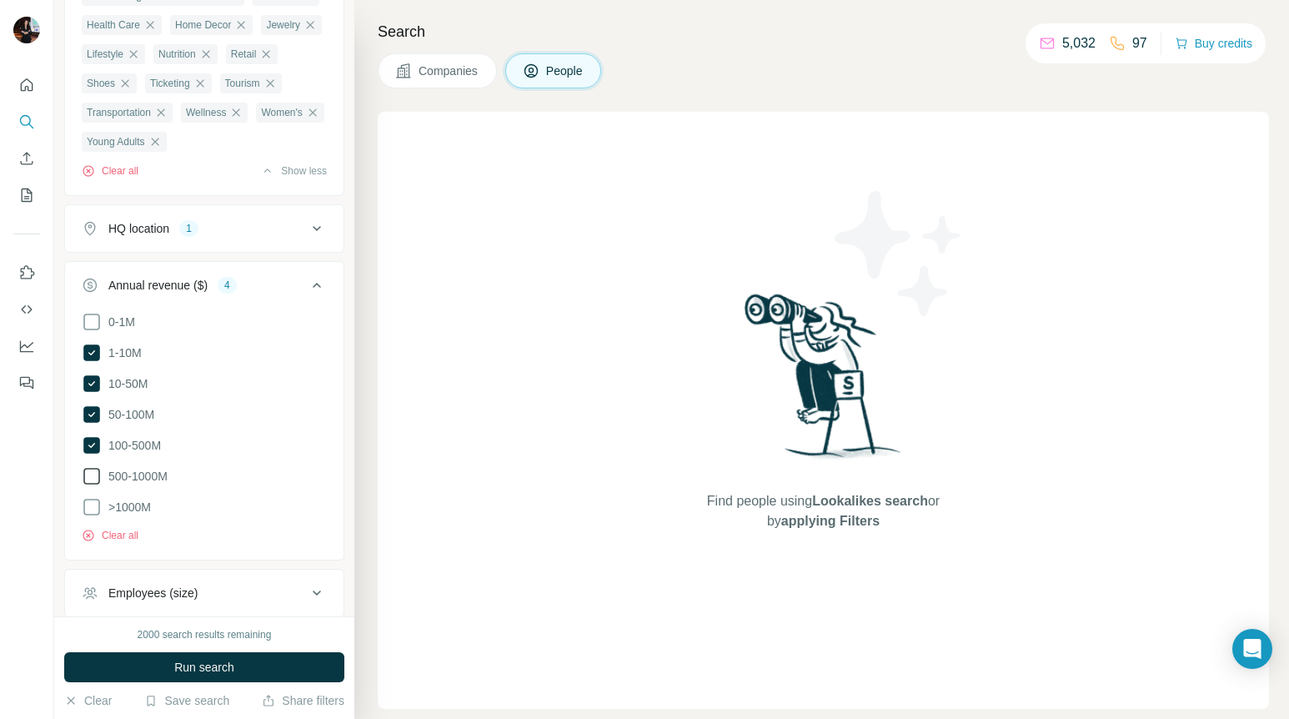
click at [88, 486] on icon at bounding box center [92, 476] width 20 height 20
click at [320, 295] on icon at bounding box center [317, 285] width 20 height 20
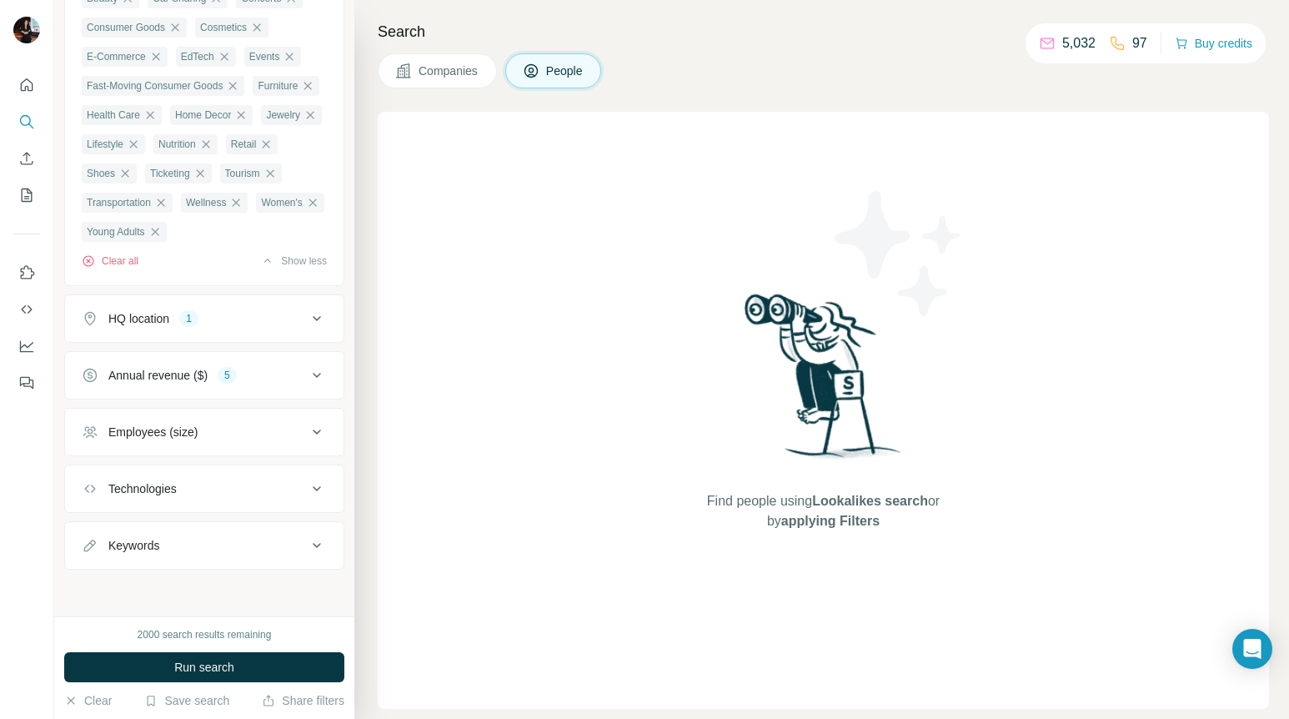
scroll to position [947, 0]
click at [313, 430] on icon at bounding box center [317, 432] width 20 height 20
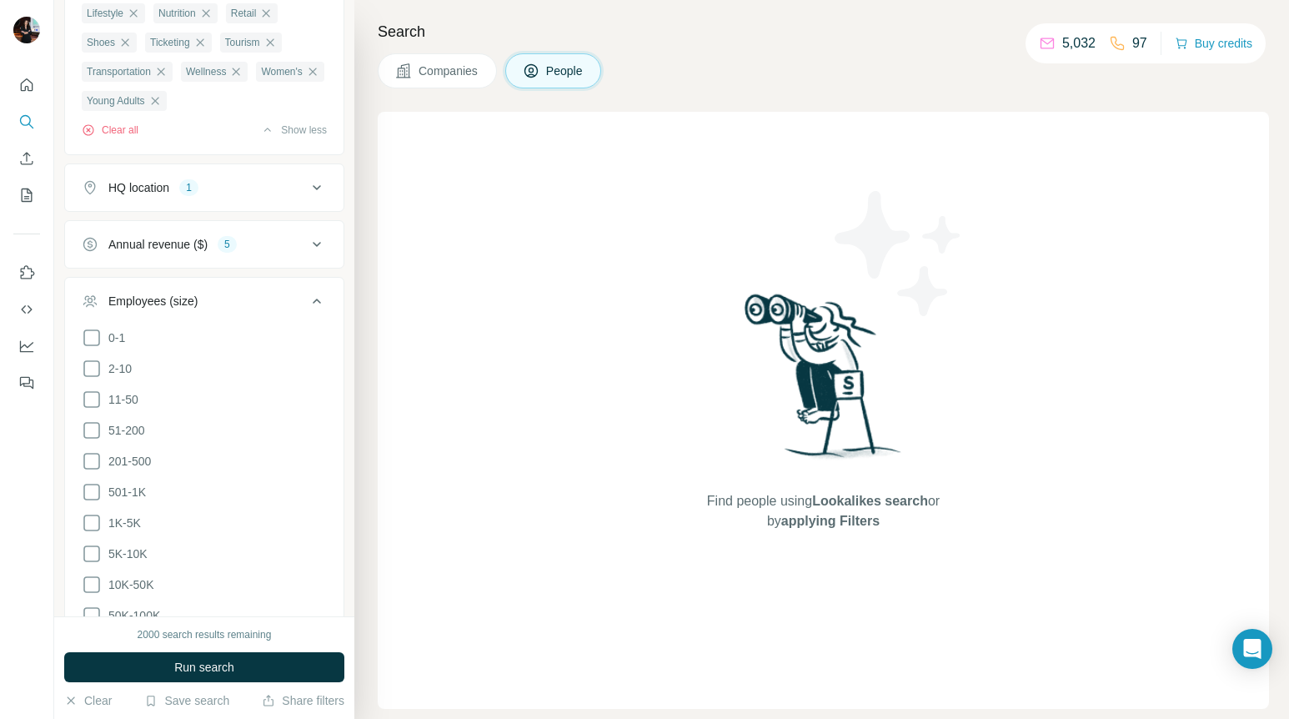
scroll to position [1049, 0]
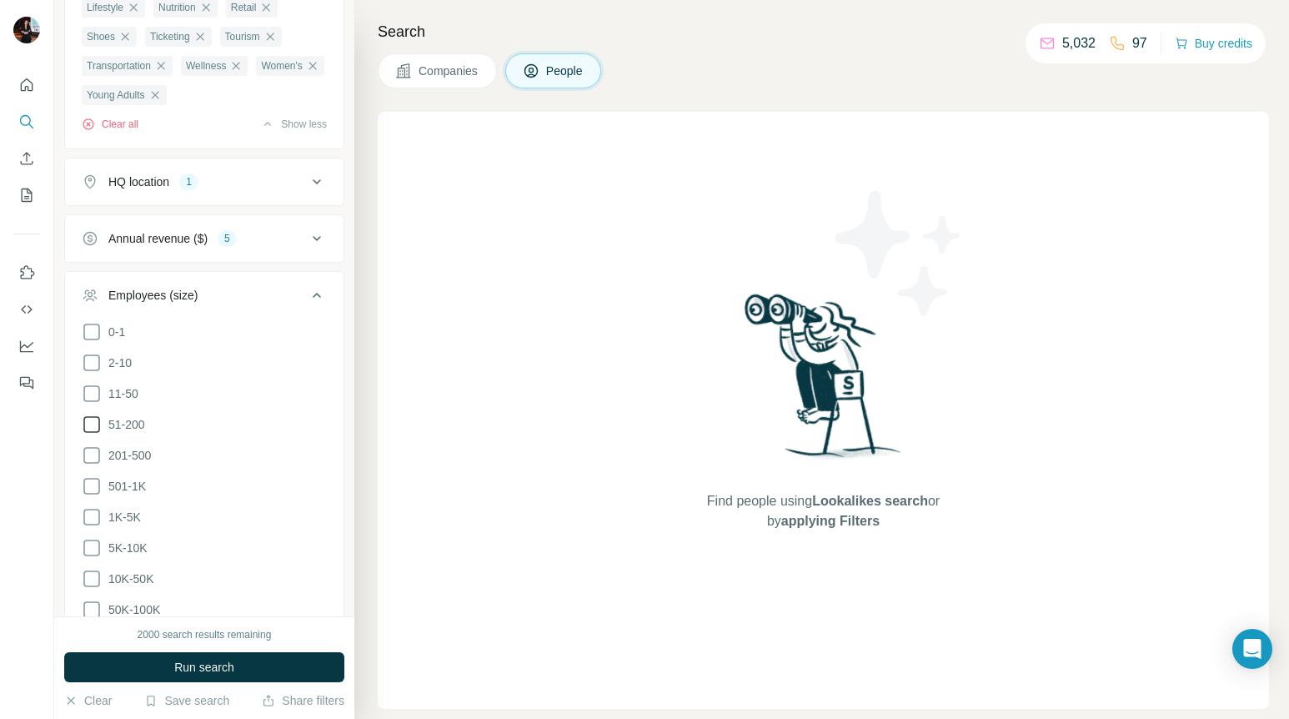
click at [93, 434] on icon at bounding box center [92, 424] width 20 height 20
click at [95, 465] on icon at bounding box center [92, 455] width 20 height 20
click at [93, 404] on icon at bounding box center [92, 394] width 20 height 20
click at [93, 496] on icon at bounding box center [92, 486] width 20 height 20
click at [93, 527] on icon at bounding box center [92, 517] width 20 height 20
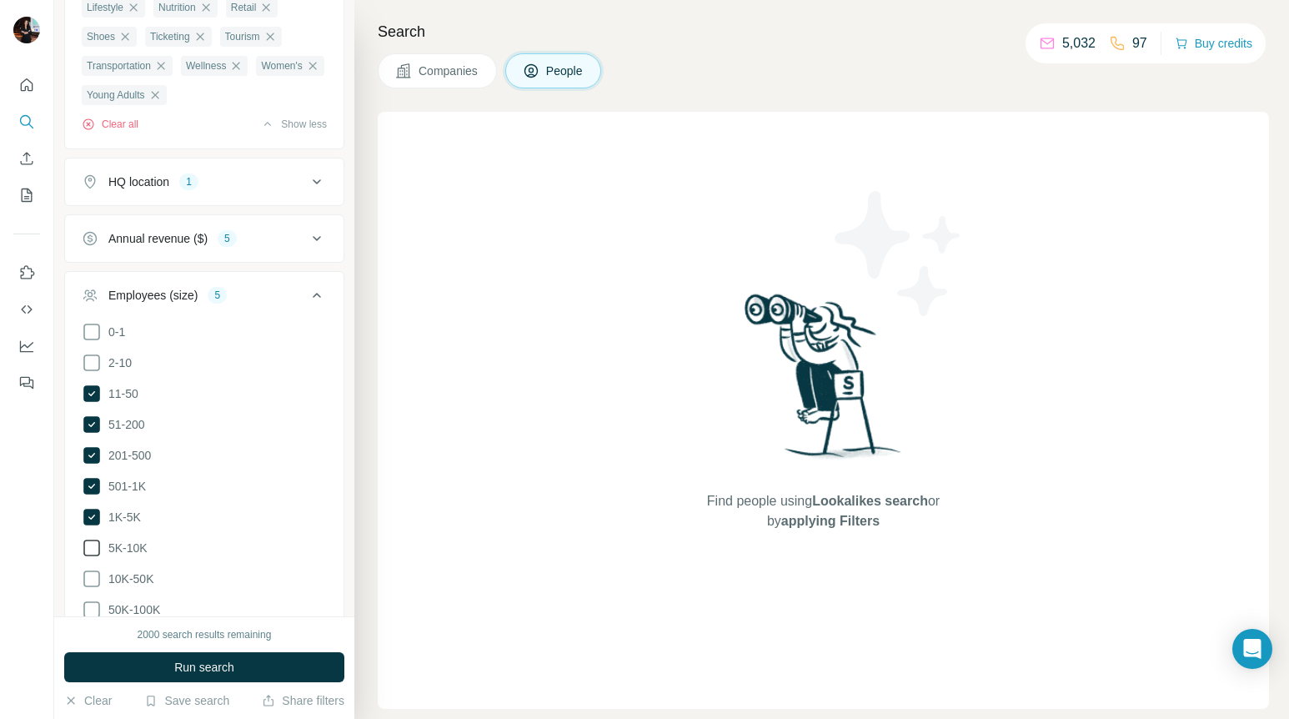
click at [93, 558] on icon at bounding box center [92, 548] width 20 height 20
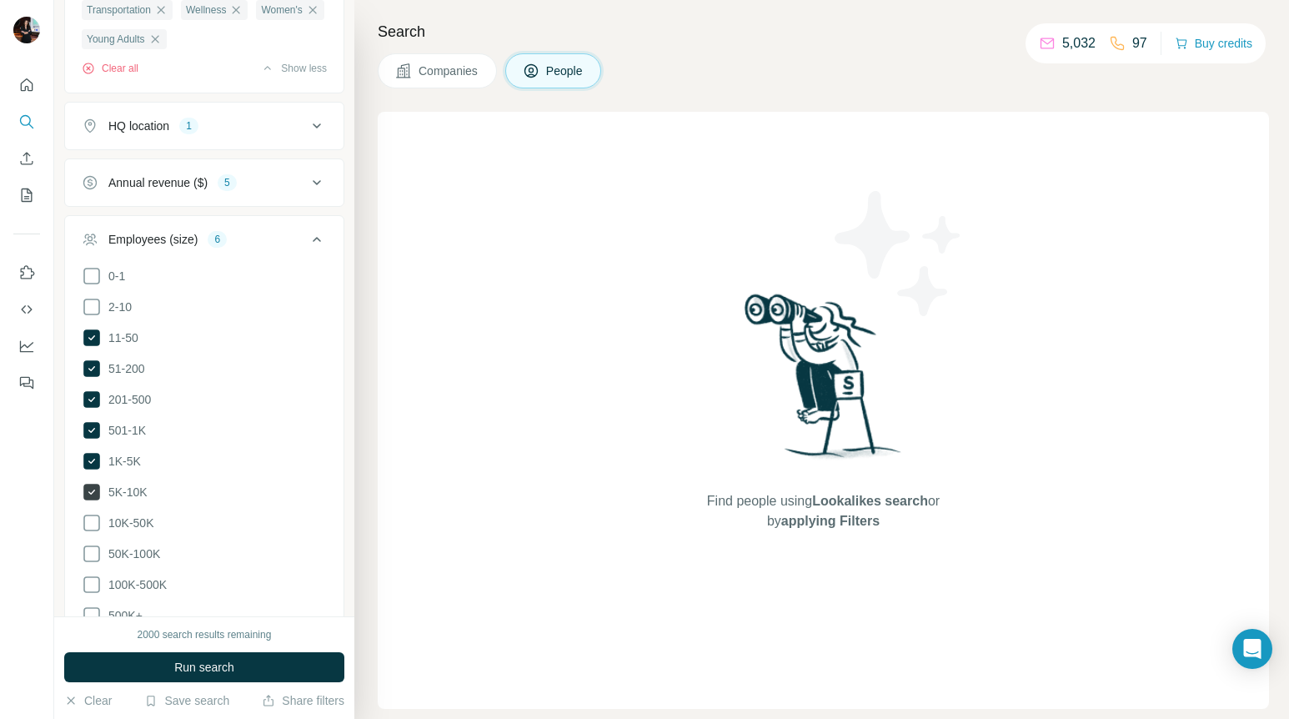
scroll to position [1186, 0]
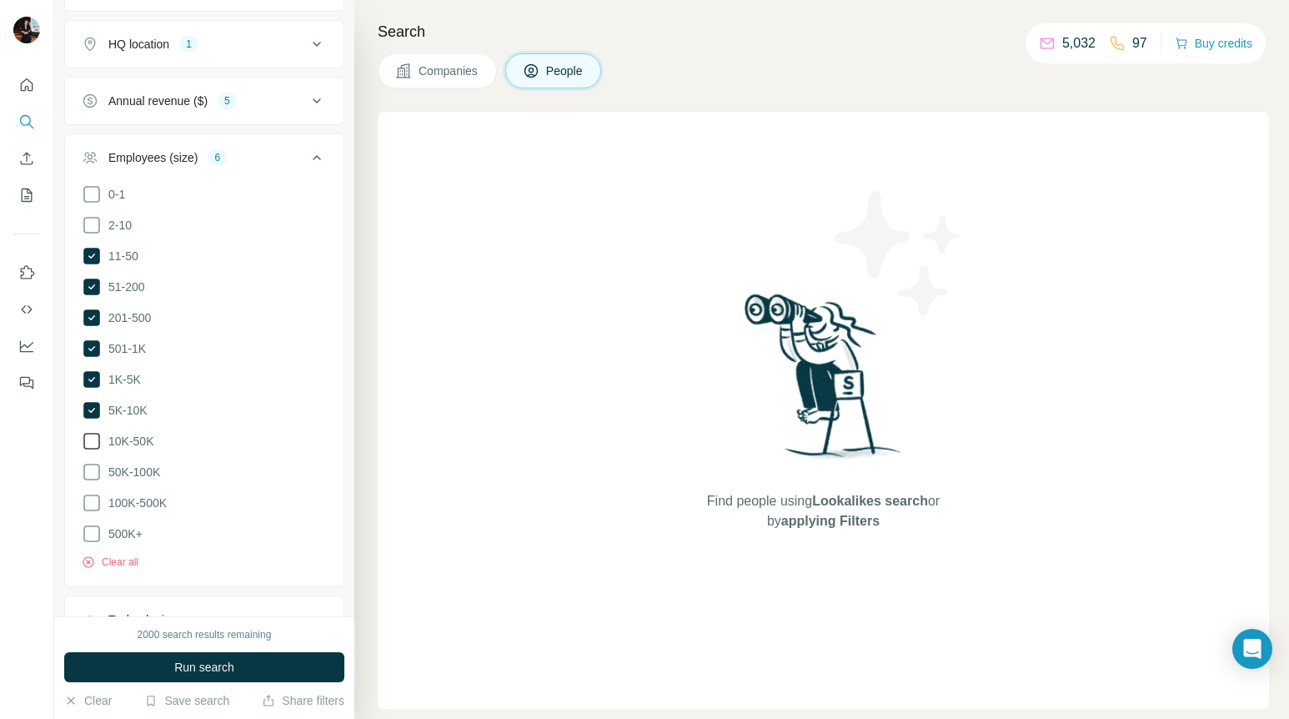
click at [89, 451] on icon at bounding box center [92, 441] width 20 height 20
click at [89, 482] on icon at bounding box center [92, 472] width 20 height 20
click at [93, 513] on icon at bounding box center [92, 503] width 20 height 20
click at [317, 160] on icon at bounding box center [317, 157] width 8 height 5
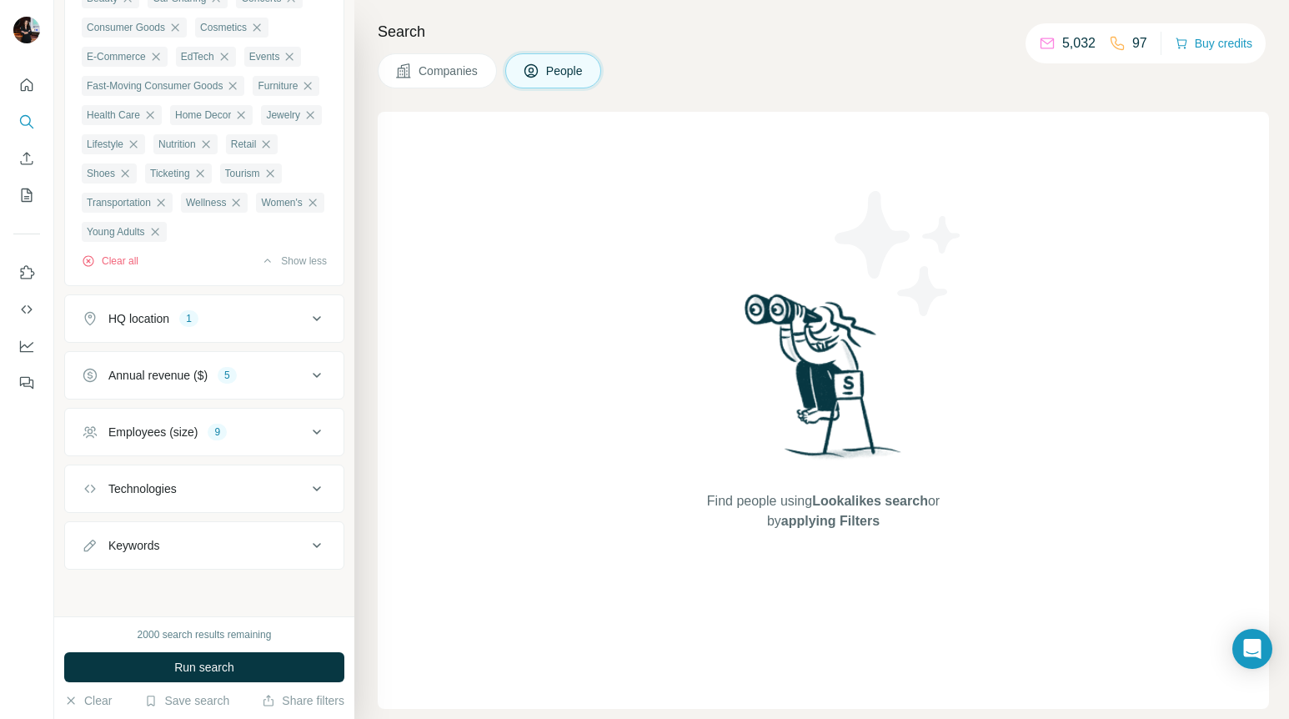
click at [304, 484] on div "Technologies" at bounding box center [194, 488] width 225 height 17
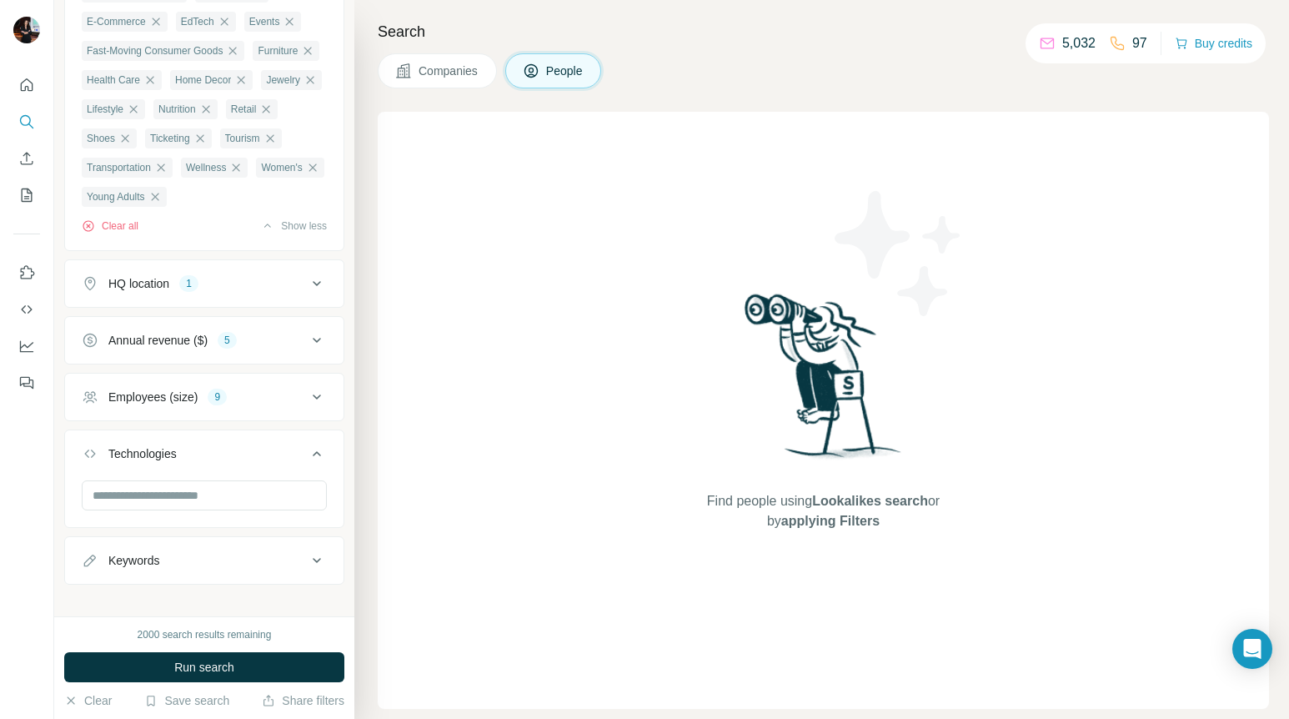
click at [304, 462] on div "Technologies" at bounding box center [194, 453] width 225 height 17
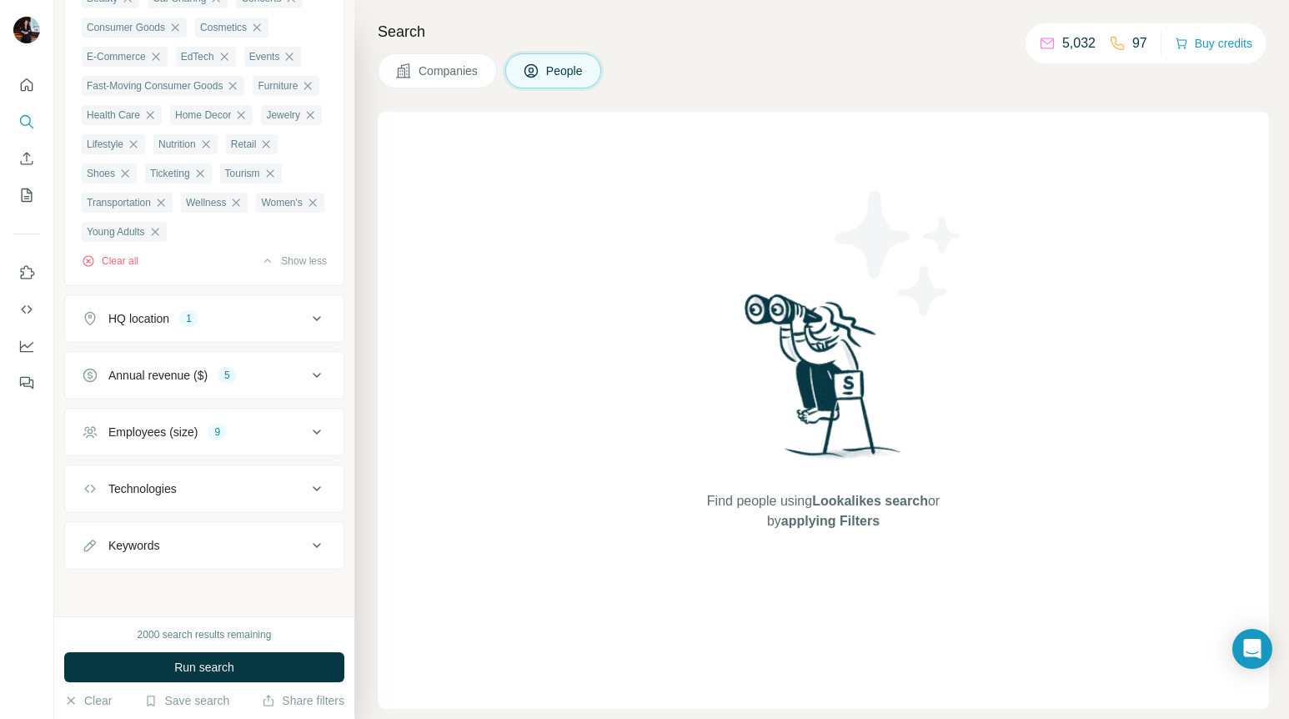
click at [312, 536] on icon at bounding box center [317, 545] width 20 height 20
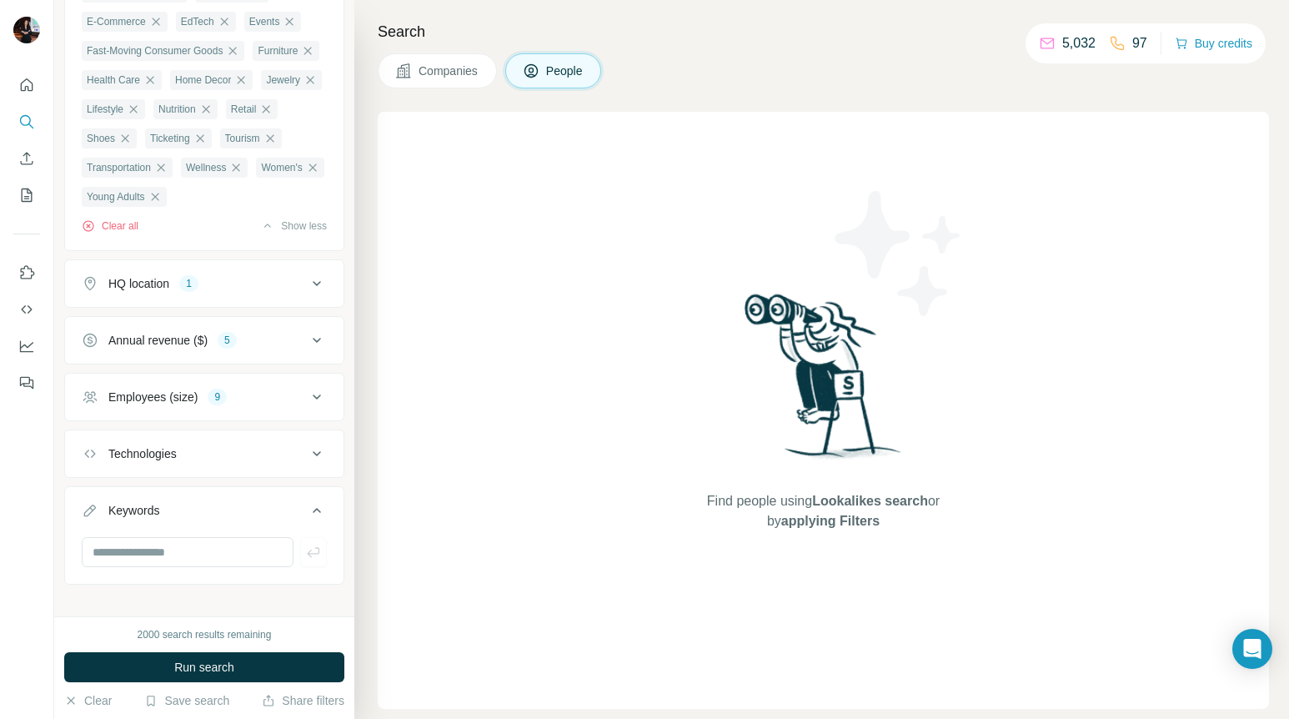
scroll to position [997, 0]
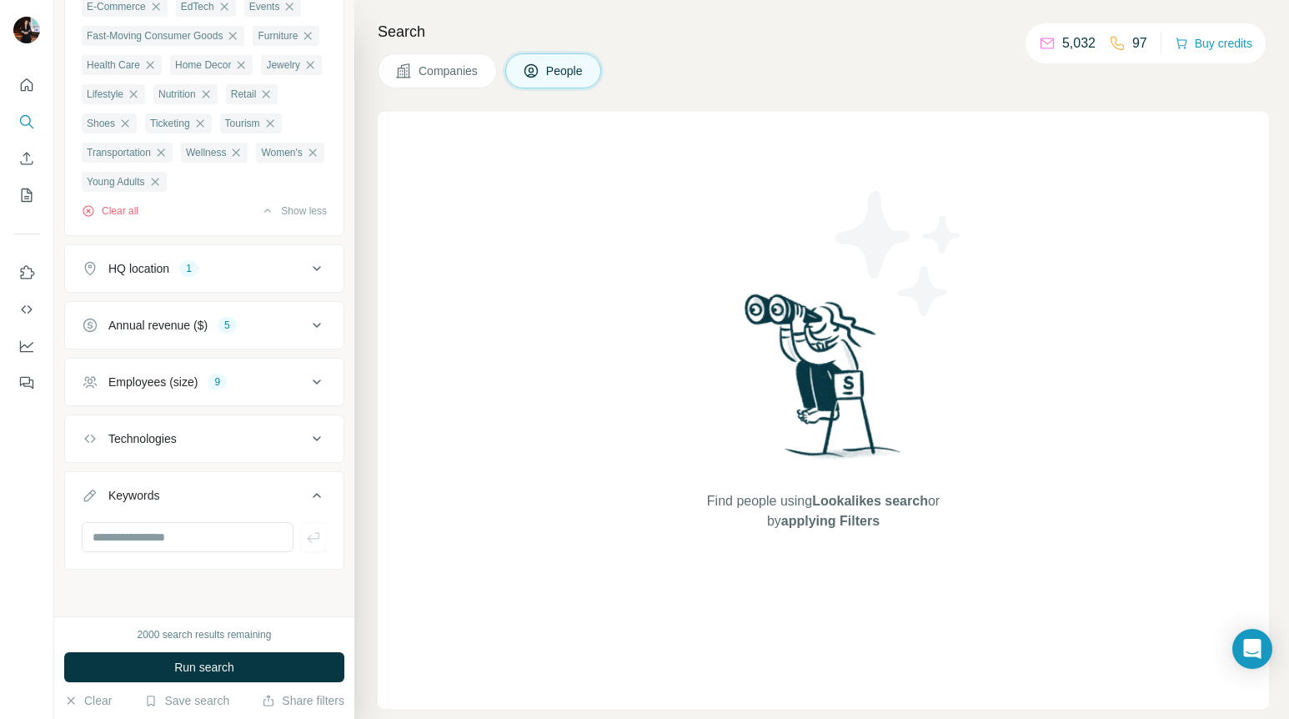
click at [313, 496] on icon at bounding box center [317, 495] width 8 height 5
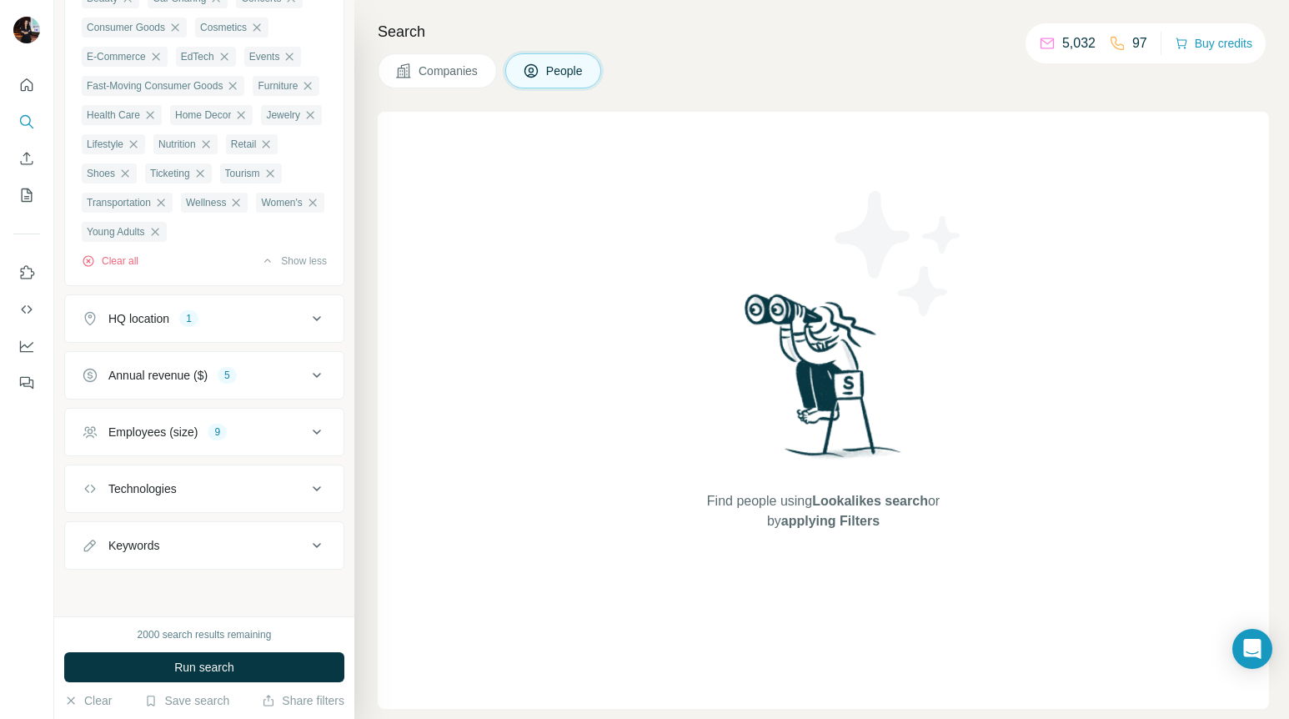
scroll to position [947, 0]
click at [278, 669] on button "Run search" at bounding box center [204, 667] width 280 height 30
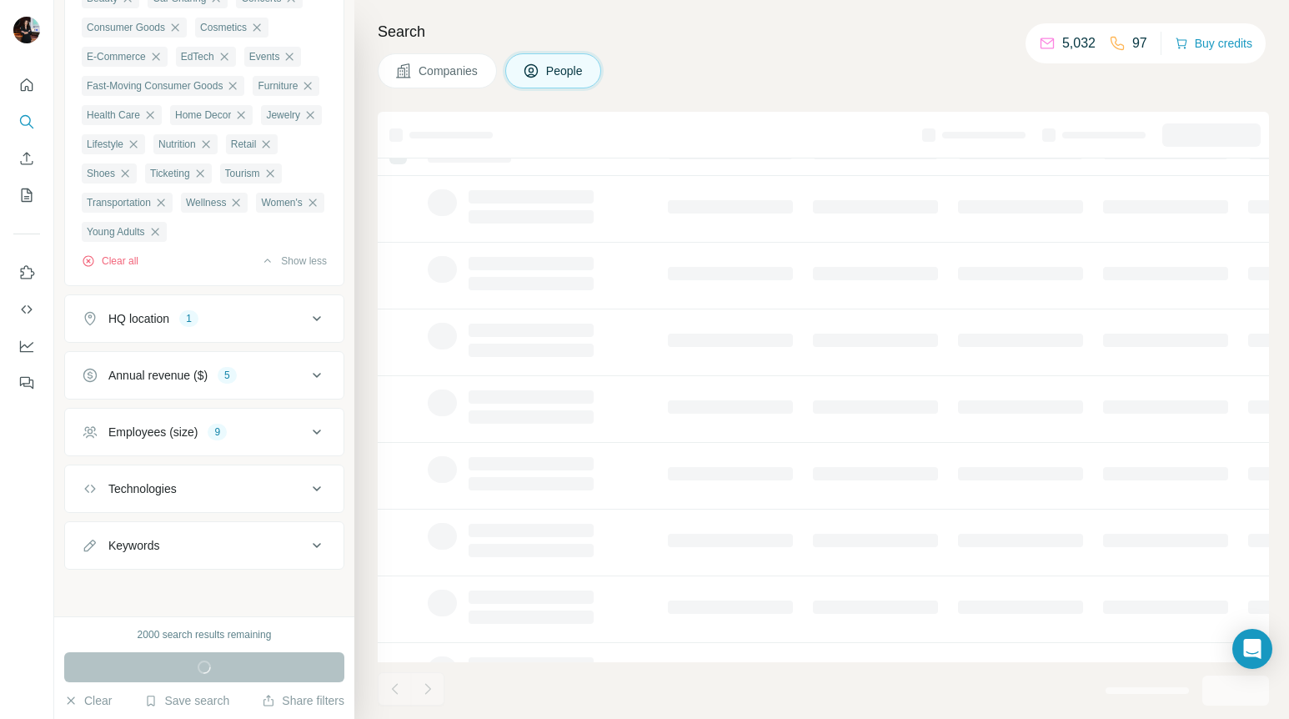
scroll to position [0, 0]
click at [193, 703] on button "Save search" at bounding box center [186, 700] width 85 height 17
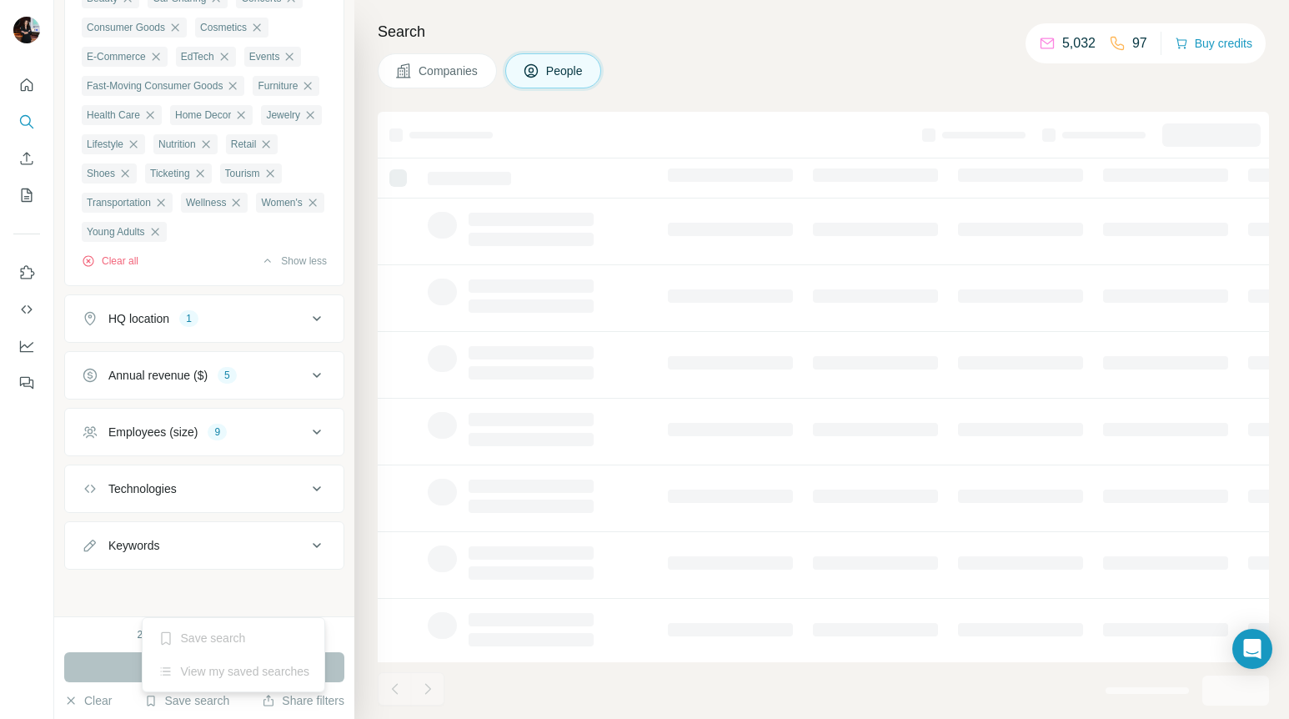
click at [260, 574] on div "New search Hide Company lookalikes Personal information Job title 1 Head of Mar…" at bounding box center [204, 308] width 300 height 616
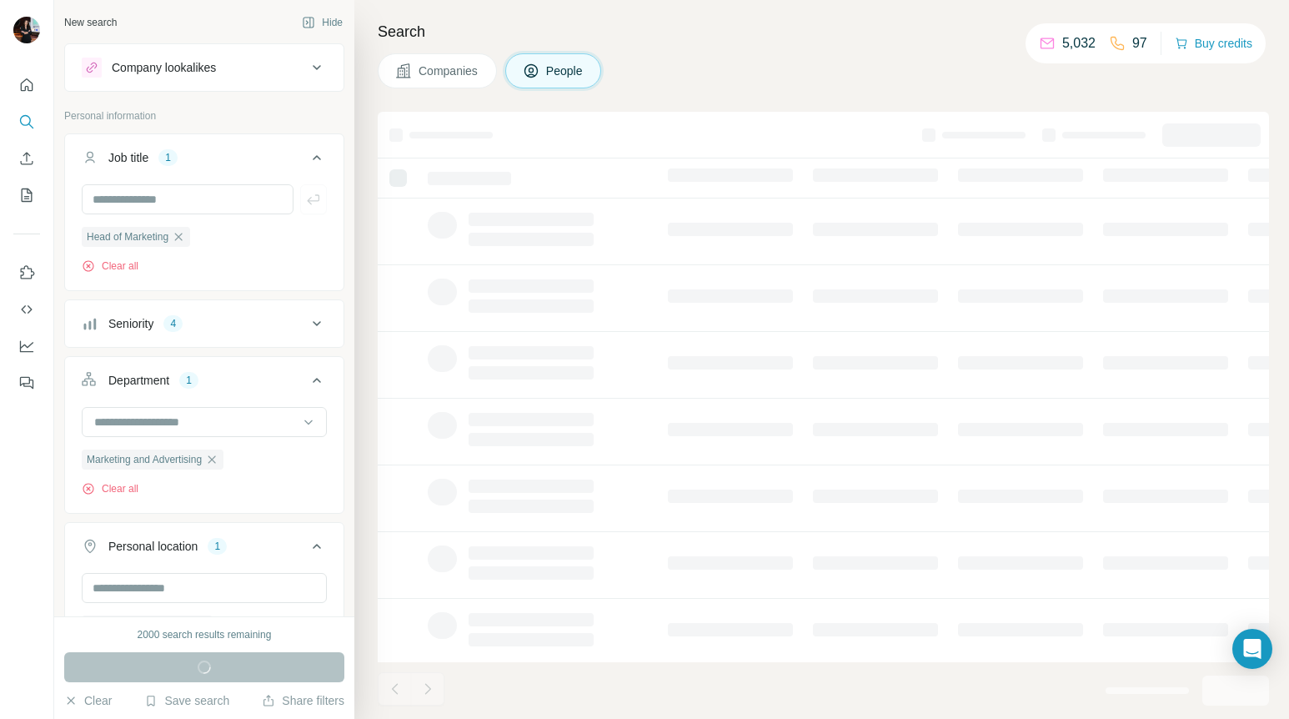
scroll to position [18627, 0]
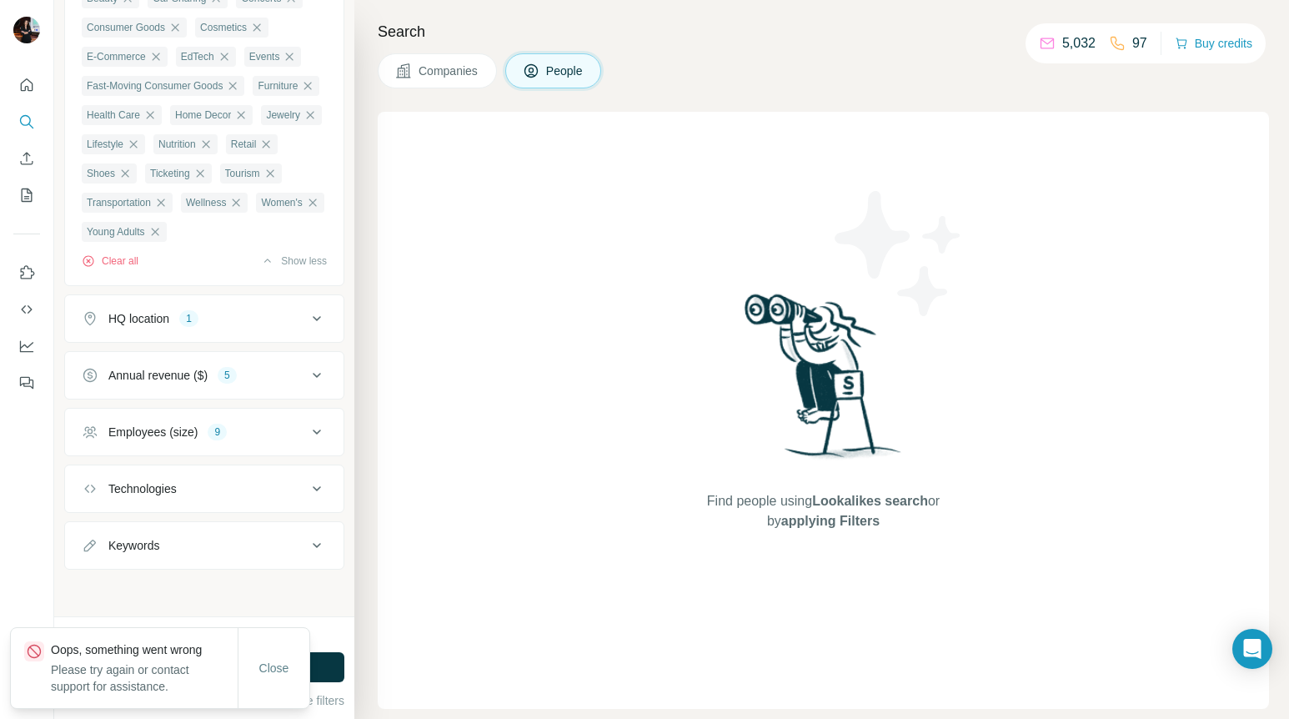
click at [282, 685] on div "Close" at bounding box center [274, 668] width 72 height 80
click at [278, 665] on span "Close" at bounding box center [274, 668] width 30 height 17
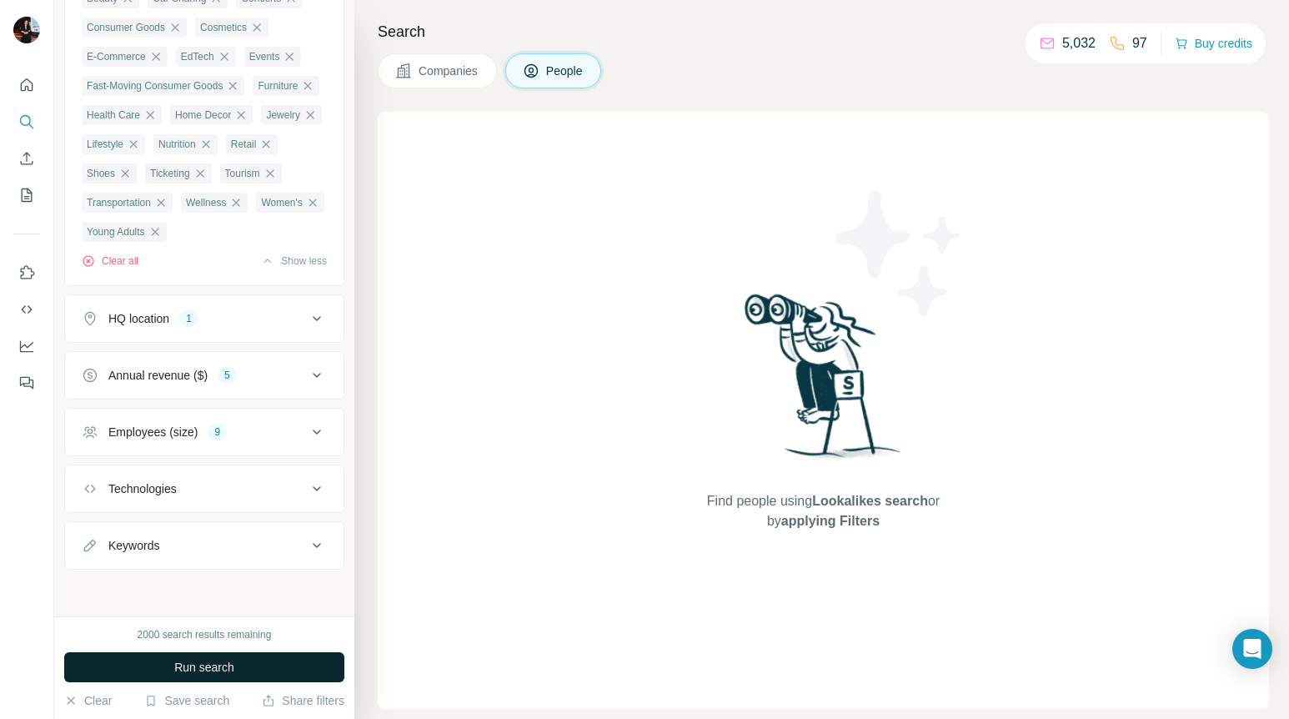
click at [294, 666] on button "Run search" at bounding box center [204, 667] width 280 height 30
click at [194, 667] on span "Run search" at bounding box center [204, 667] width 60 height 17
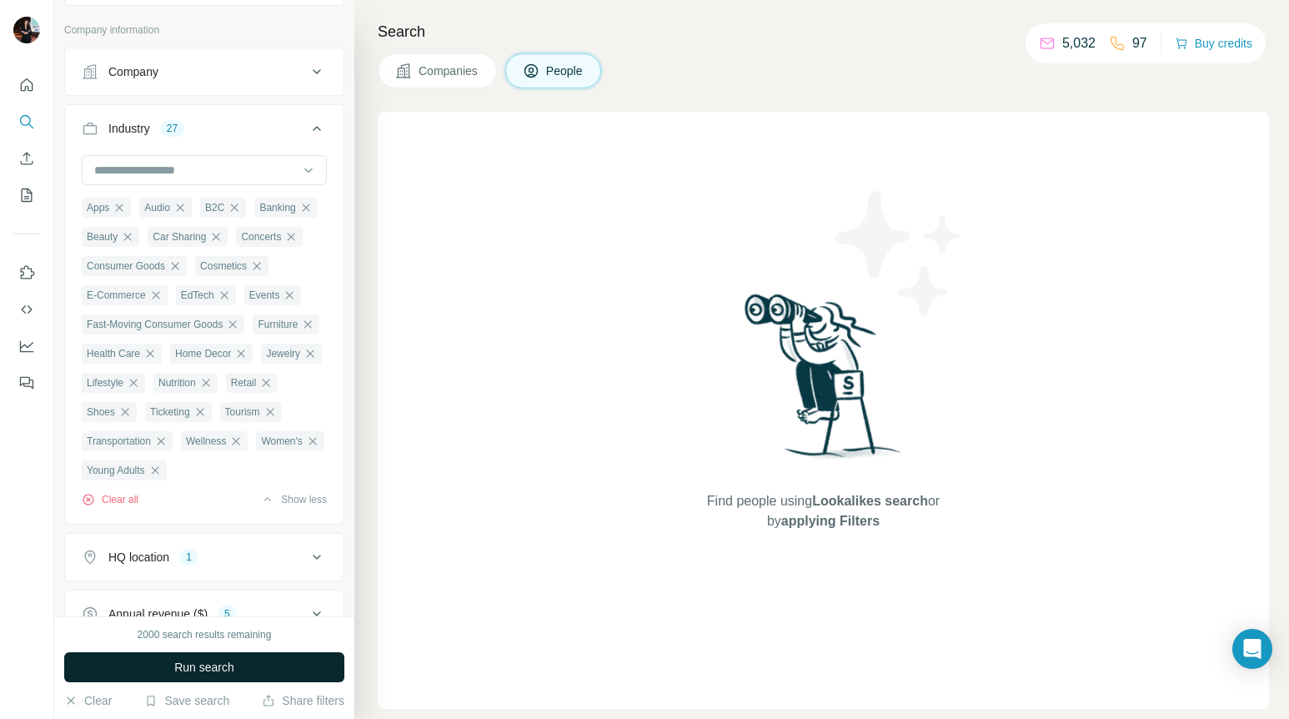
scroll to position [947, 0]
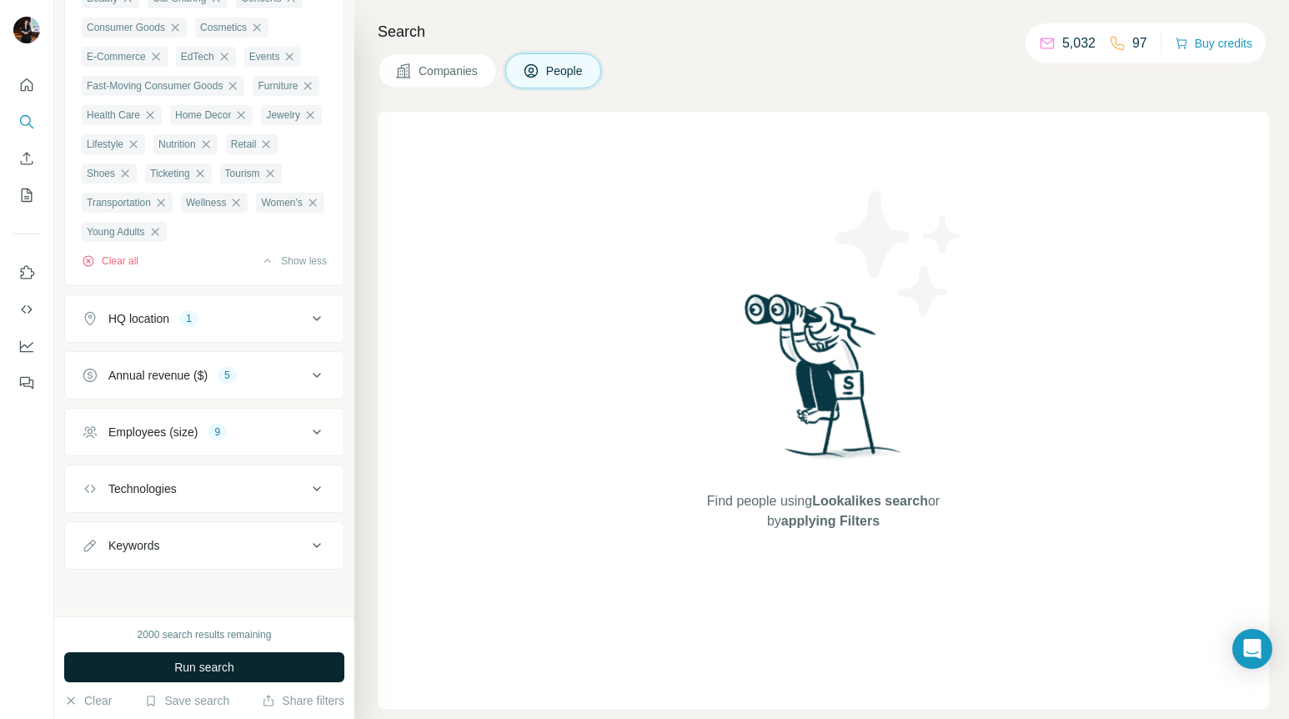
click at [203, 671] on span "Run search" at bounding box center [204, 667] width 60 height 17
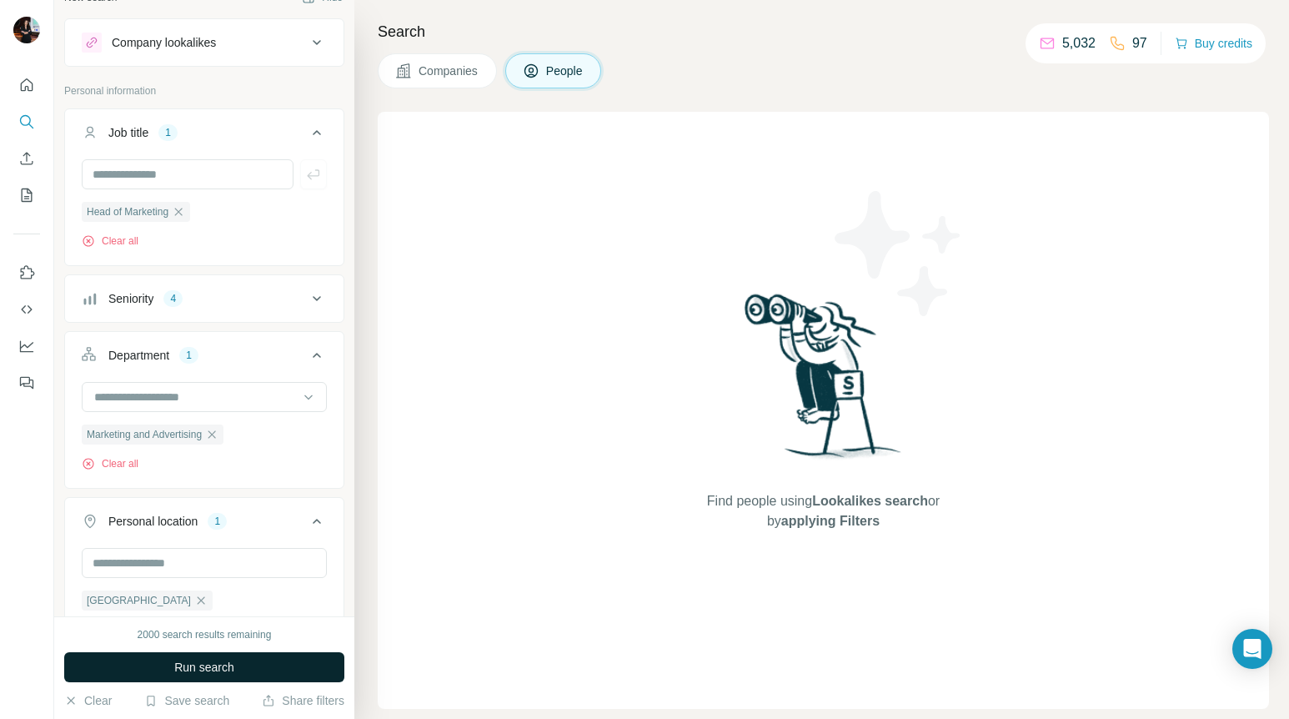
scroll to position [0, 0]
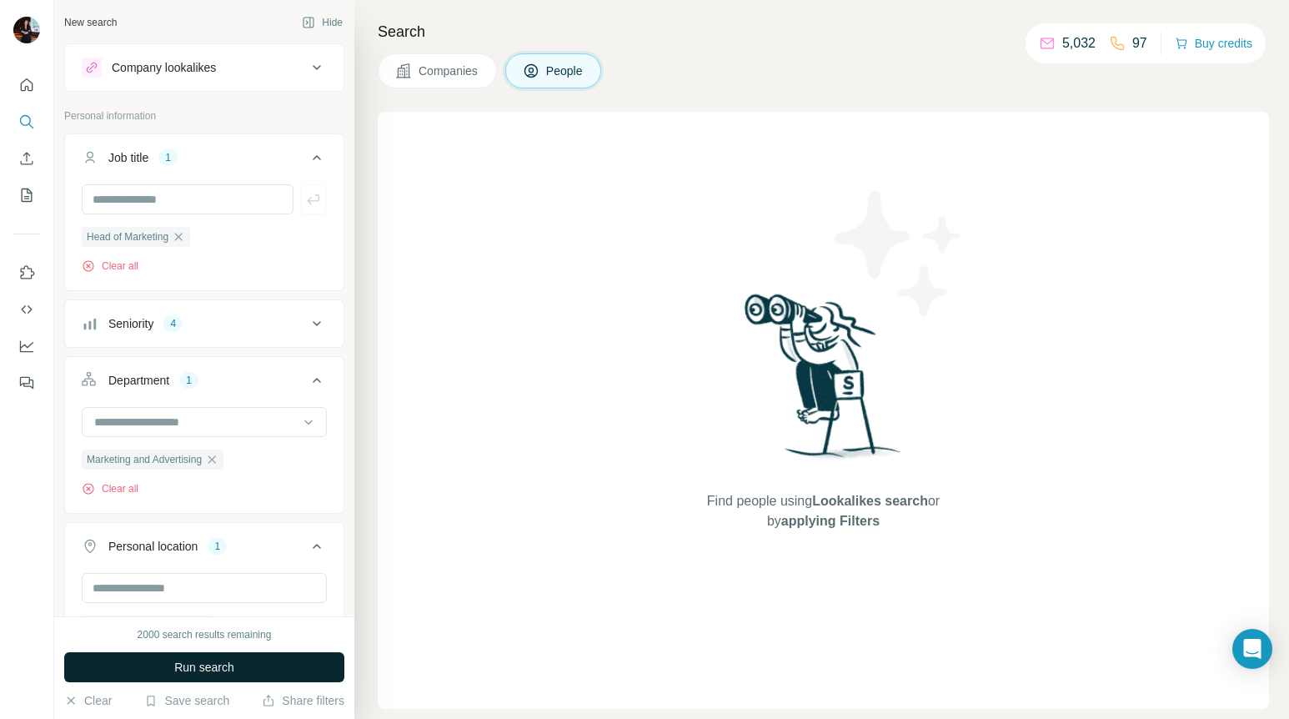
click at [321, 339] on button "Seniority 4" at bounding box center [204, 323] width 278 height 40
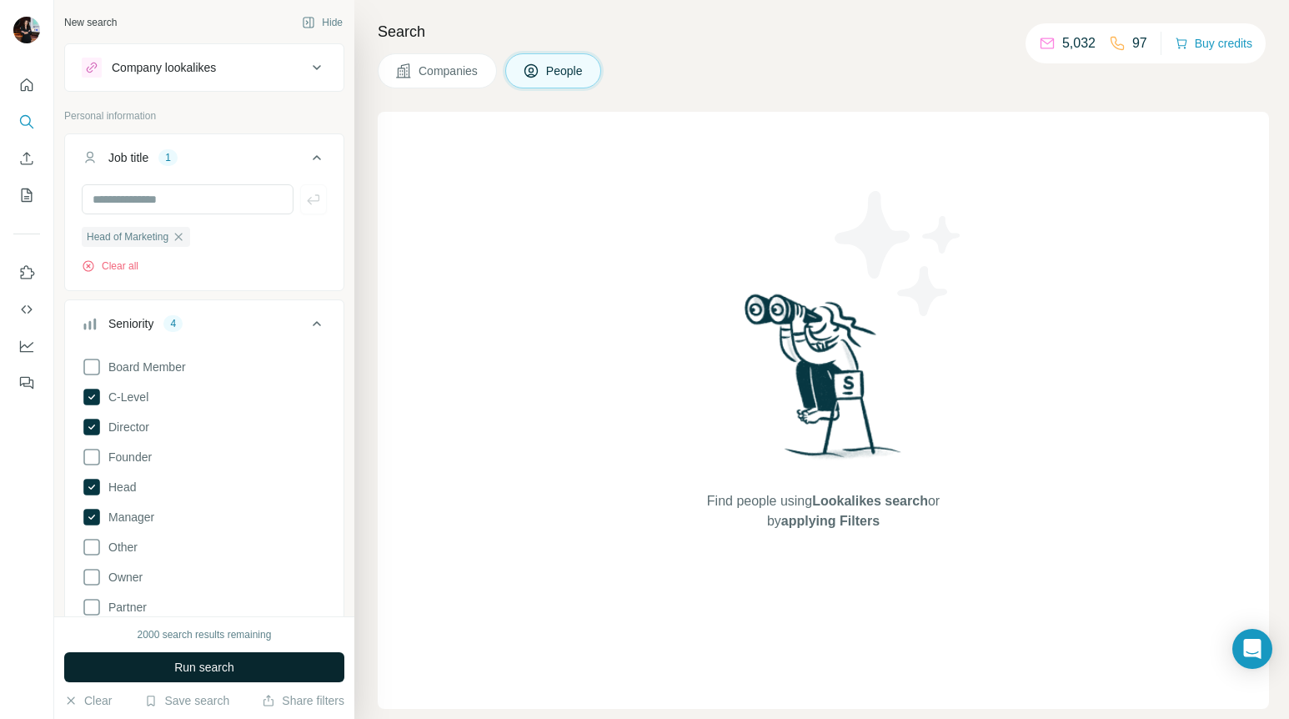
click at [319, 316] on icon at bounding box center [317, 324] width 20 height 20
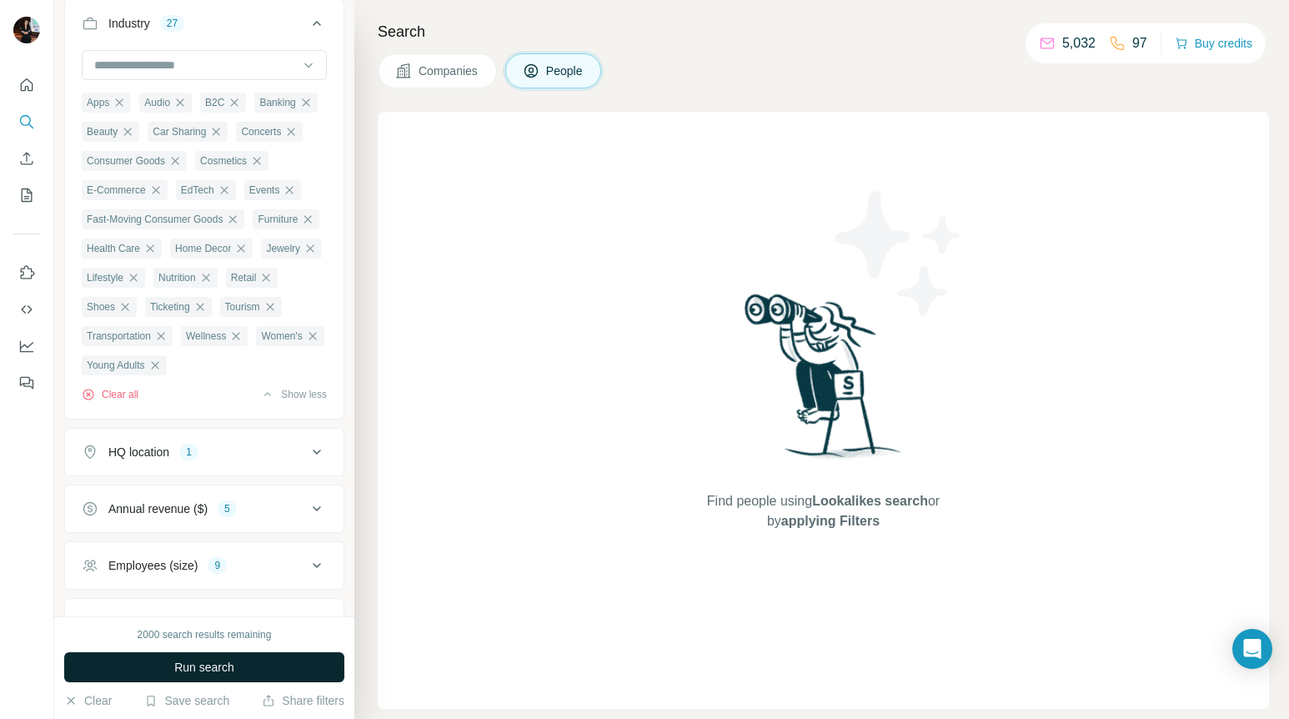
scroll to position [777, 0]
click at [162, 374] on icon "button" at bounding box center [154, 366] width 13 height 13
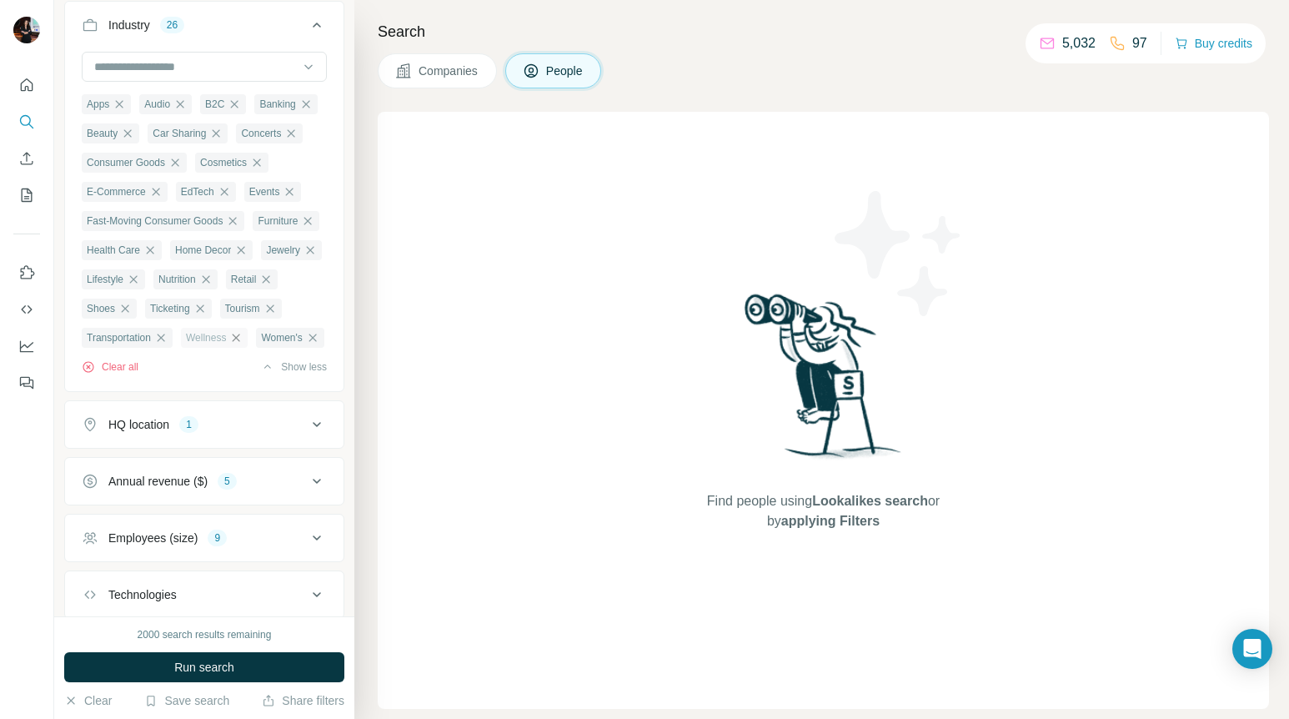
click at [241, 344] on icon "button" at bounding box center [235, 337] width 13 height 13
click at [168, 344] on icon "button" at bounding box center [160, 337] width 13 height 13
click at [263, 315] on icon "button" at bounding box center [269, 308] width 13 height 13
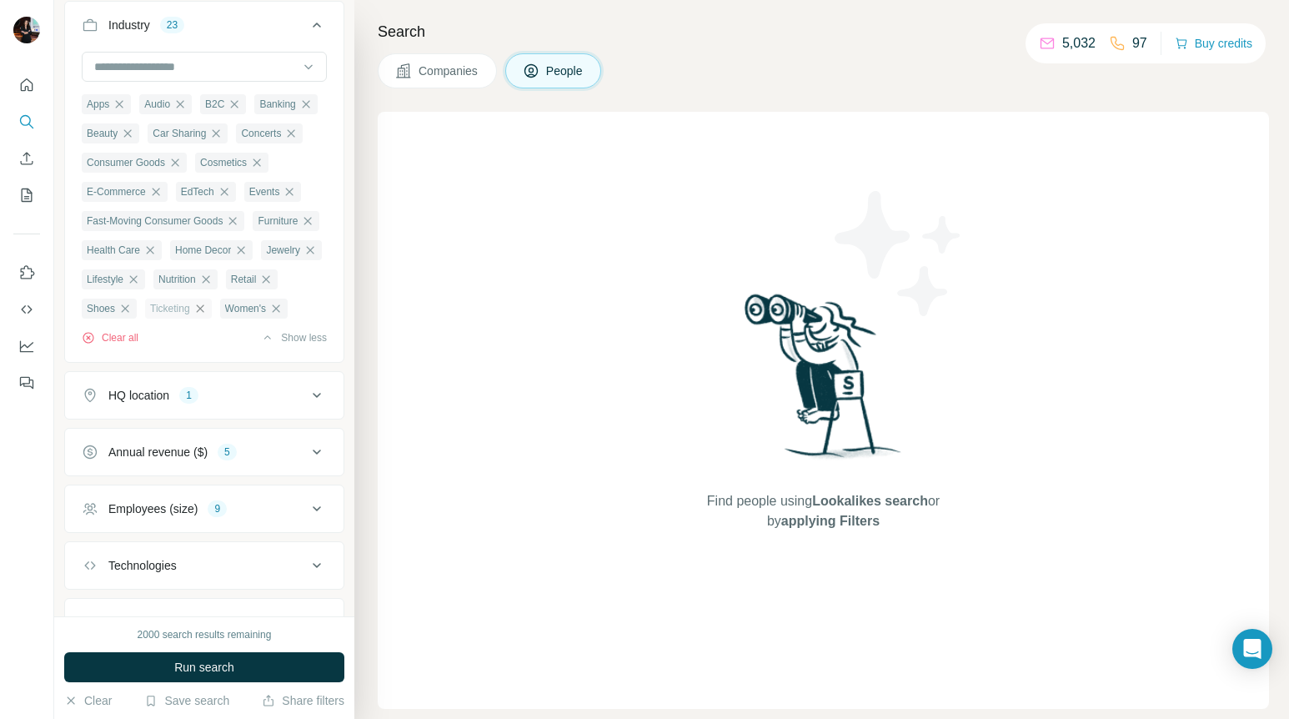
click at [196, 312] on icon "button" at bounding box center [200, 308] width 8 height 8
click at [129, 310] on icon "button" at bounding box center [126, 308] width 8 height 8
click at [259, 286] on icon "button" at bounding box center [265, 279] width 13 height 13
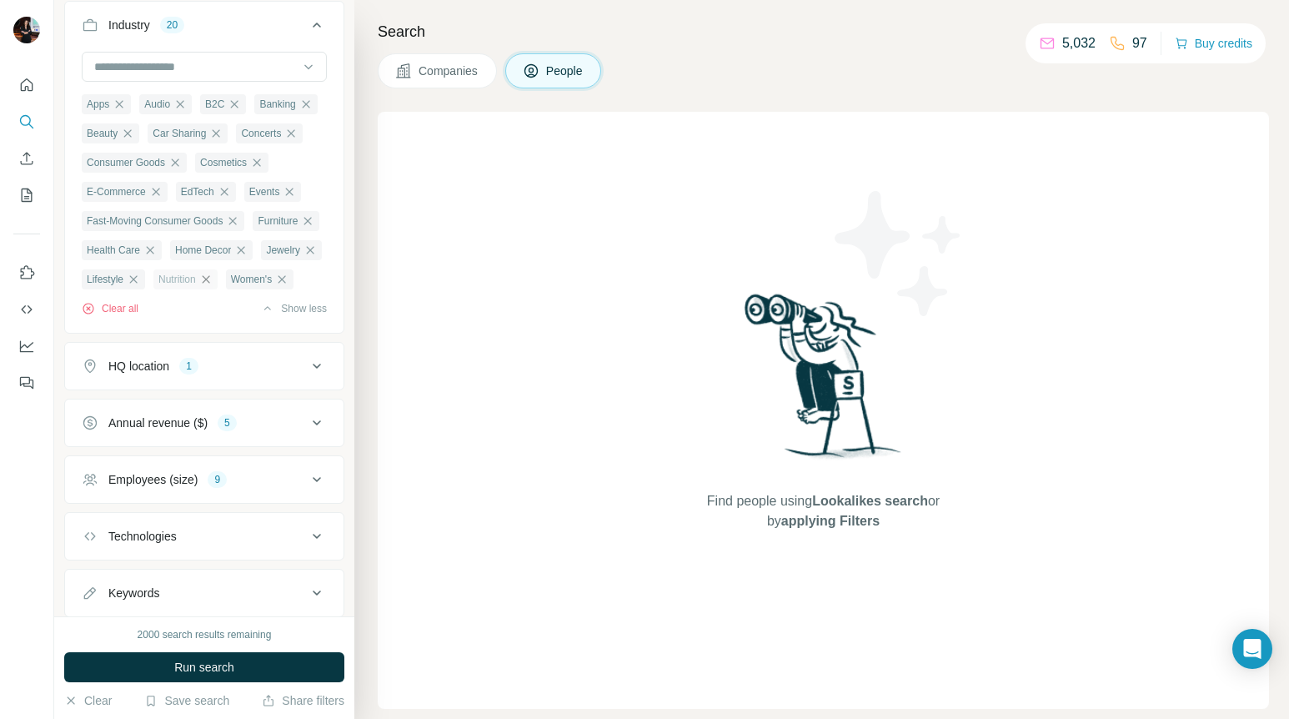
click at [199, 286] on icon "button" at bounding box center [205, 279] width 13 height 13
click at [140, 282] on icon "button" at bounding box center [133, 279] width 13 height 13
click at [303, 257] on icon "button" at bounding box center [309, 249] width 13 height 13
click at [234, 257] on icon "button" at bounding box center [240, 249] width 13 height 13
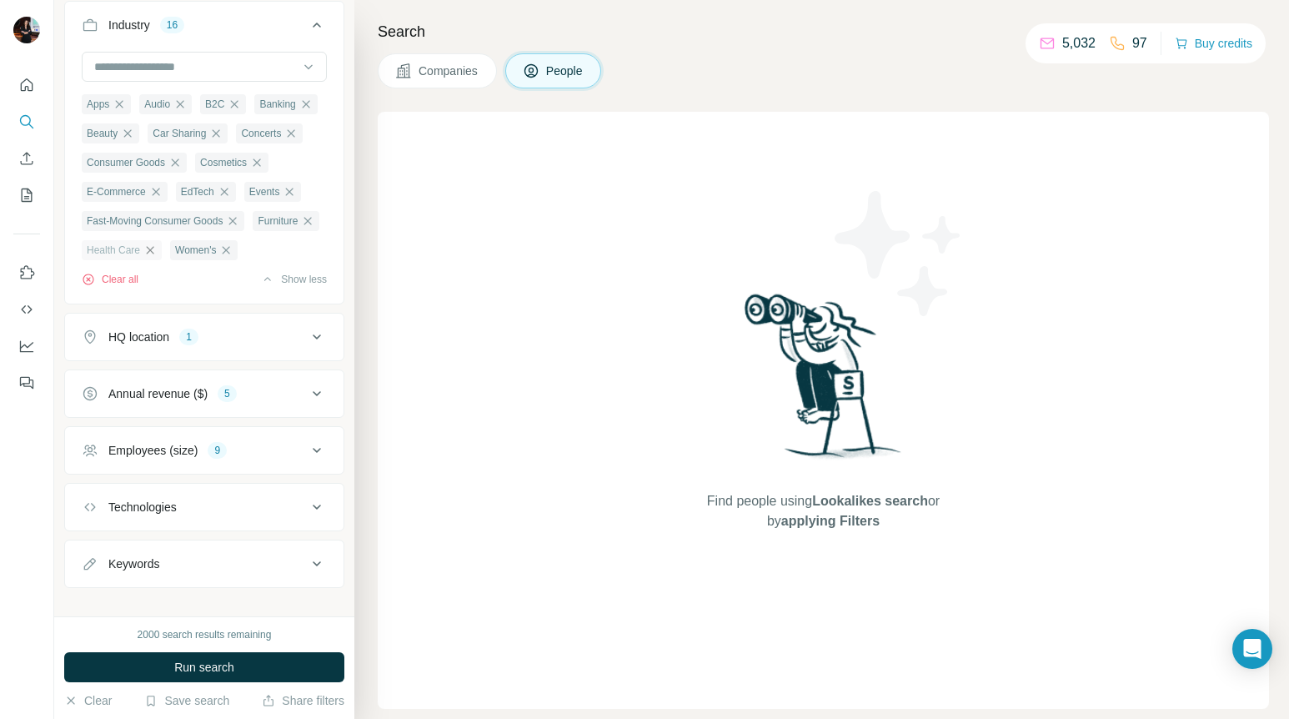
click at [157, 247] on icon "button" at bounding box center [149, 249] width 13 height 13
click at [304, 224] on icon "button" at bounding box center [308, 221] width 8 height 8
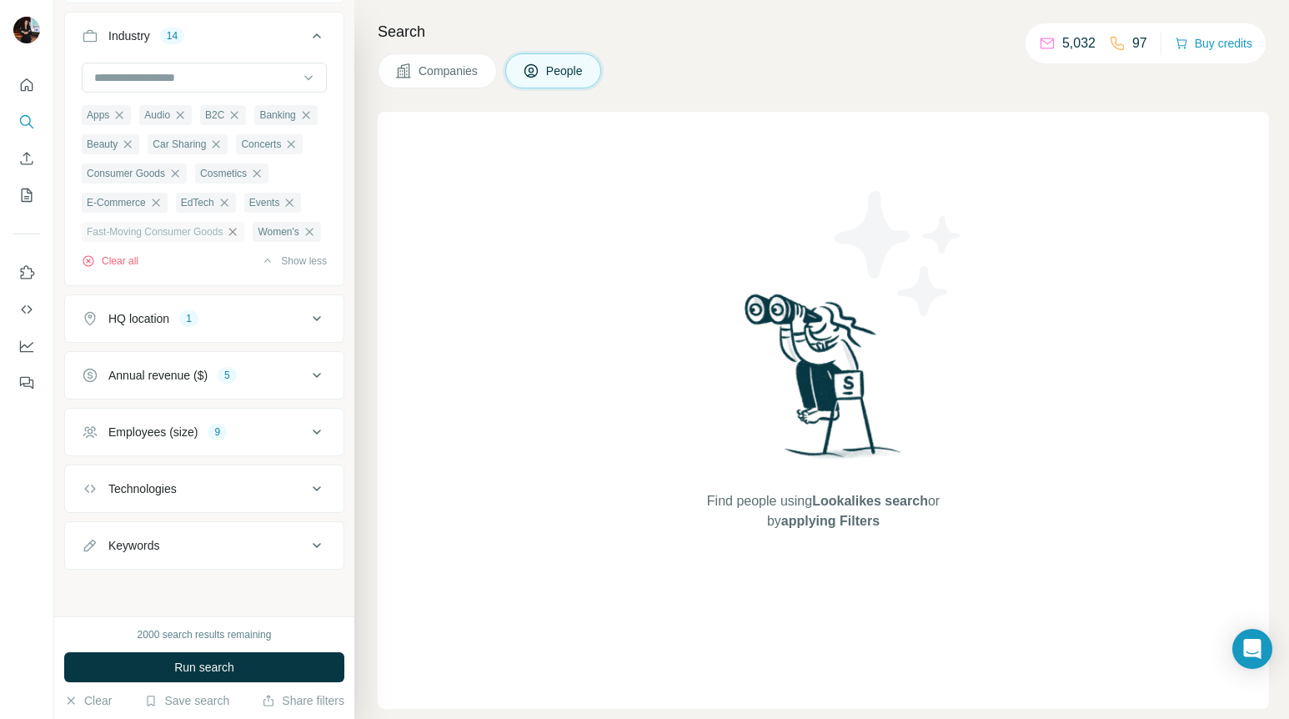
click at [239, 225] on icon "button" at bounding box center [232, 231] width 13 height 13
click at [293, 199] on icon "button" at bounding box center [290, 202] width 8 height 8
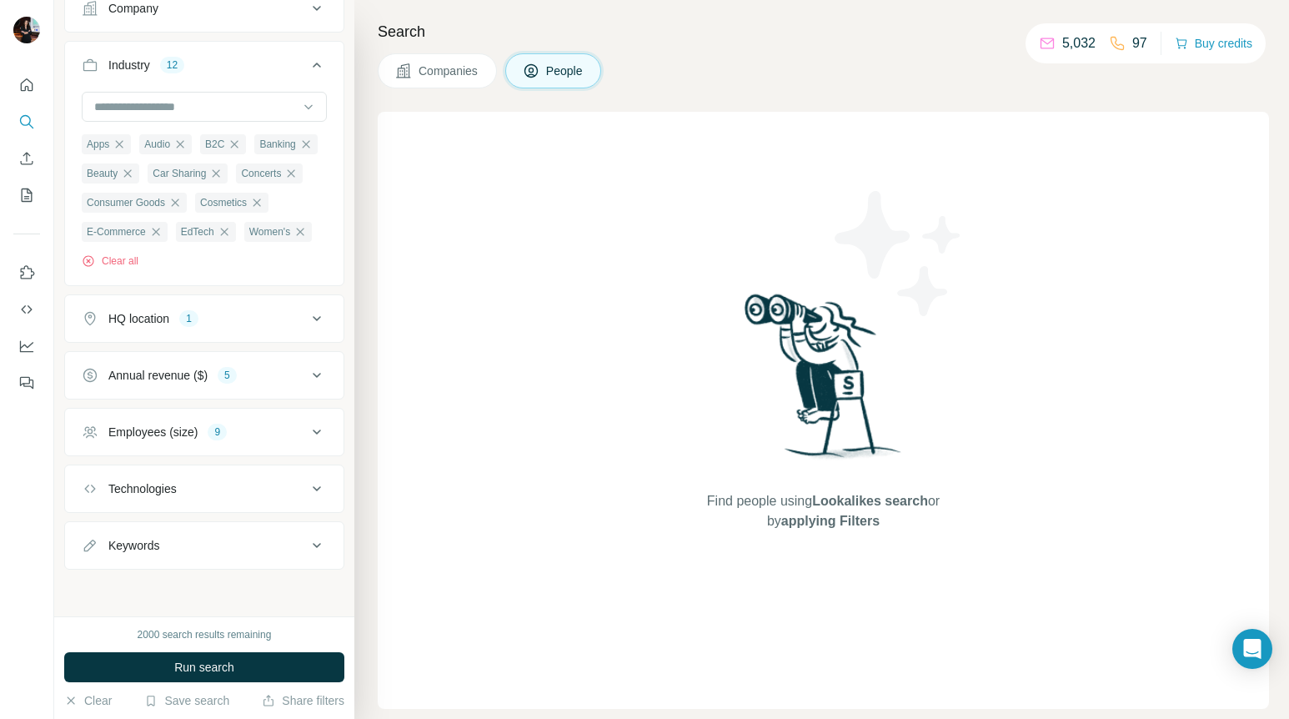
scroll to position [740, 0]
click at [161, 228] on icon "button" at bounding box center [155, 231] width 13 height 13
click at [257, 202] on icon "button" at bounding box center [256, 202] width 13 height 13
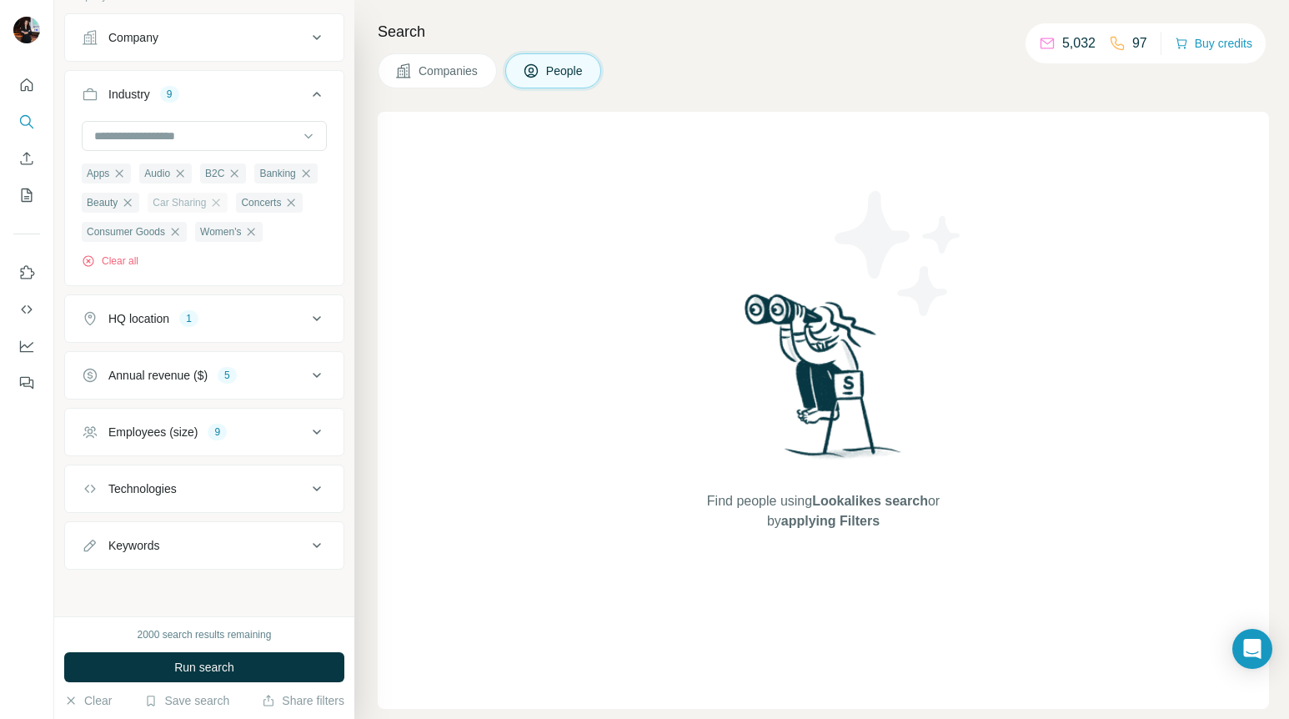
scroll to position [710, 0]
click at [170, 230] on div "Consumer Goods" at bounding box center [134, 232] width 105 height 20
click at [177, 232] on icon "button" at bounding box center [174, 231] width 13 height 13
click at [295, 203] on icon "button" at bounding box center [292, 202] width 8 height 8
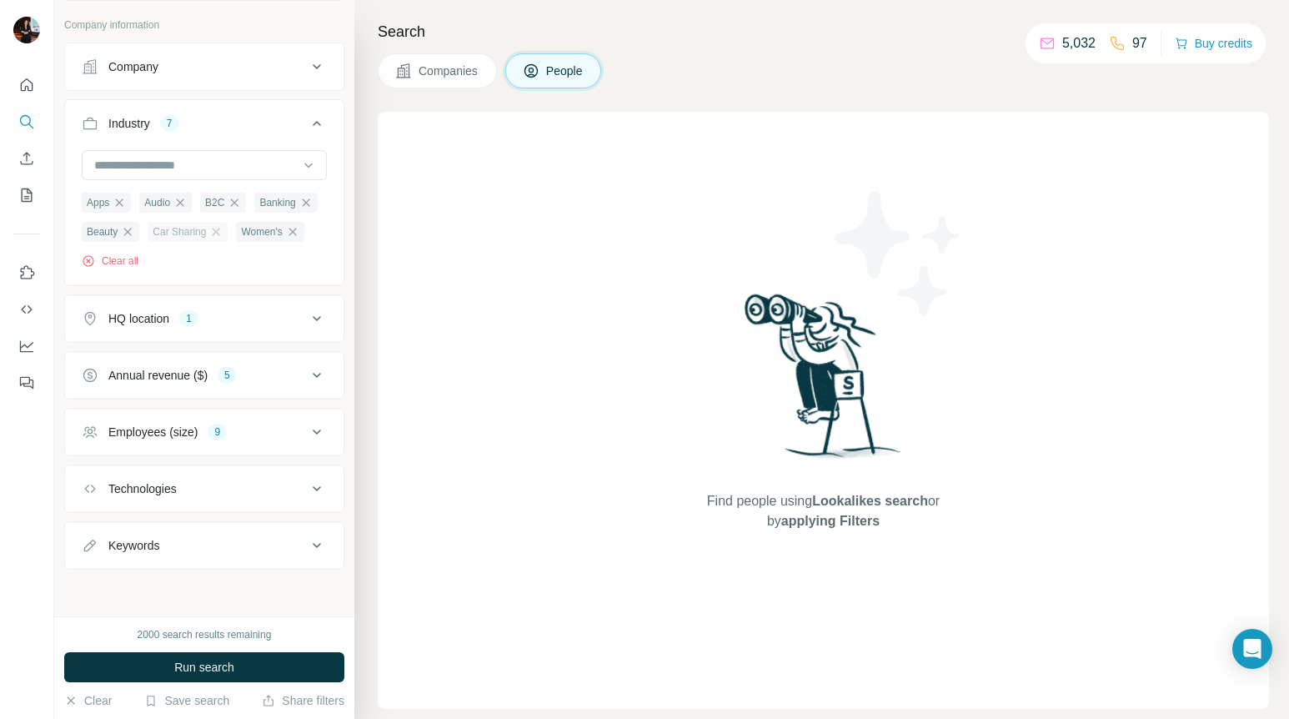
click at [212, 233] on div "Car Sharing" at bounding box center [188, 232] width 80 height 20
click at [129, 231] on icon "button" at bounding box center [128, 232] width 8 height 8
click at [151, 230] on icon "button" at bounding box center [151, 232] width 8 height 8
click at [306, 201] on icon "button" at bounding box center [305, 202] width 13 height 13
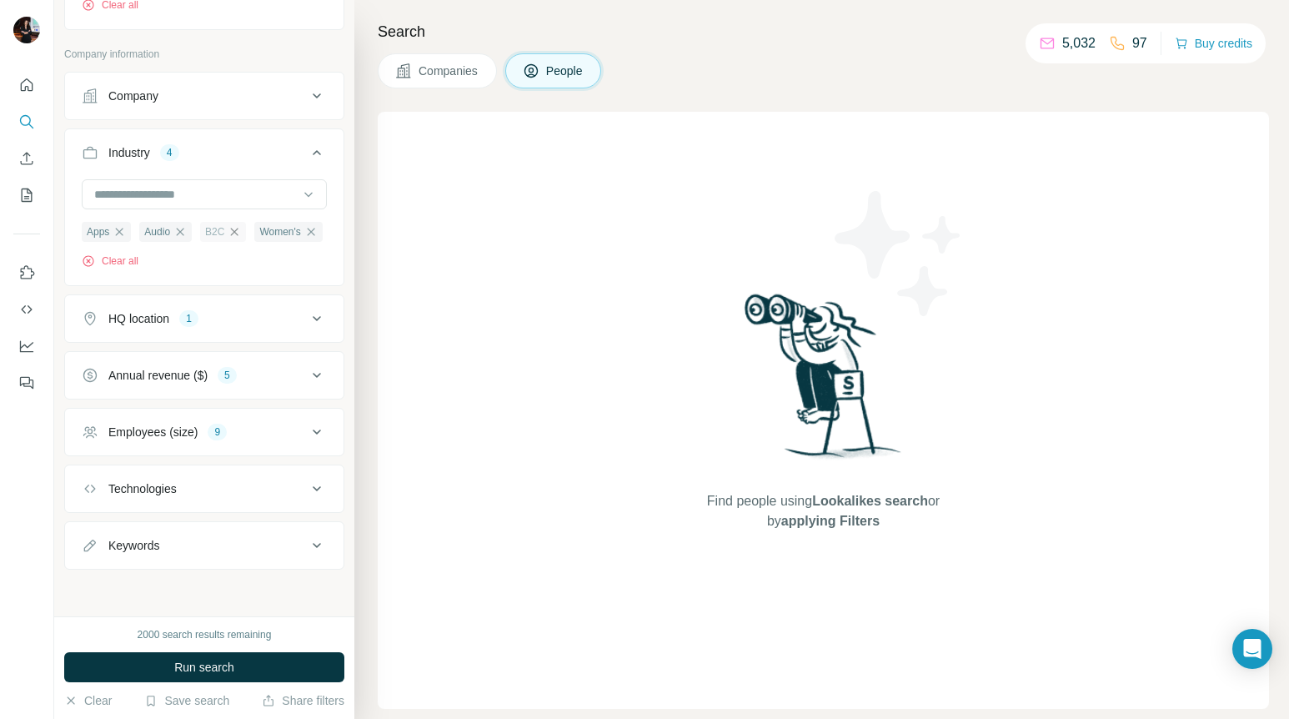
click at [238, 225] on icon "button" at bounding box center [234, 231] width 13 height 13
click at [180, 233] on icon "button" at bounding box center [181, 232] width 8 height 8
click at [115, 232] on icon "button" at bounding box center [119, 231] width 13 height 13
click at [251, 665] on button "Run search" at bounding box center [204, 667] width 280 height 30
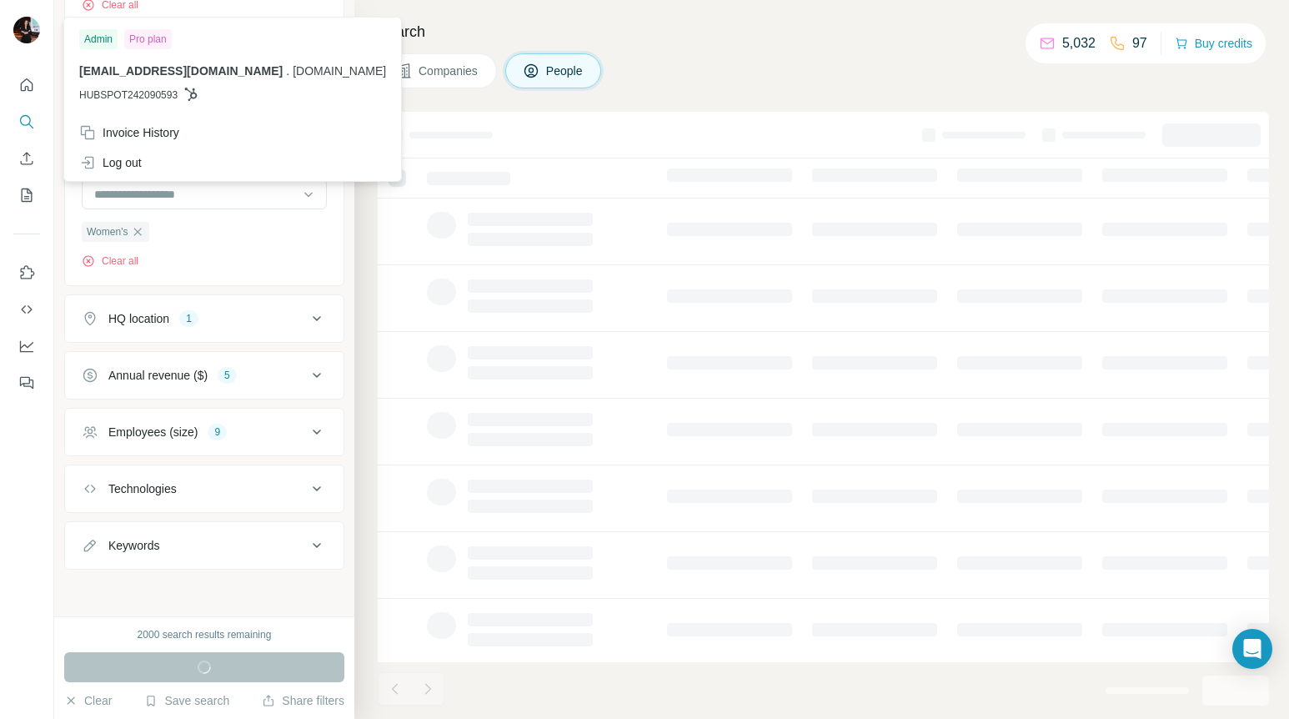
scroll to position [2, 1]
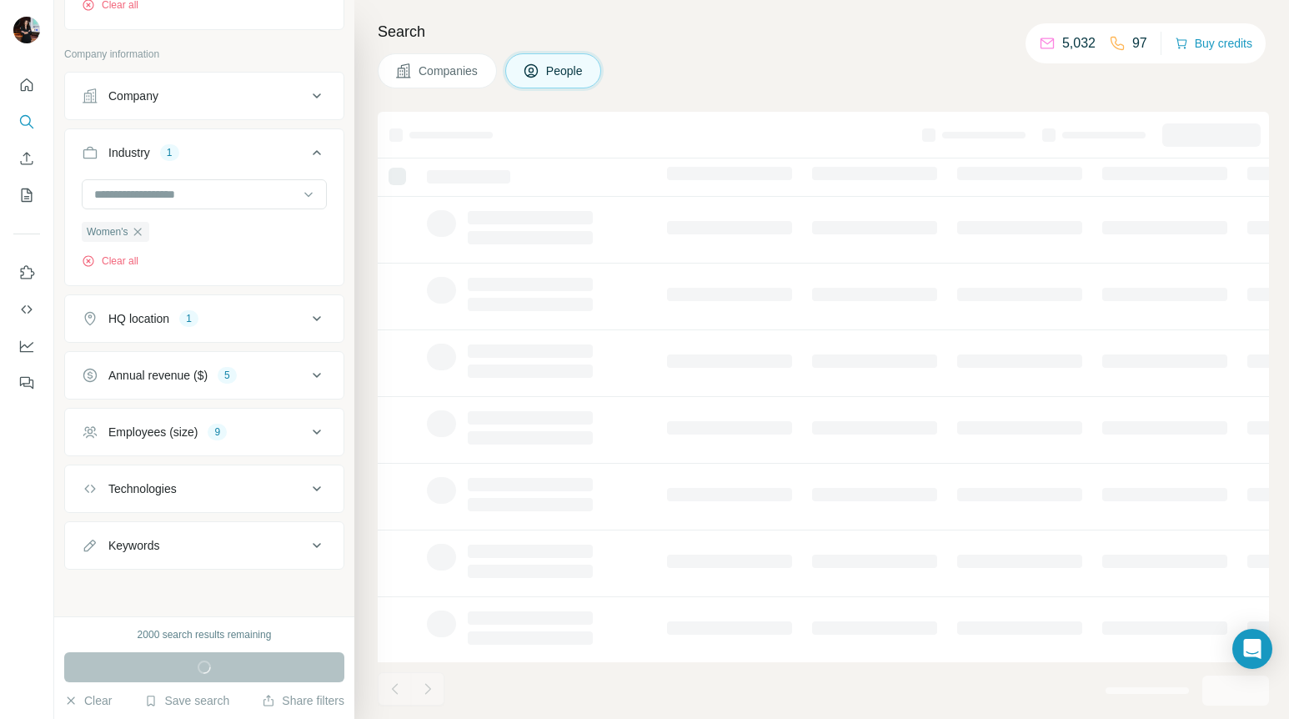
click at [715, 83] on div "Companies People" at bounding box center [823, 70] width 891 height 35
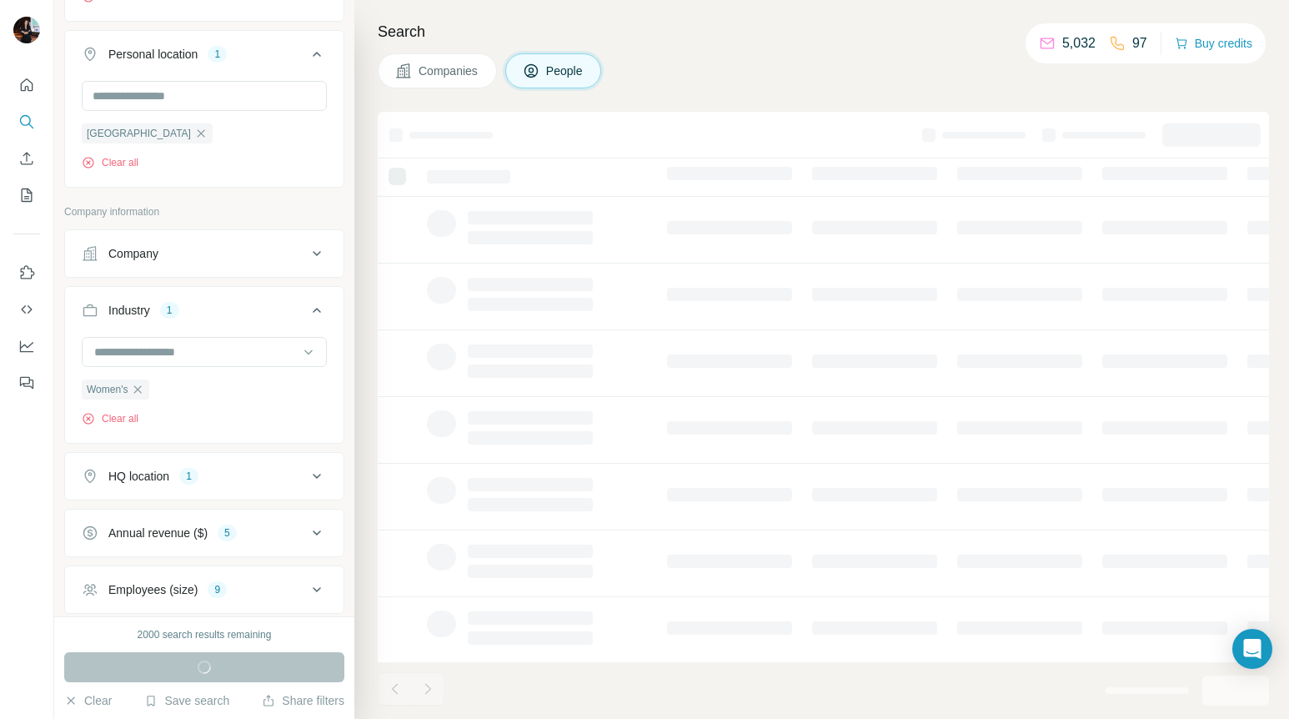
scroll to position [508, 0]
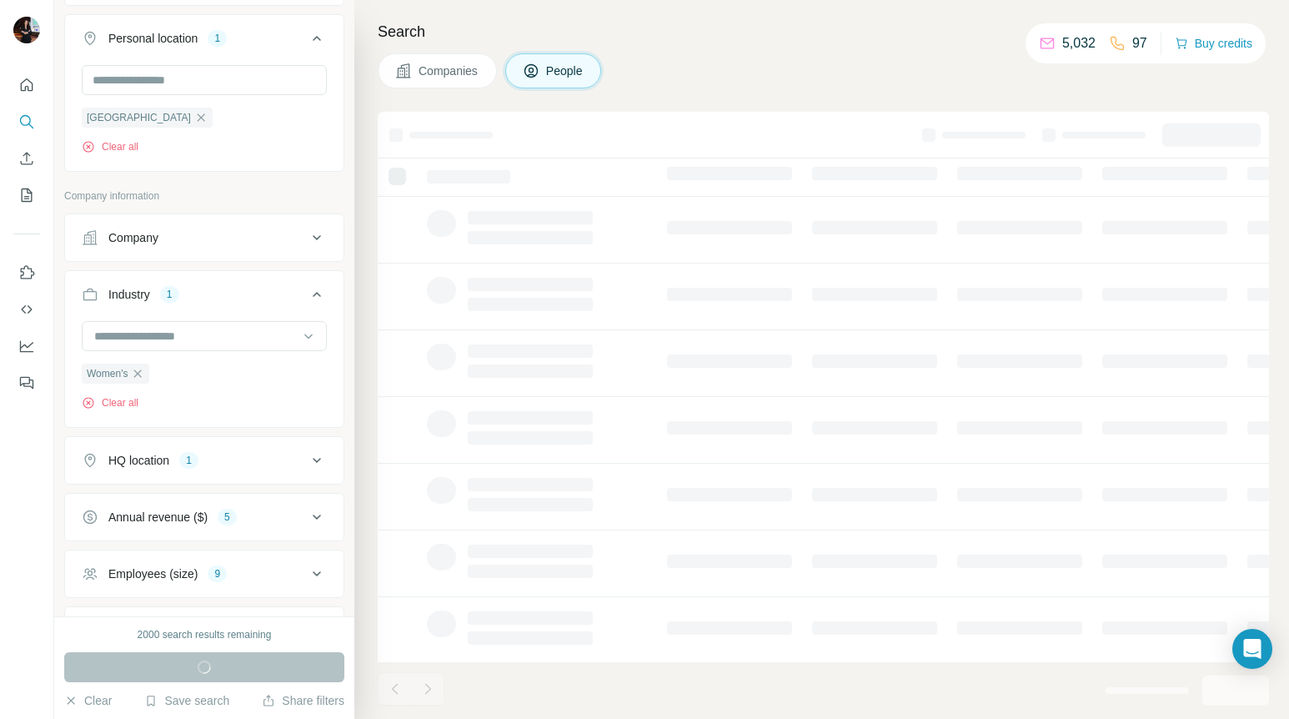
click at [316, 287] on icon at bounding box center [317, 294] width 20 height 20
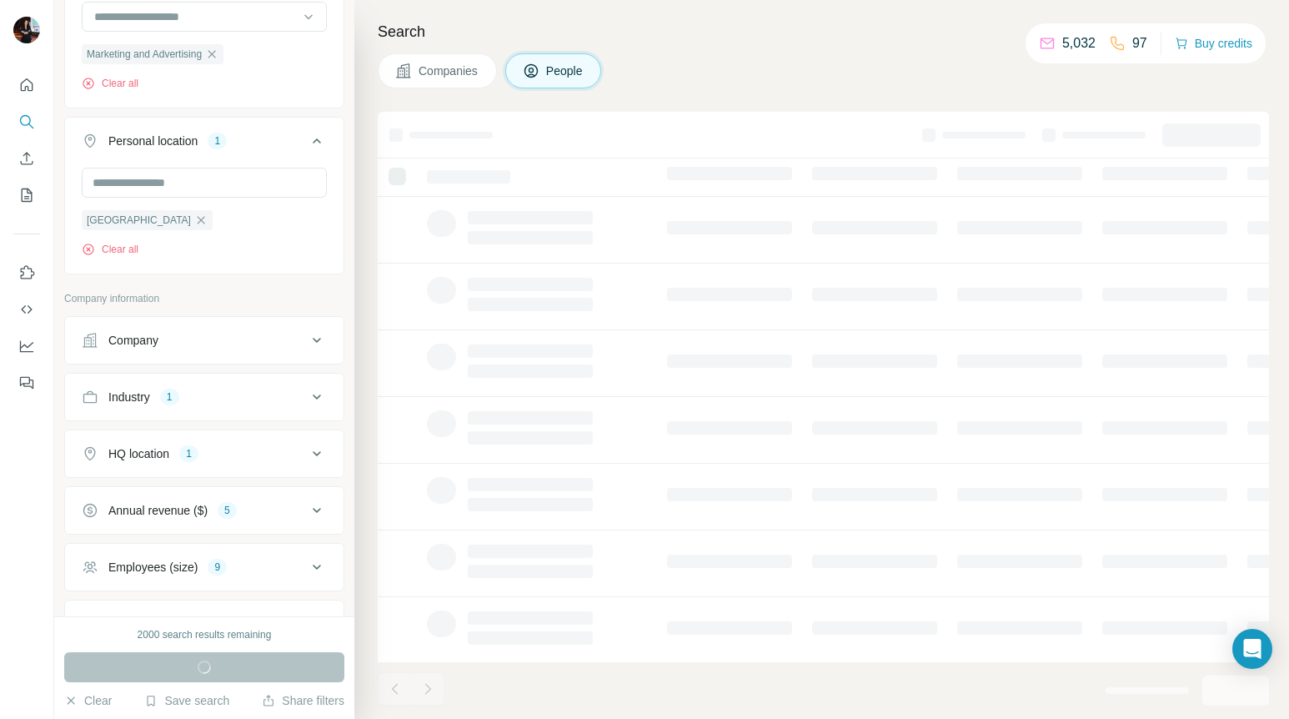
scroll to position [330, 0]
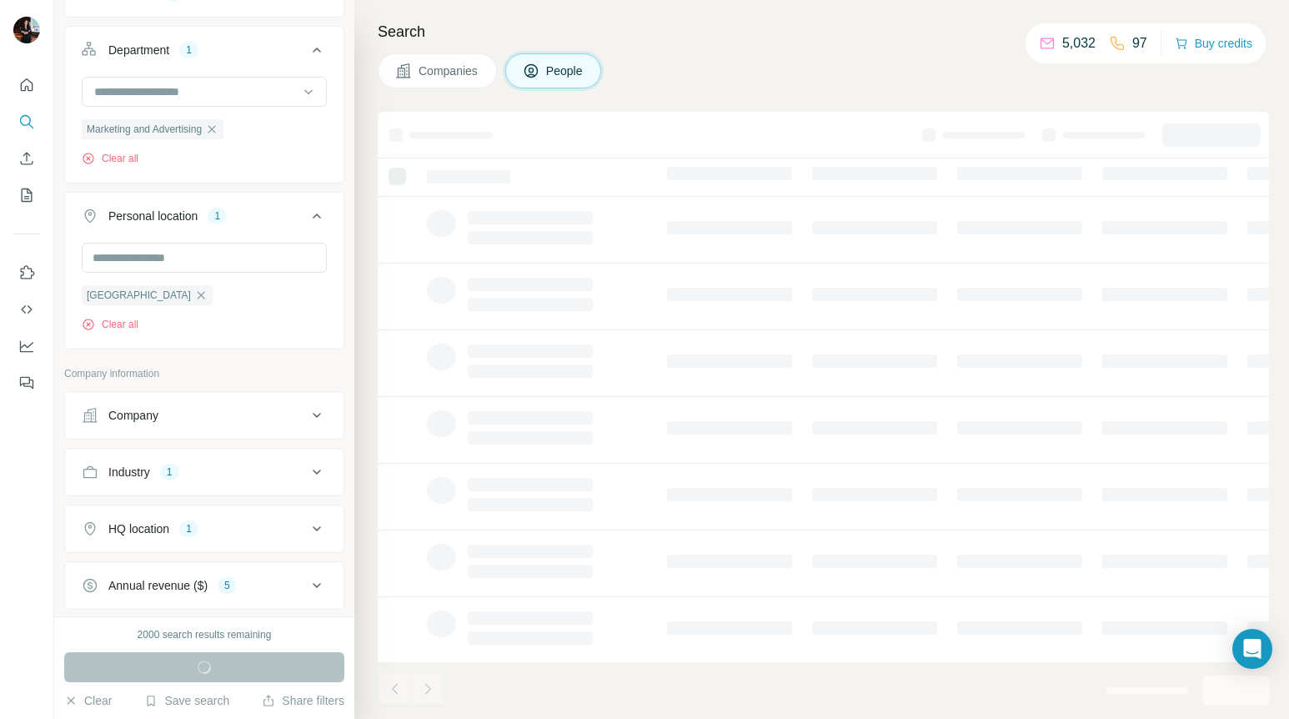
click at [319, 215] on icon at bounding box center [317, 216] width 20 height 20
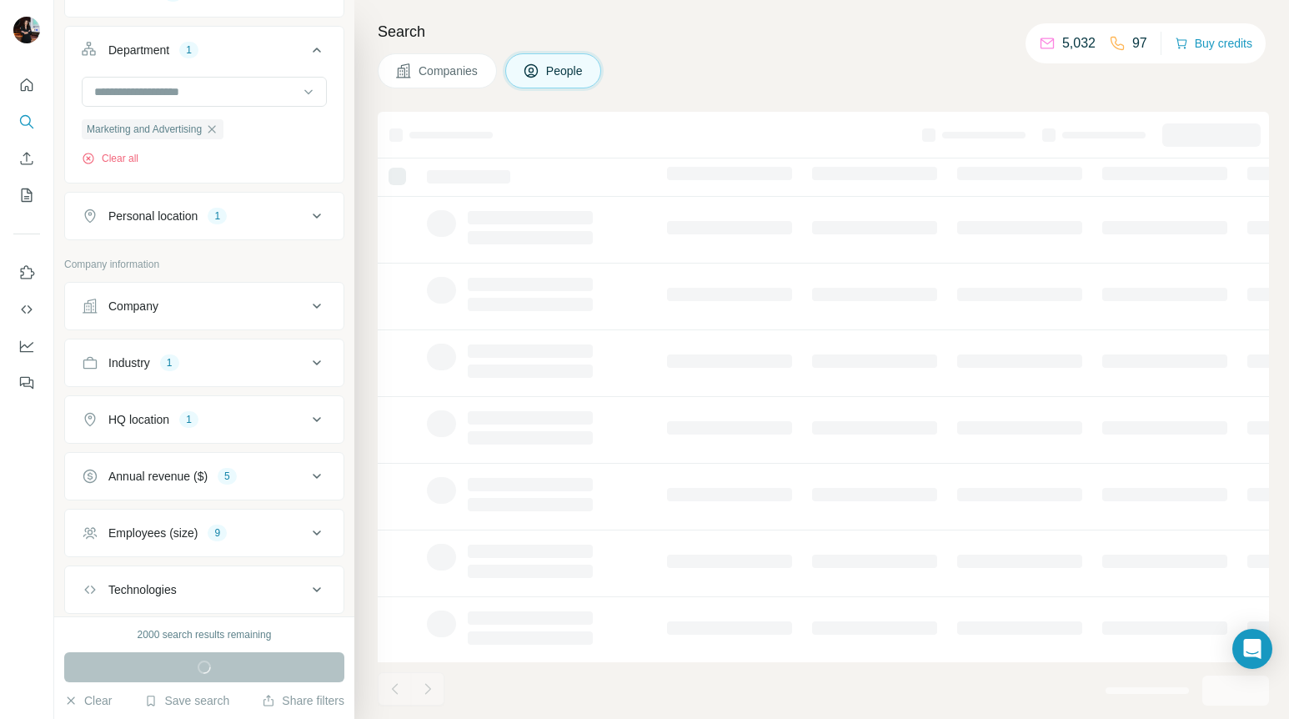
click at [316, 48] on icon at bounding box center [317, 50] width 20 height 20
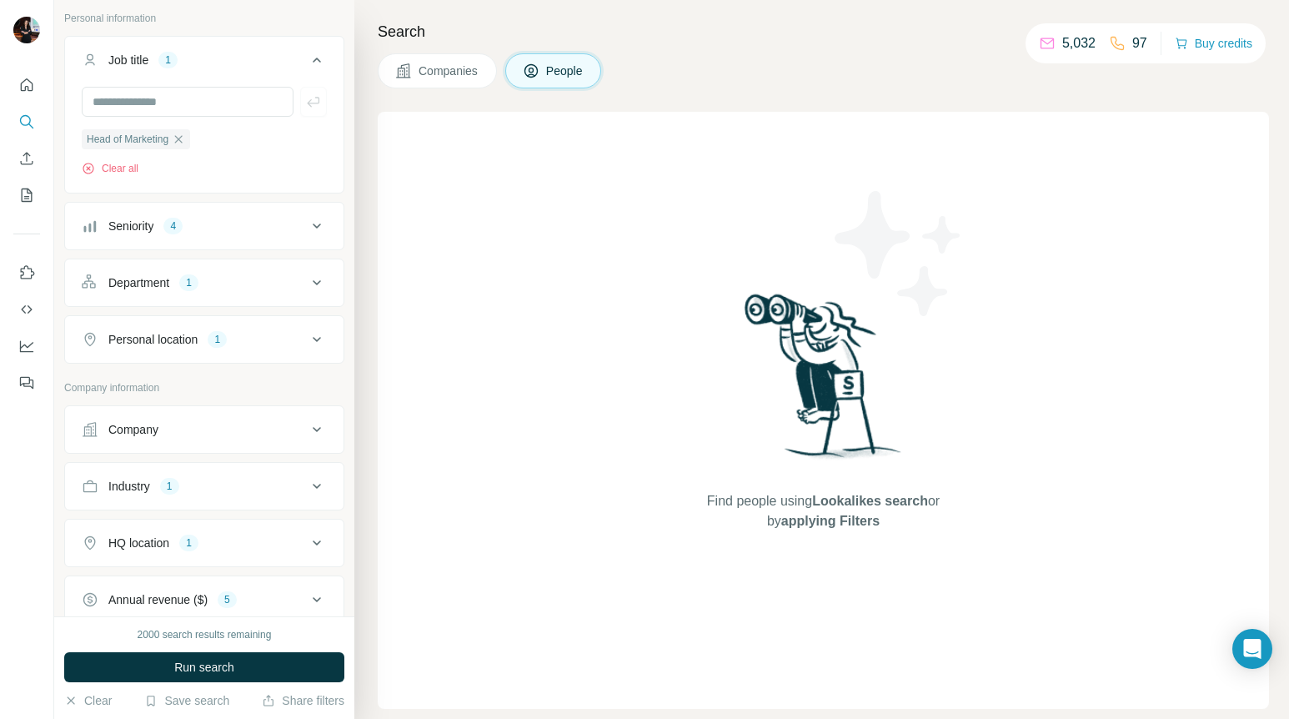
scroll to position [0, 0]
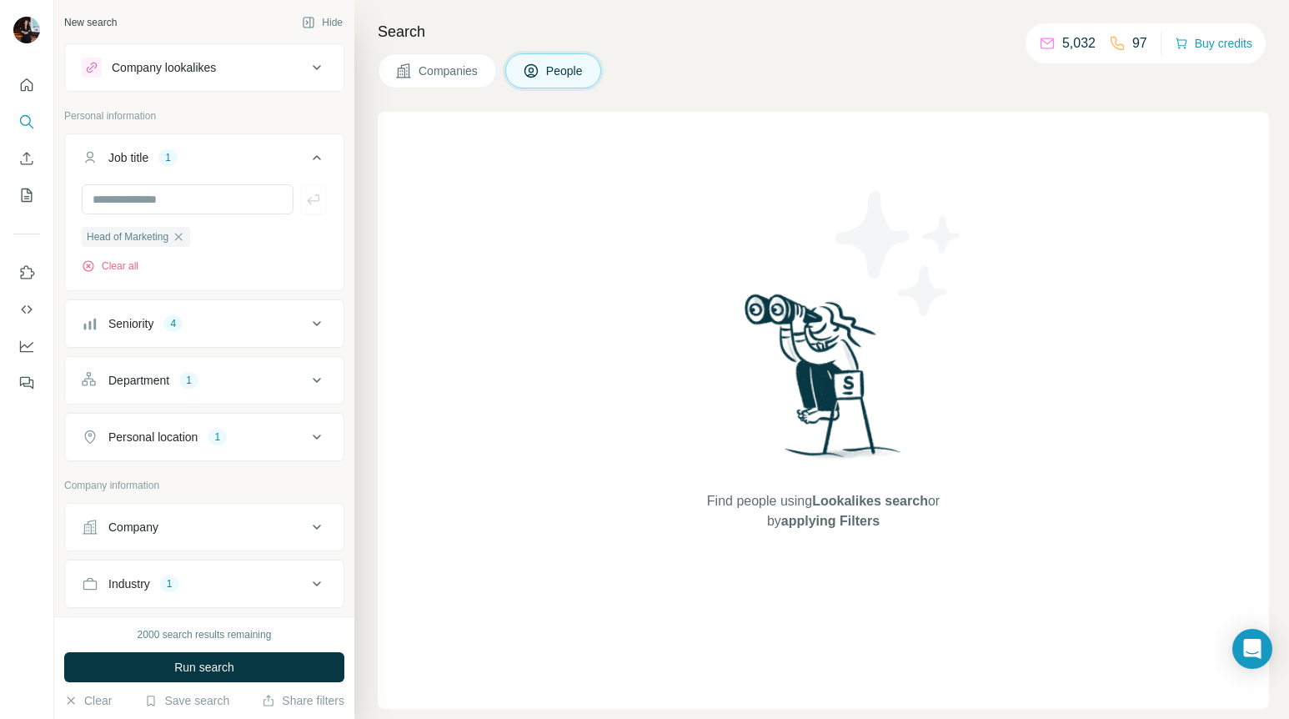
click at [316, 153] on icon at bounding box center [317, 158] width 20 height 20
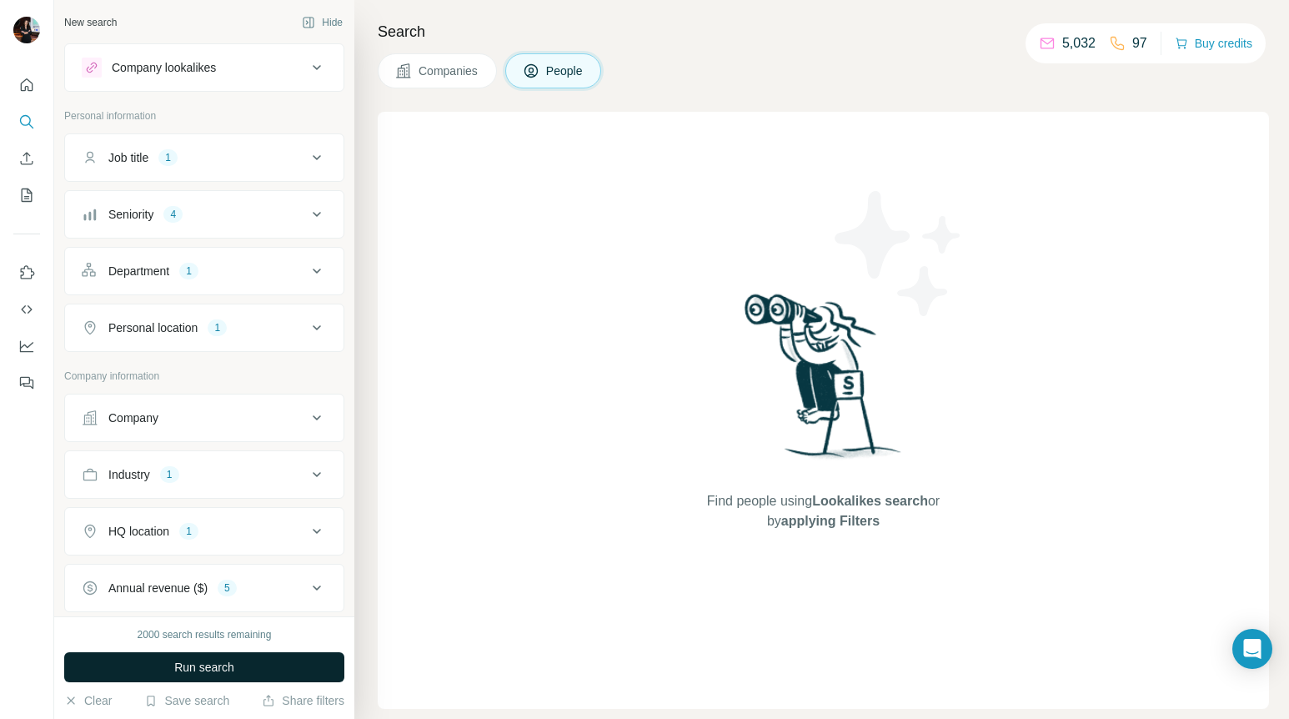
click at [233, 663] on span "Run search" at bounding box center [204, 667] width 60 height 17
click at [221, 676] on button "Run search" at bounding box center [204, 667] width 280 height 30
click at [258, 168] on button "Job title 1" at bounding box center [204, 158] width 278 height 40
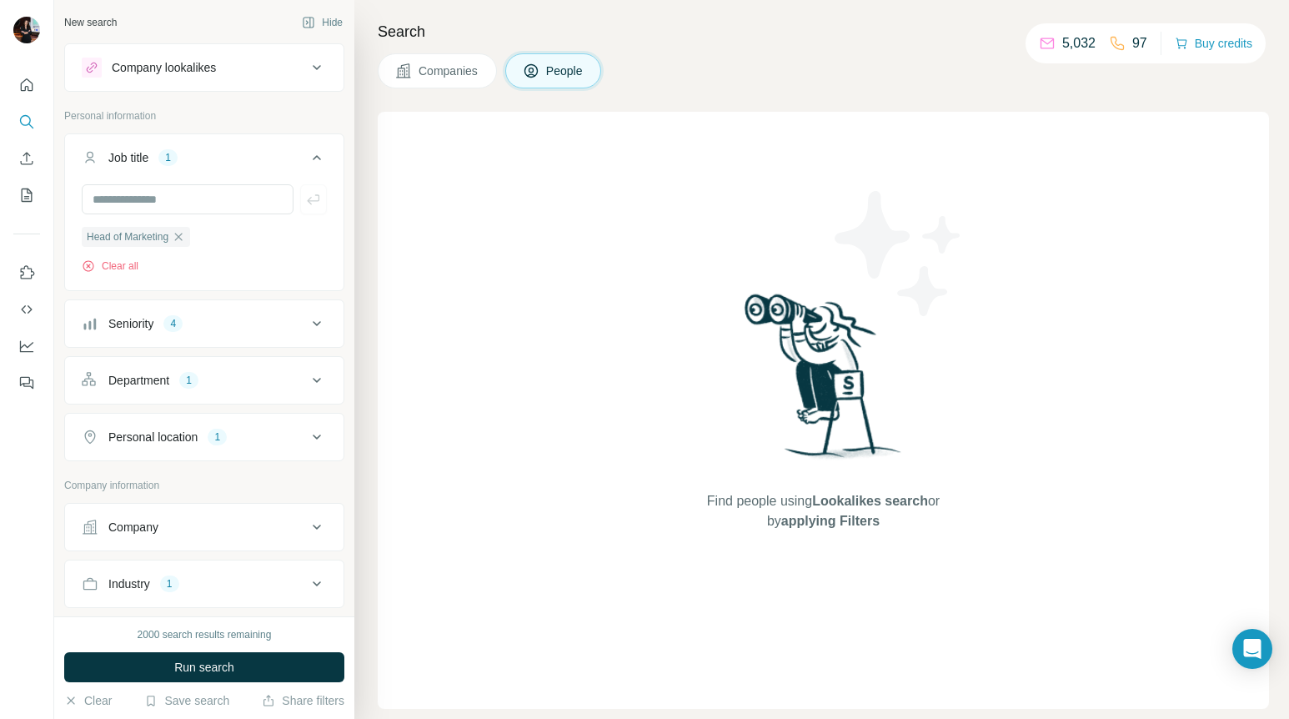
click at [258, 168] on button "Job title 1" at bounding box center [204, 161] width 278 height 47
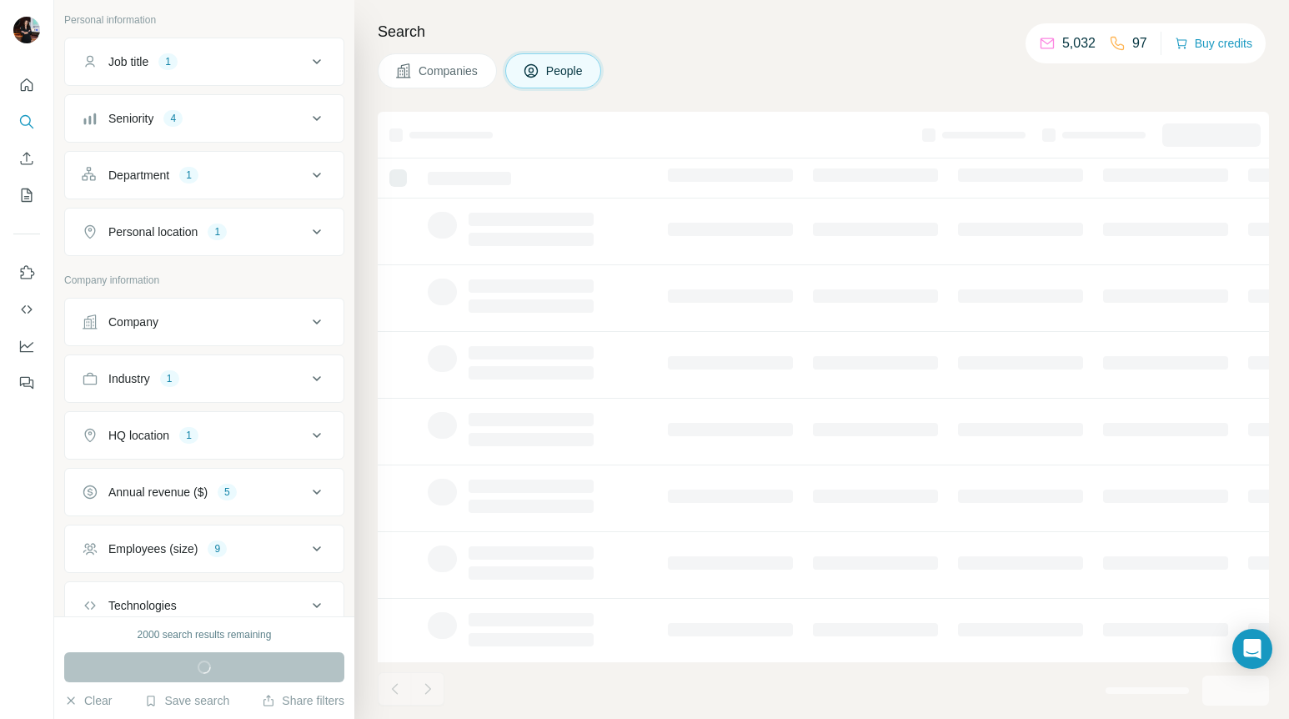
scroll to position [108, 0]
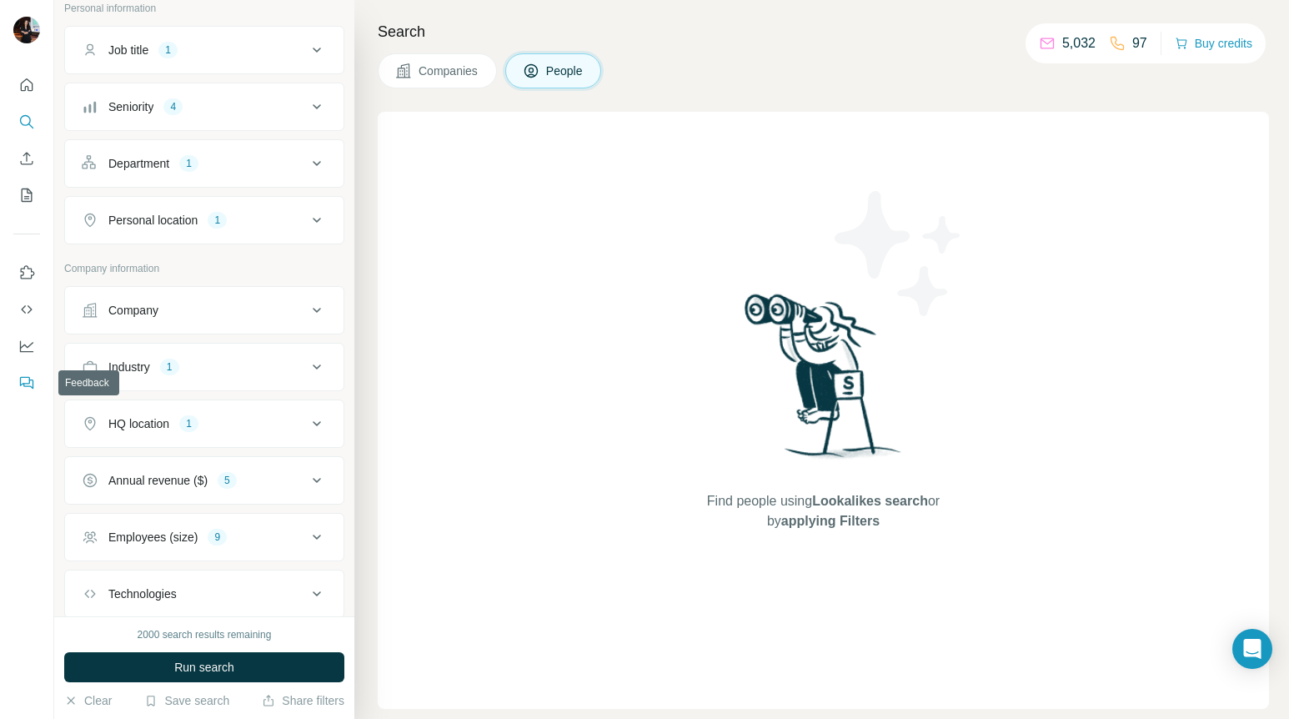
click at [25, 379] on icon "Feedback" at bounding box center [26, 382] width 17 height 17
click at [1256, 646] on icon "Open Intercom Messenger" at bounding box center [1251, 649] width 19 height 22
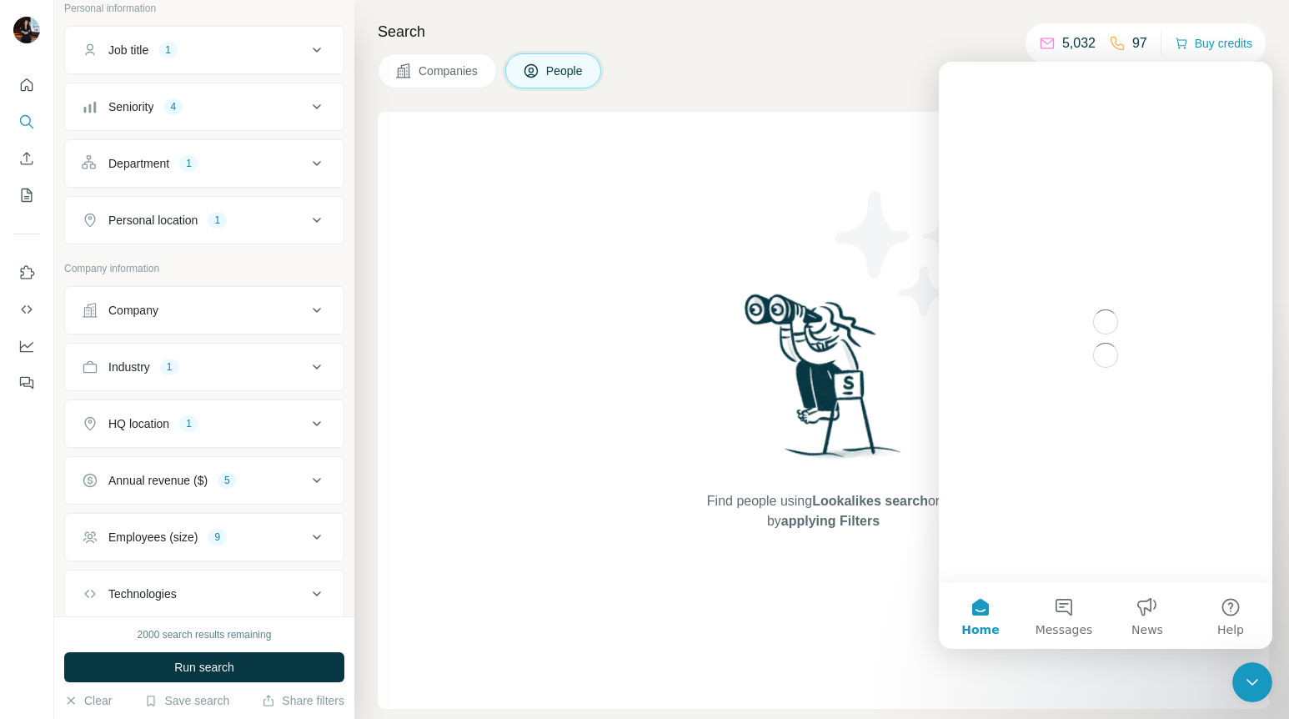
scroll to position [0, 0]
click at [1229, 613] on button "Help" at bounding box center [1230, 615] width 83 height 67
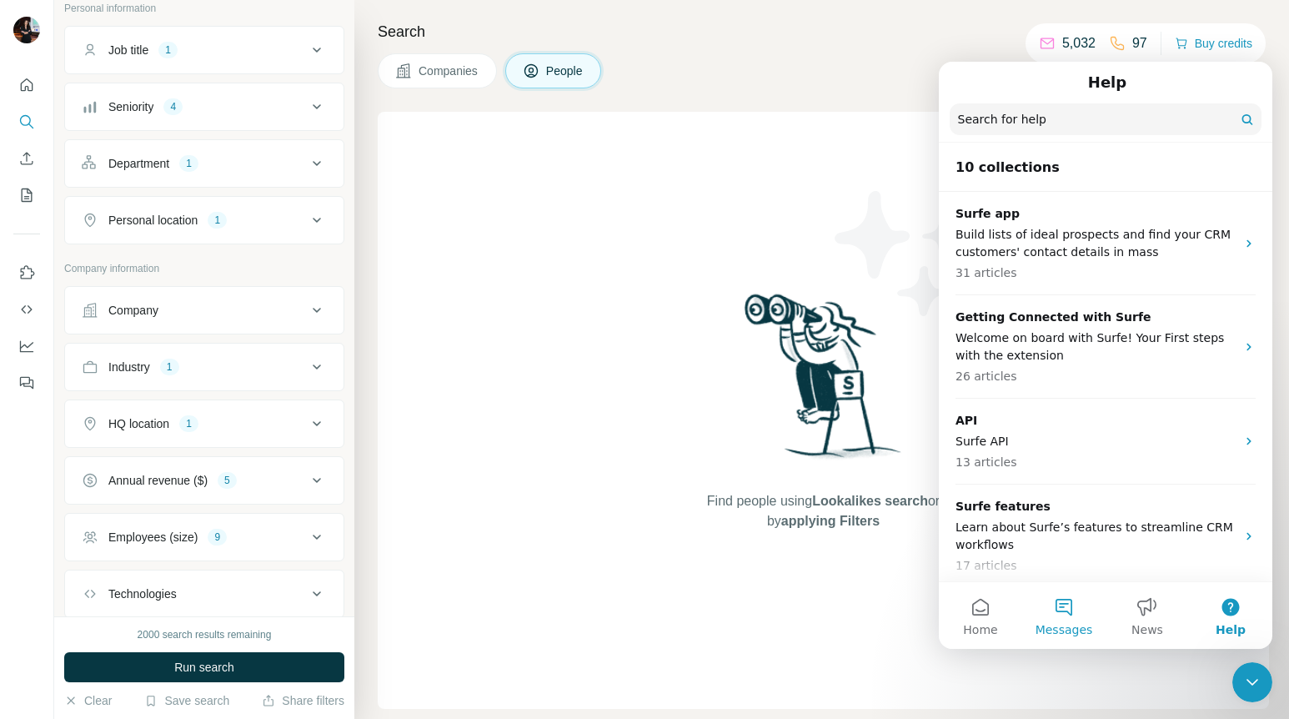
click at [1059, 607] on button "Messages" at bounding box center [1063, 615] width 83 height 67
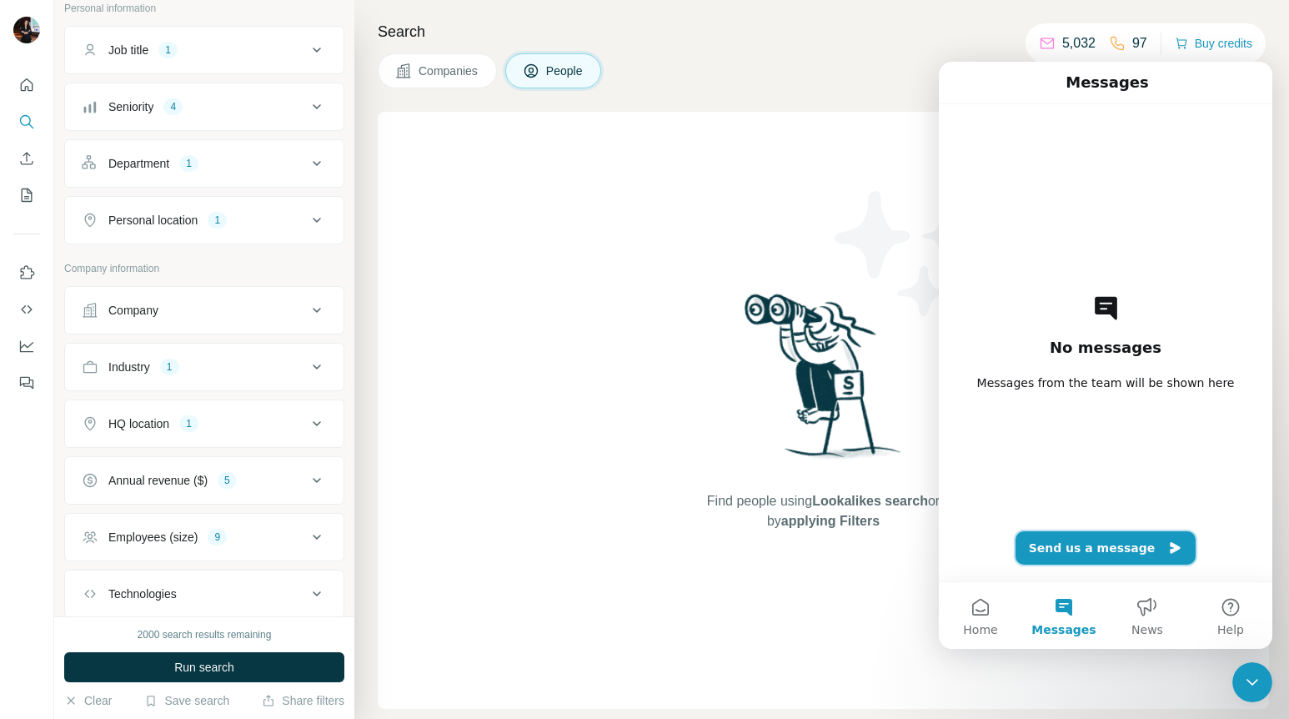
click at [1101, 551] on button "Send us a message" at bounding box center [1106, 547] width 181 height 33
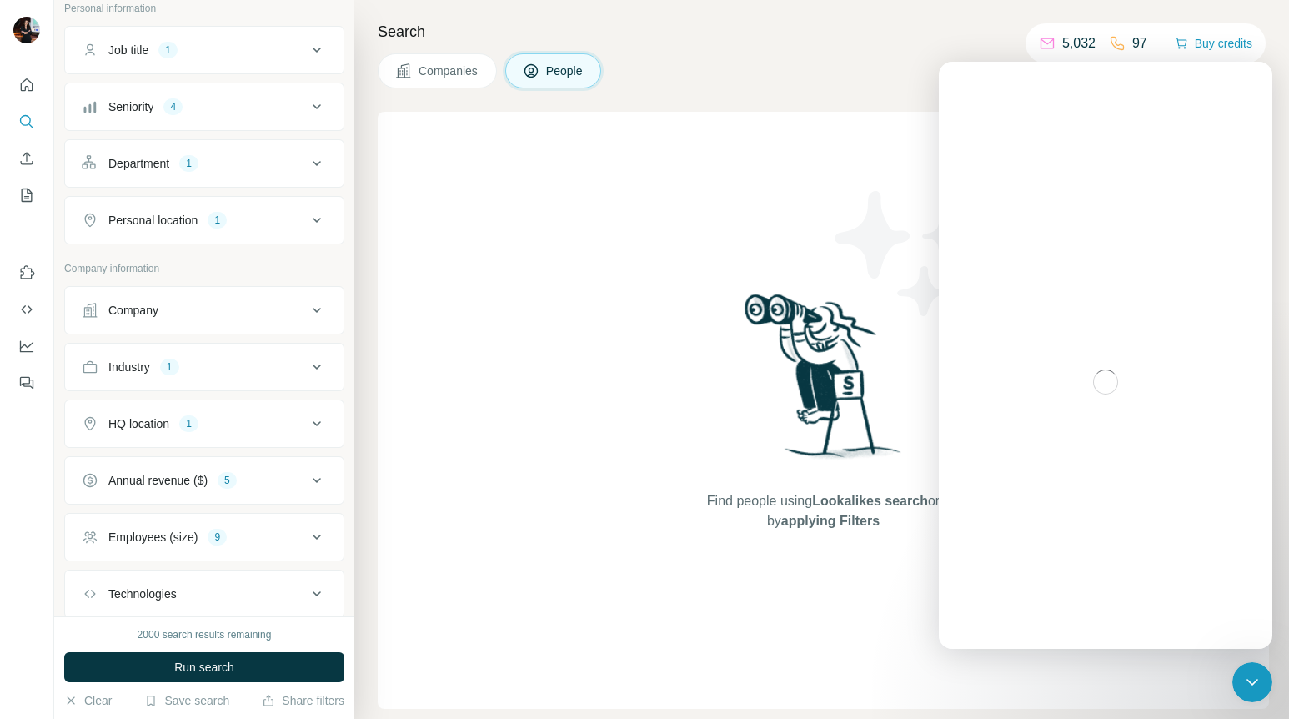
click at [1107, 266] on div "Intercom messenger" at bounding box center [1106, 382] width 334 height 534
click at [1104, 380] on div "Intercom messenger" at bounding box center [1105, 382] width 29 height 29
